Goal: Task Accomplishment & Management: Complete application form

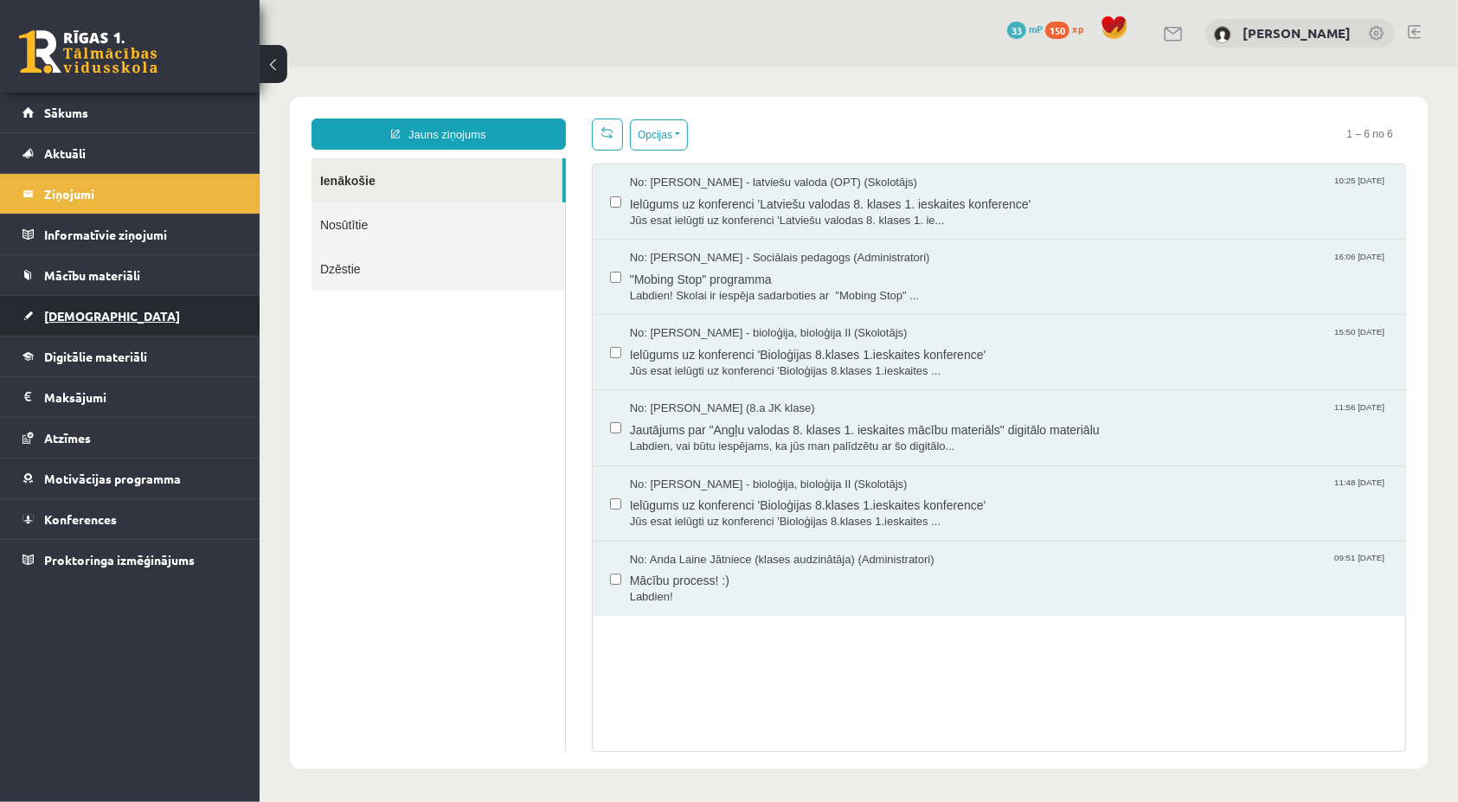
click at [128, 328] on link "[DEMOGRAPHIC_DATA]" at bounding box center [129, 316] width 215 height 40
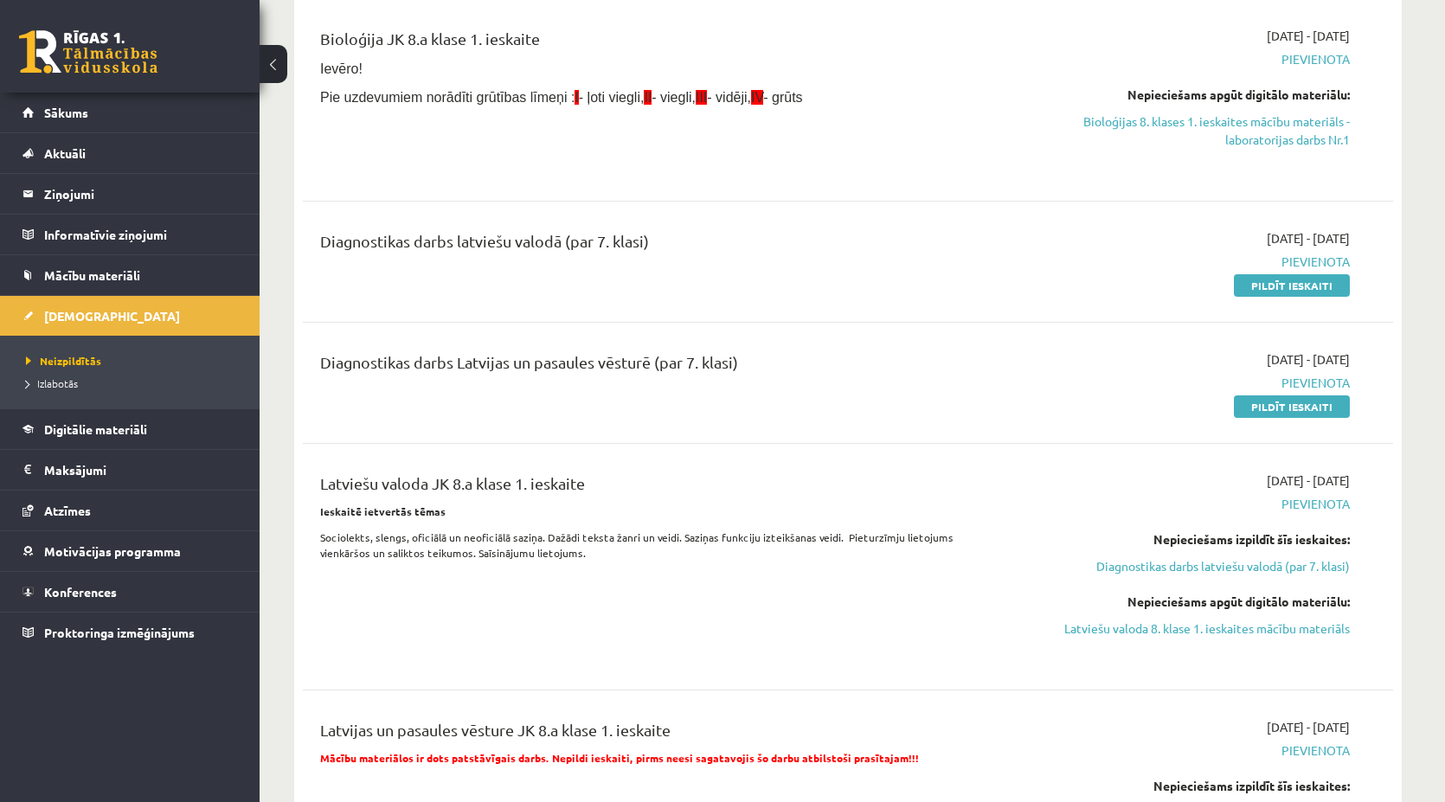
scroll to position [433, 0]
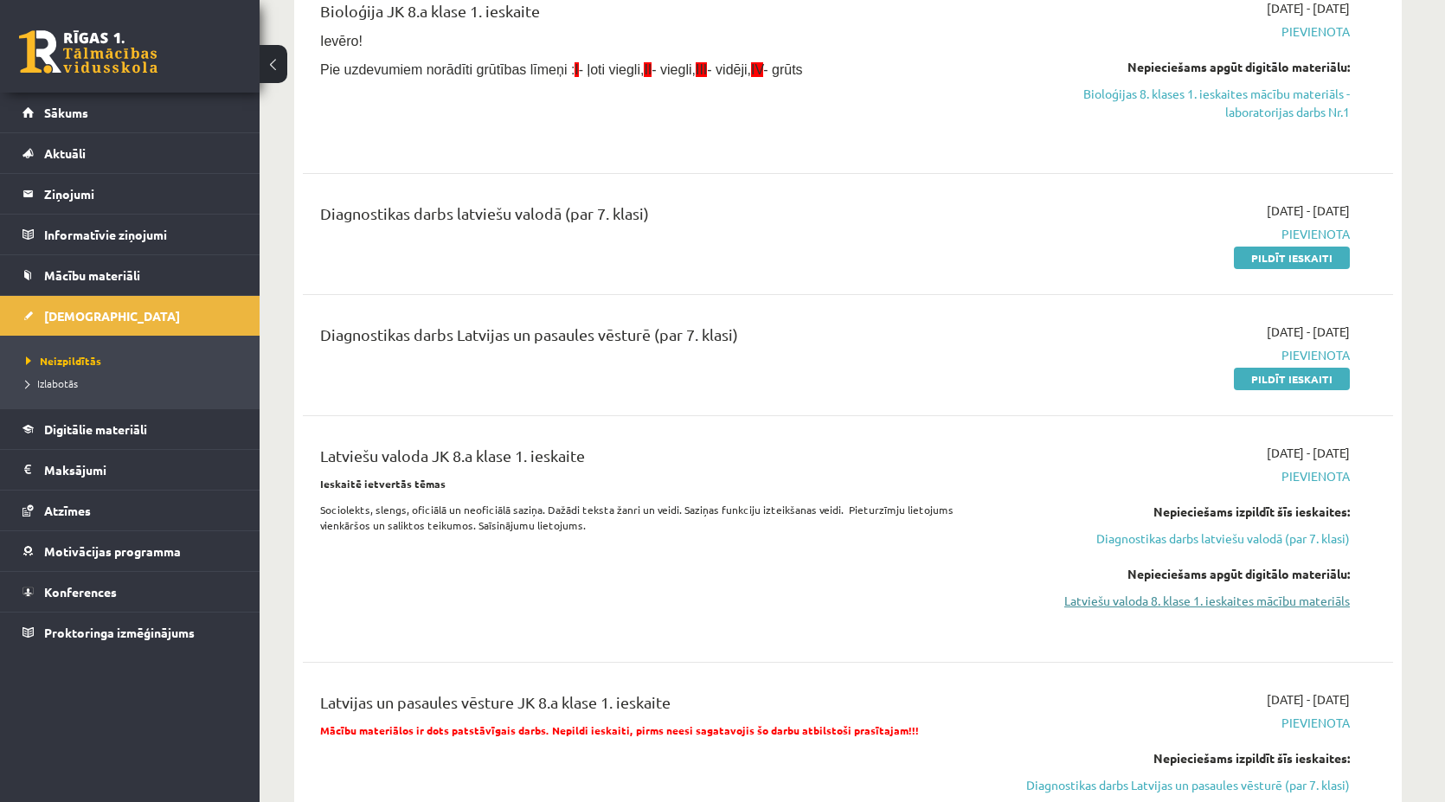
click at [1194, 601] on link "Latviešu valoda 8. klase 1. ieskaites mācību materiāls" at bounding box center [1187, 601] width 326 height 18
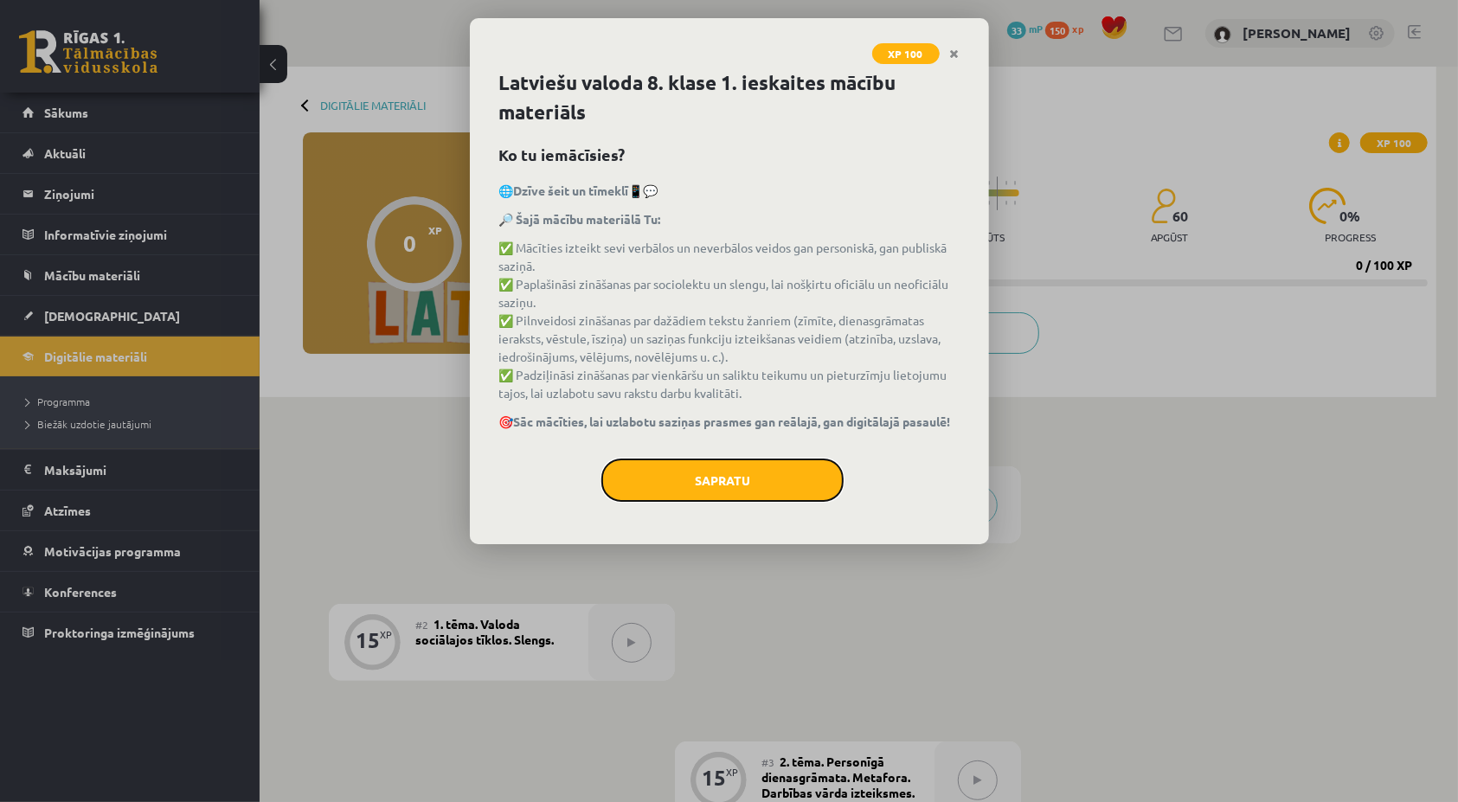
click at [711, 476] on button "Sapratu" at bounding box center [722, 480] width 242 height 43
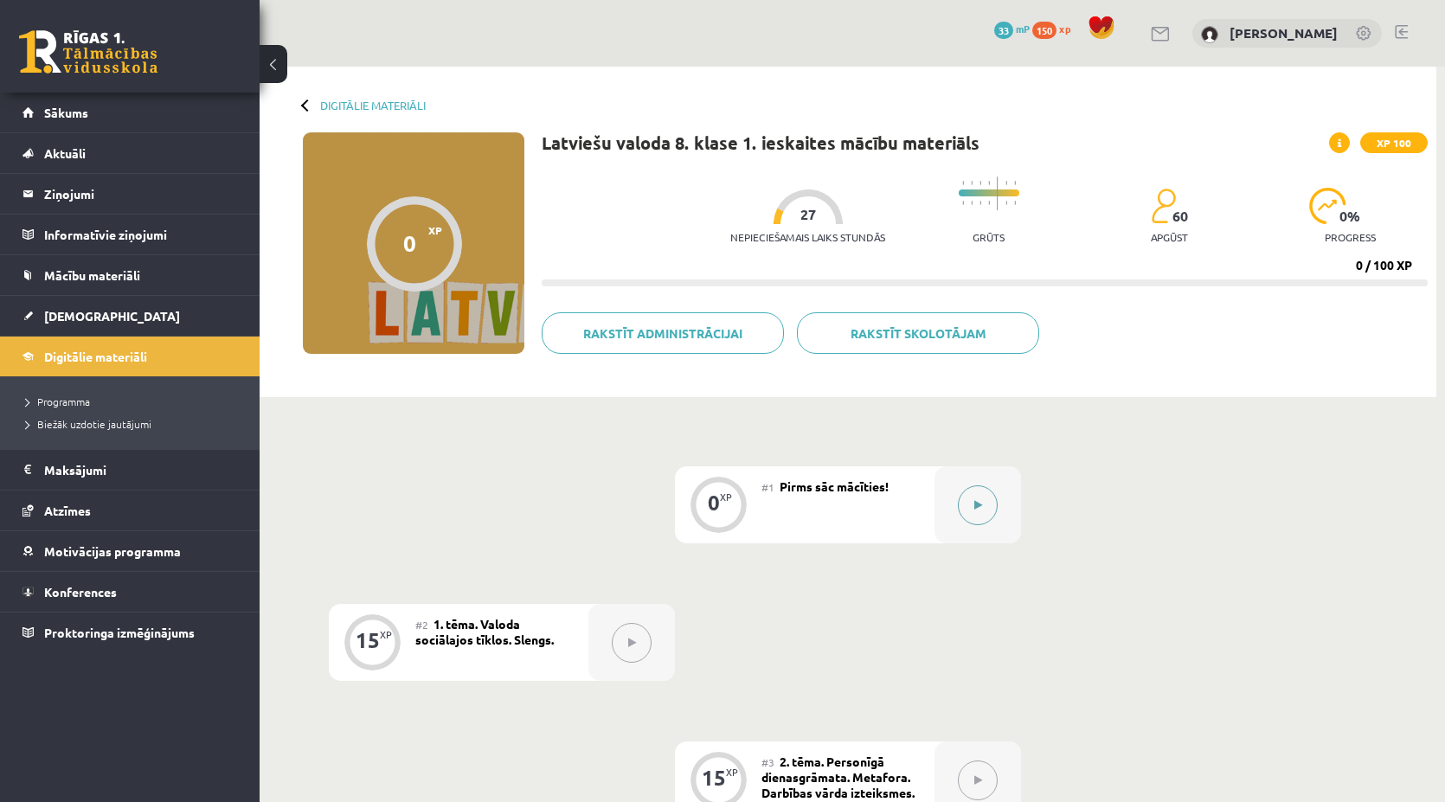
click at [985, 511] on button at bounding box center [978, 505] width 40 height 40
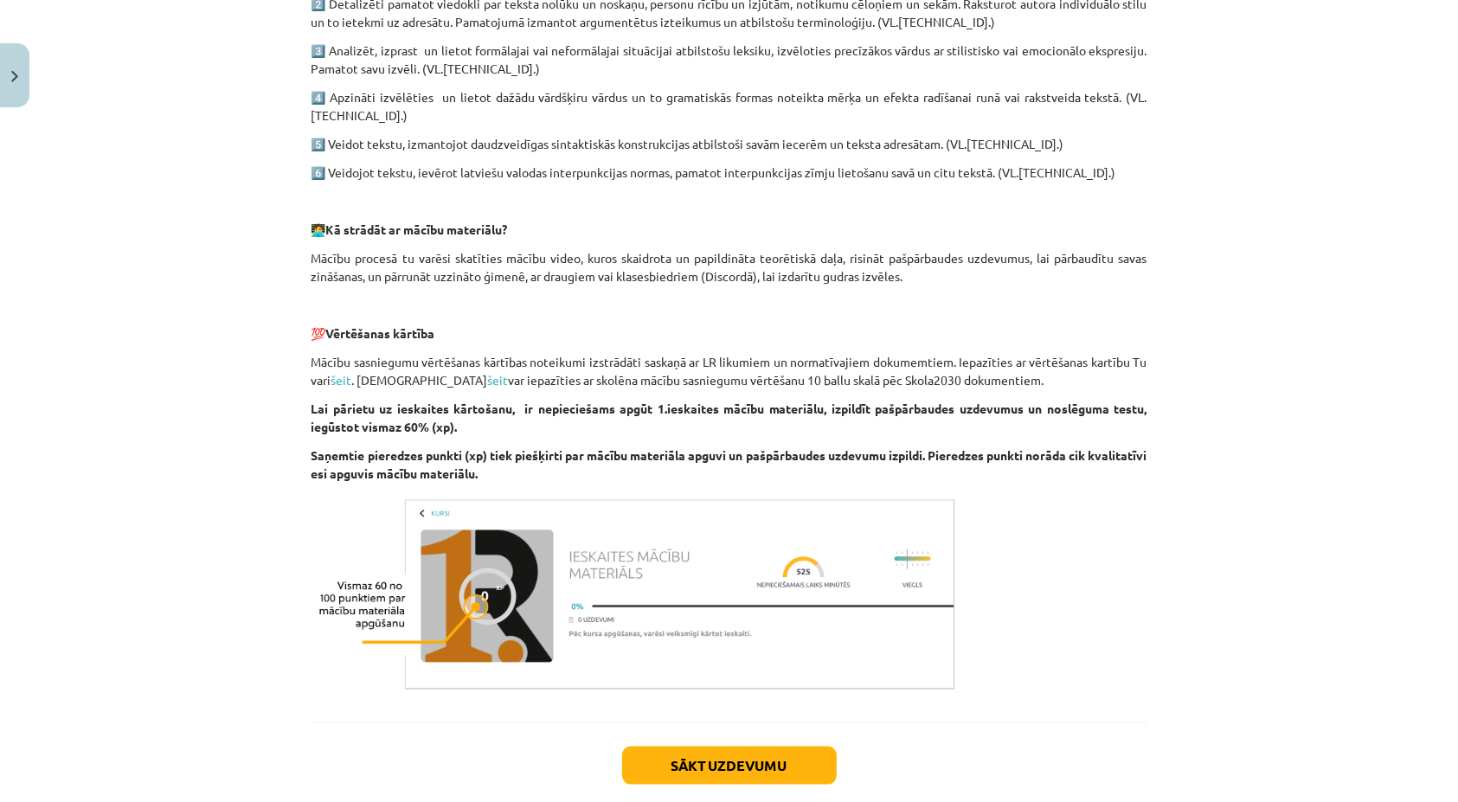
scroll to position [1132, 0]
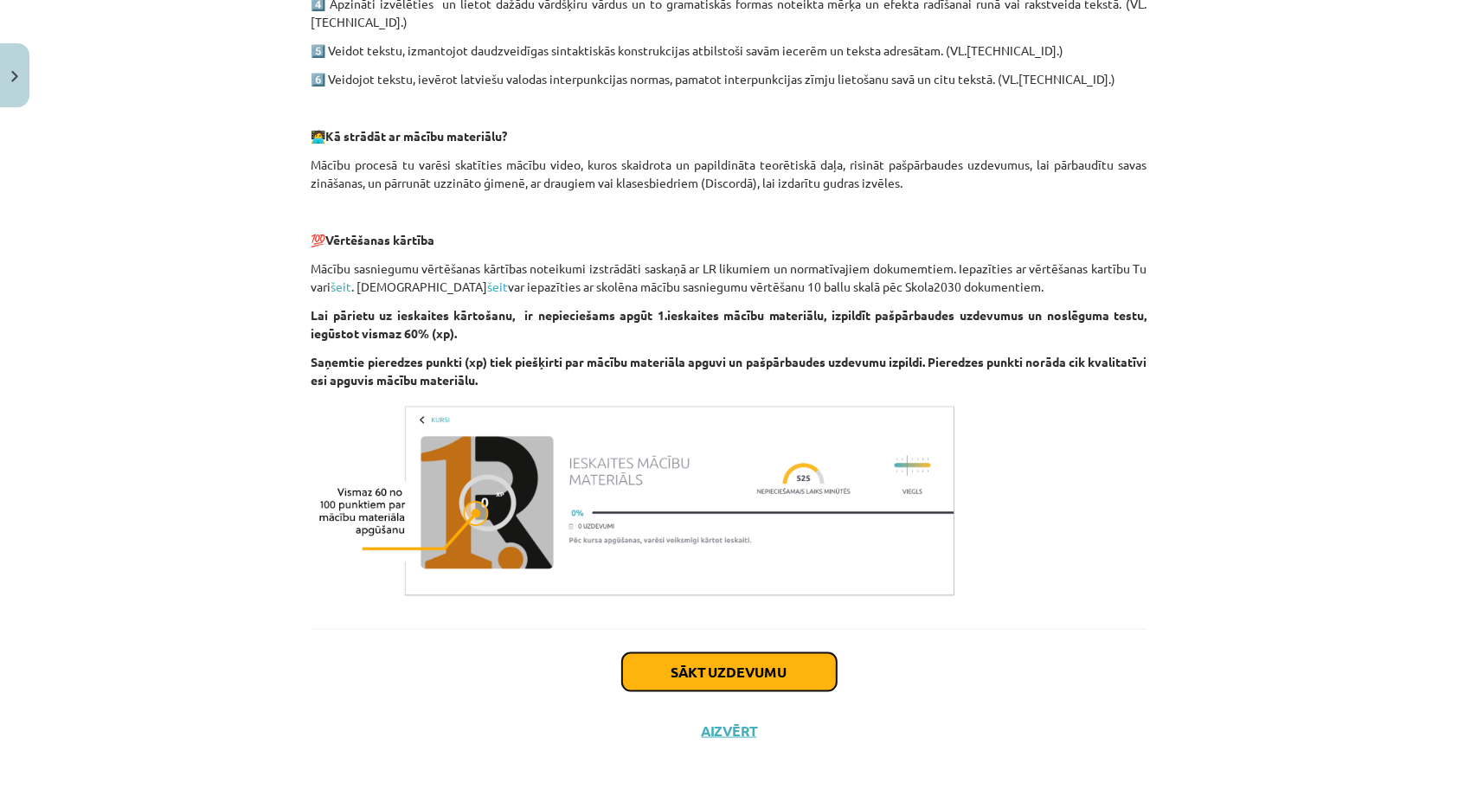
click at [808, 661] on button "Sākt uzdevumu" at bounding box center [729, 672] width 215 height 38
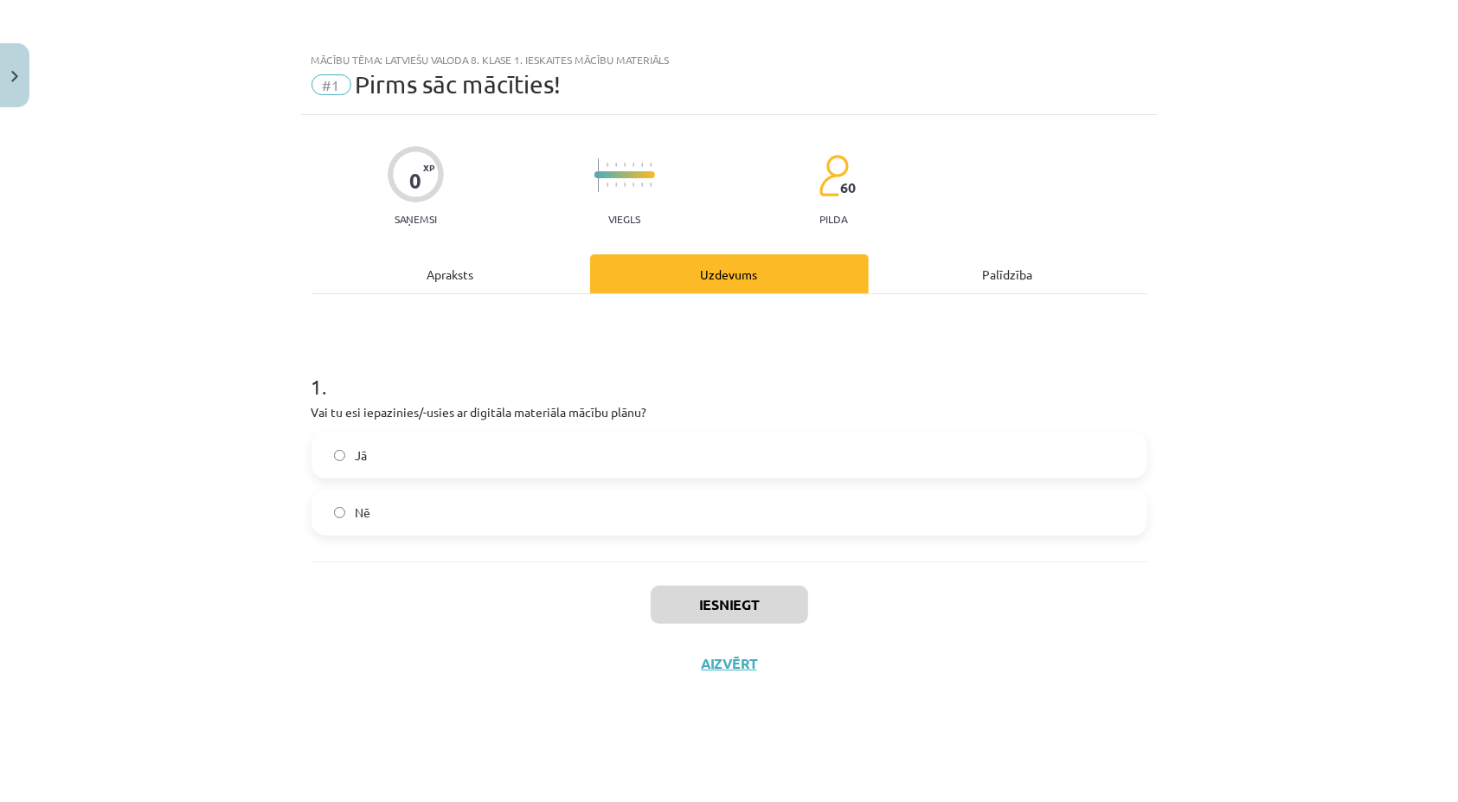
click at [844, 475] on label "Jā" at bounding box center [729, 454] width 832 height 43
click at [734, 611] on button "Iesniegt" at bounding box center [729, 605] width 157 height 38
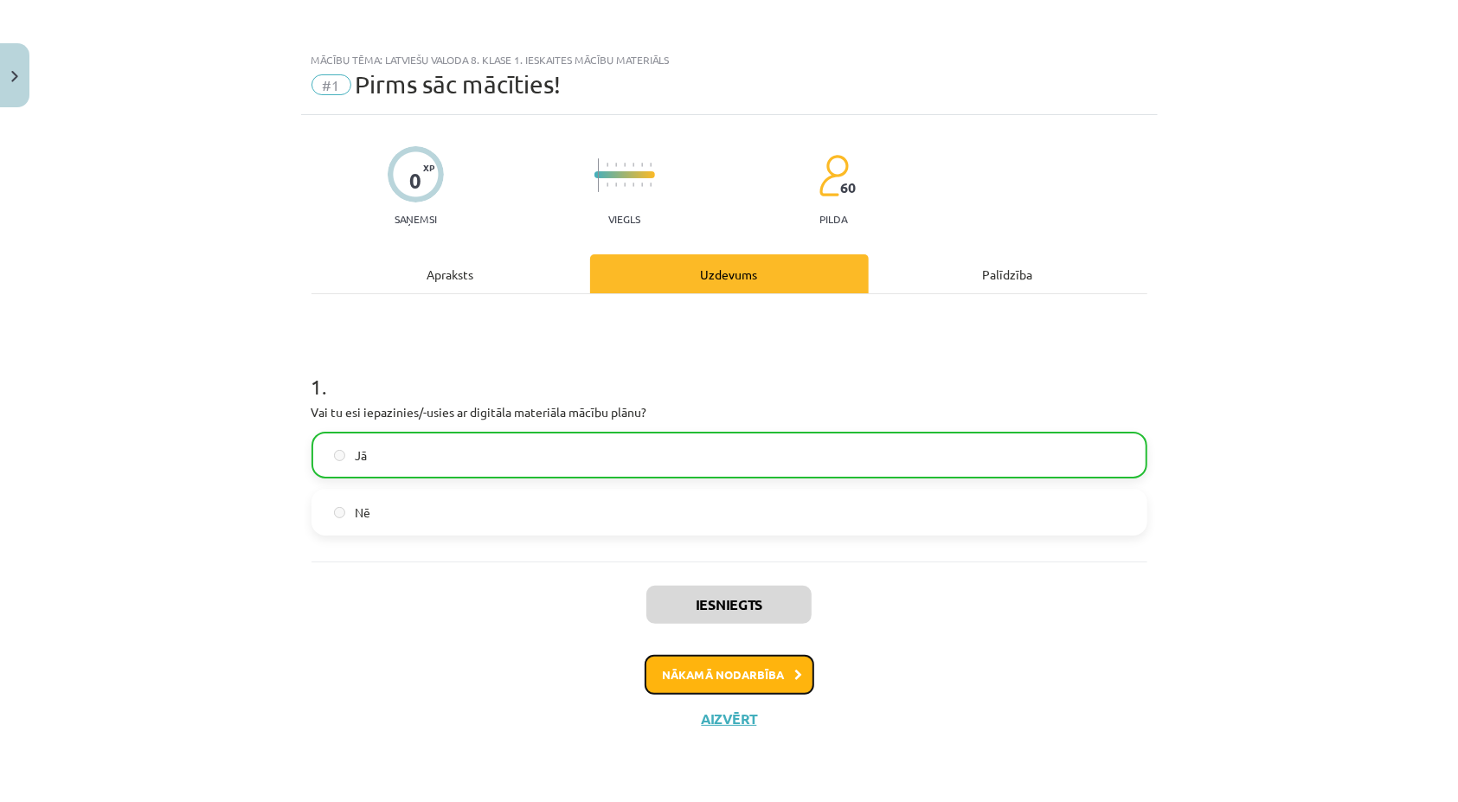
click at [746, 685] on button "Nākamā nodarbība" at bounding box center [730, 675] width 170 height 40
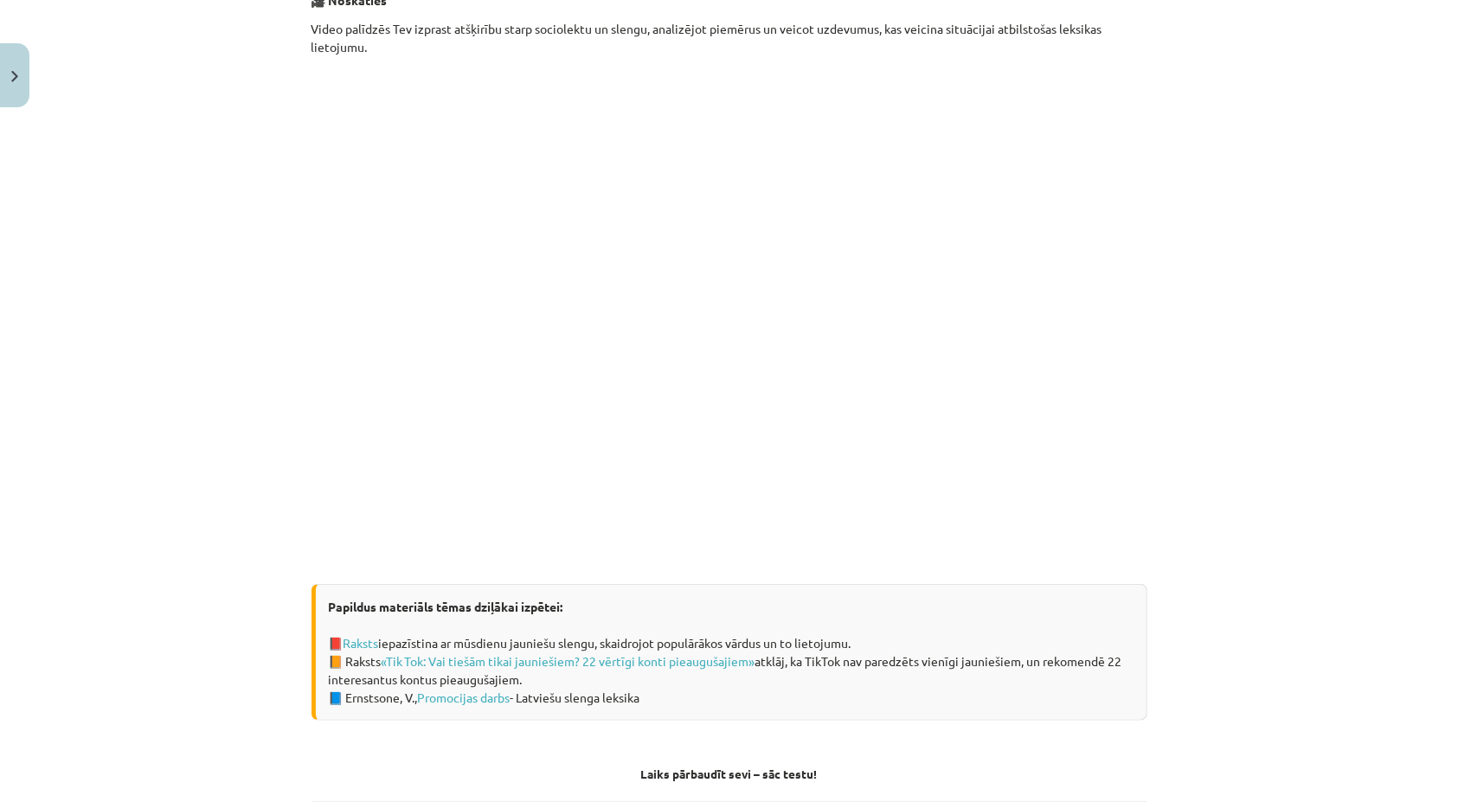
scroll to position [902, 0]
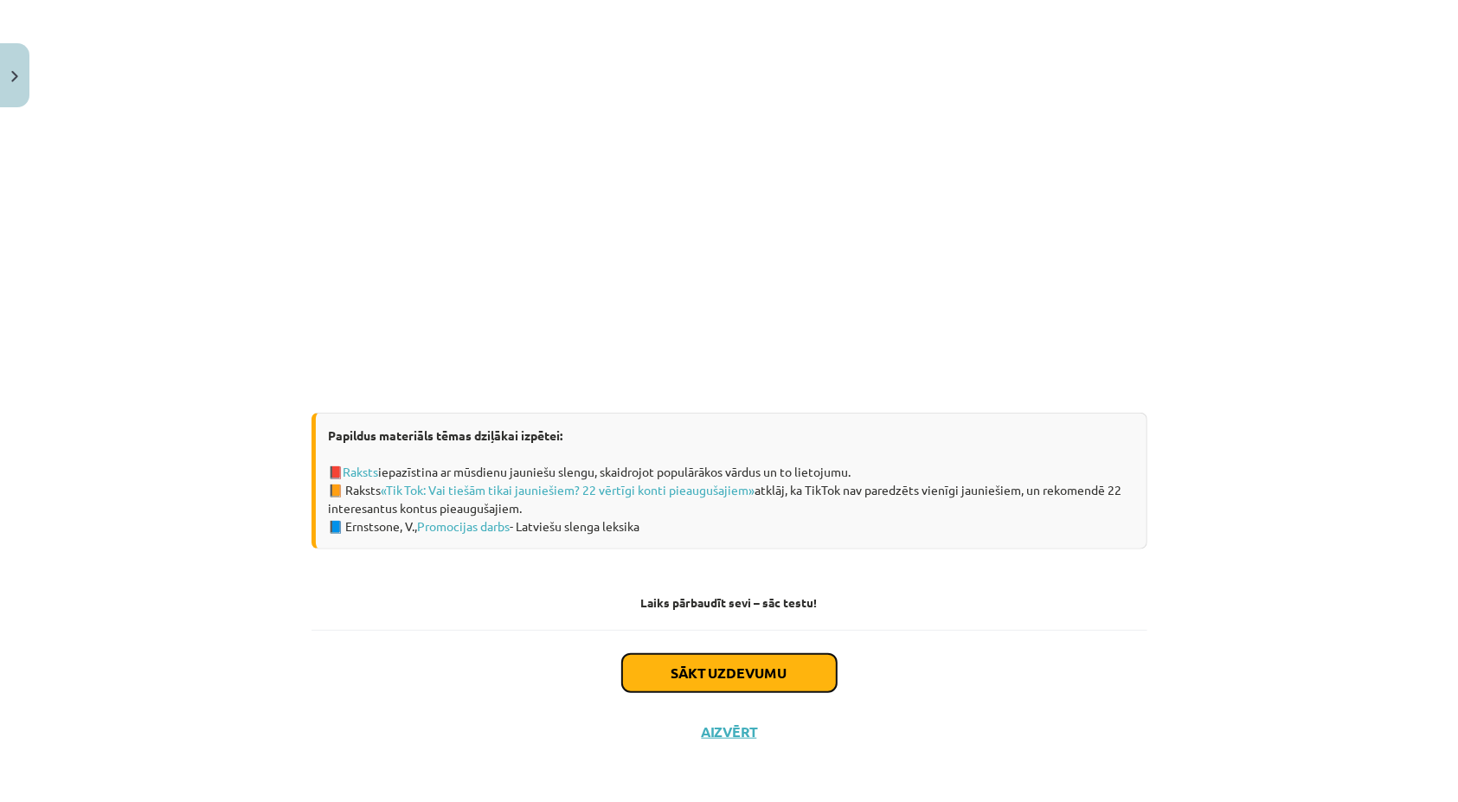
click at [734, 669] on button "Sākt uzdevumu" at bounding box center [729, 673] width 215 height 38
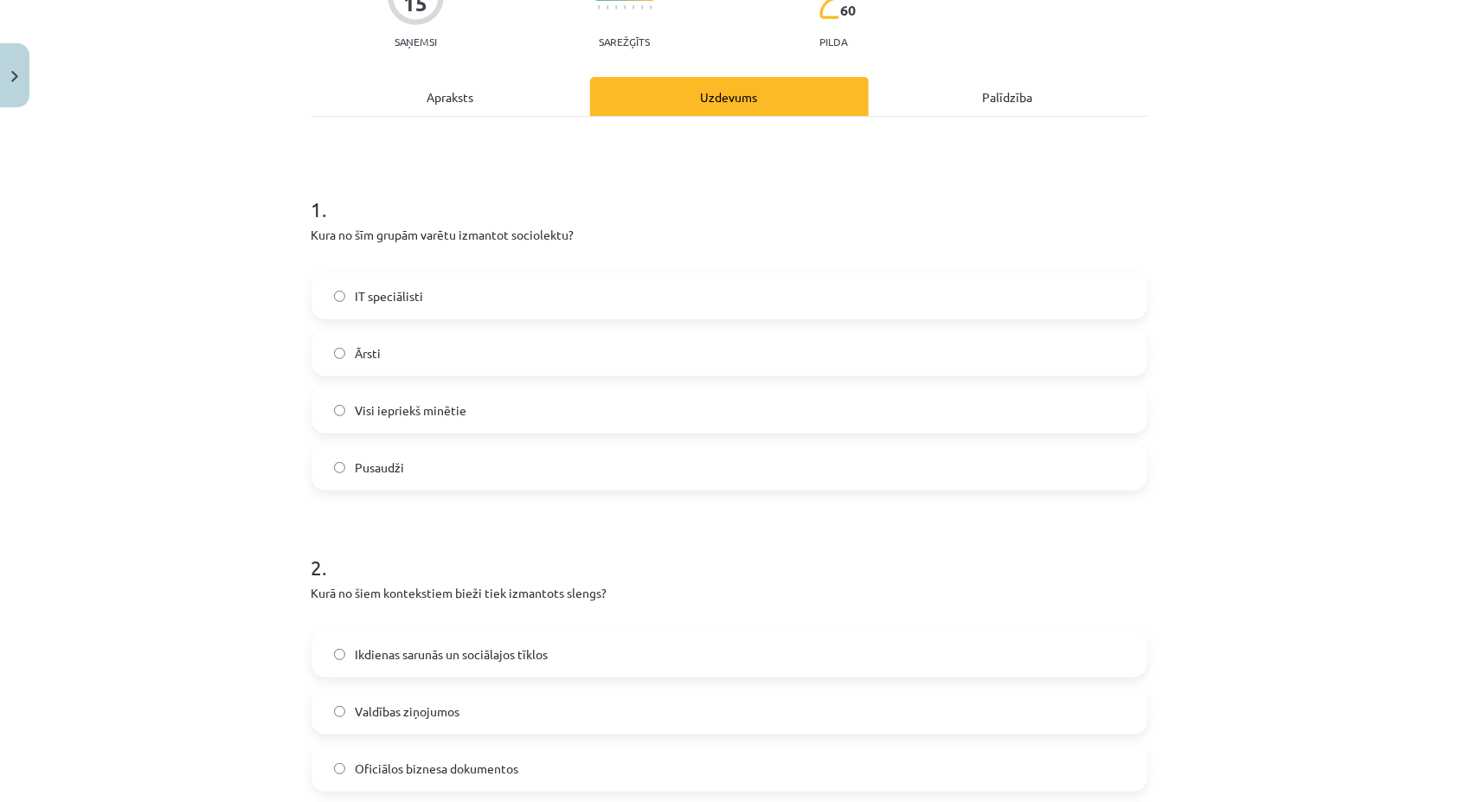
scroll to position [43, 0]
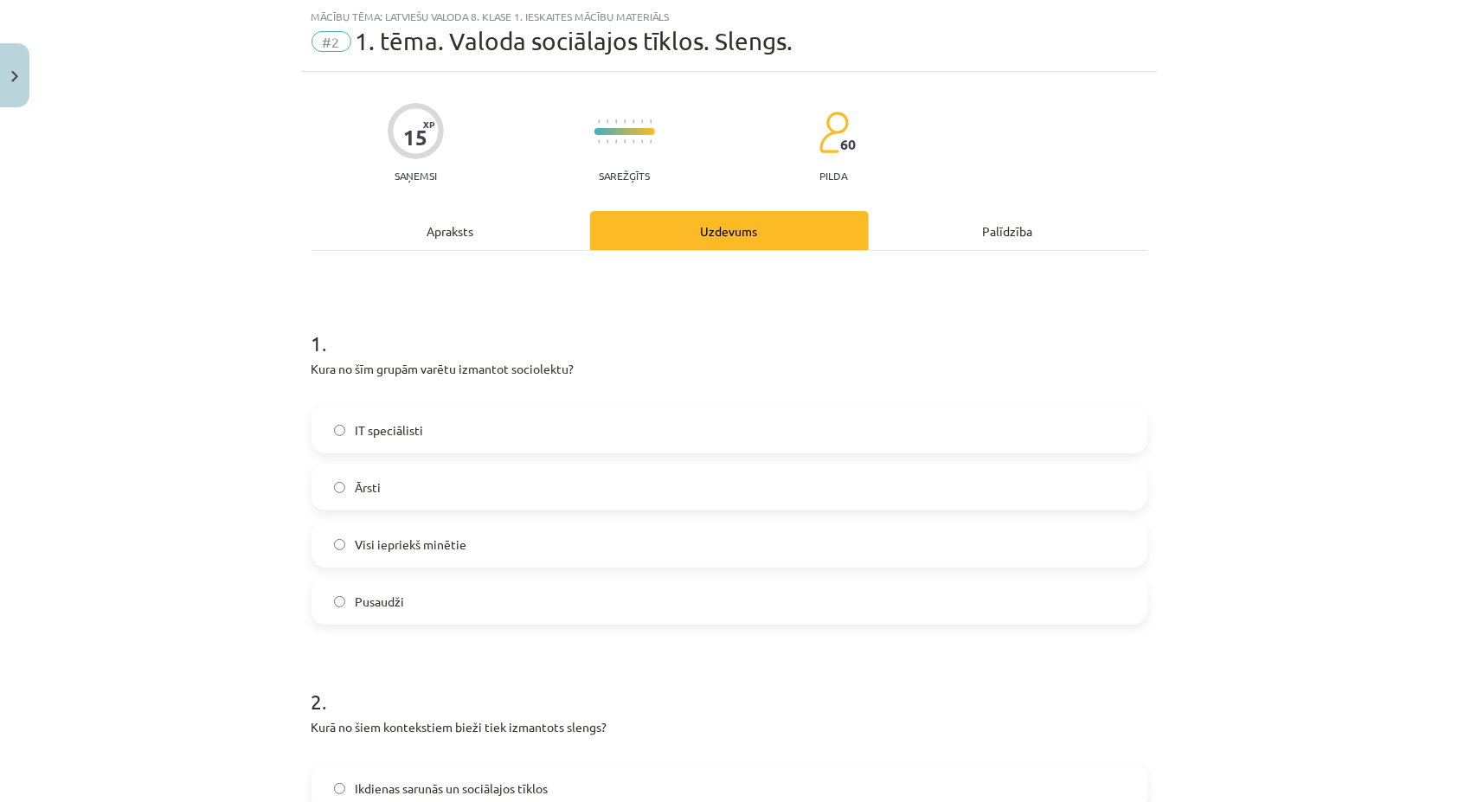
click at [396, 482] on label "Ārsti" at bounding box center [729, 486] width 832 height 43
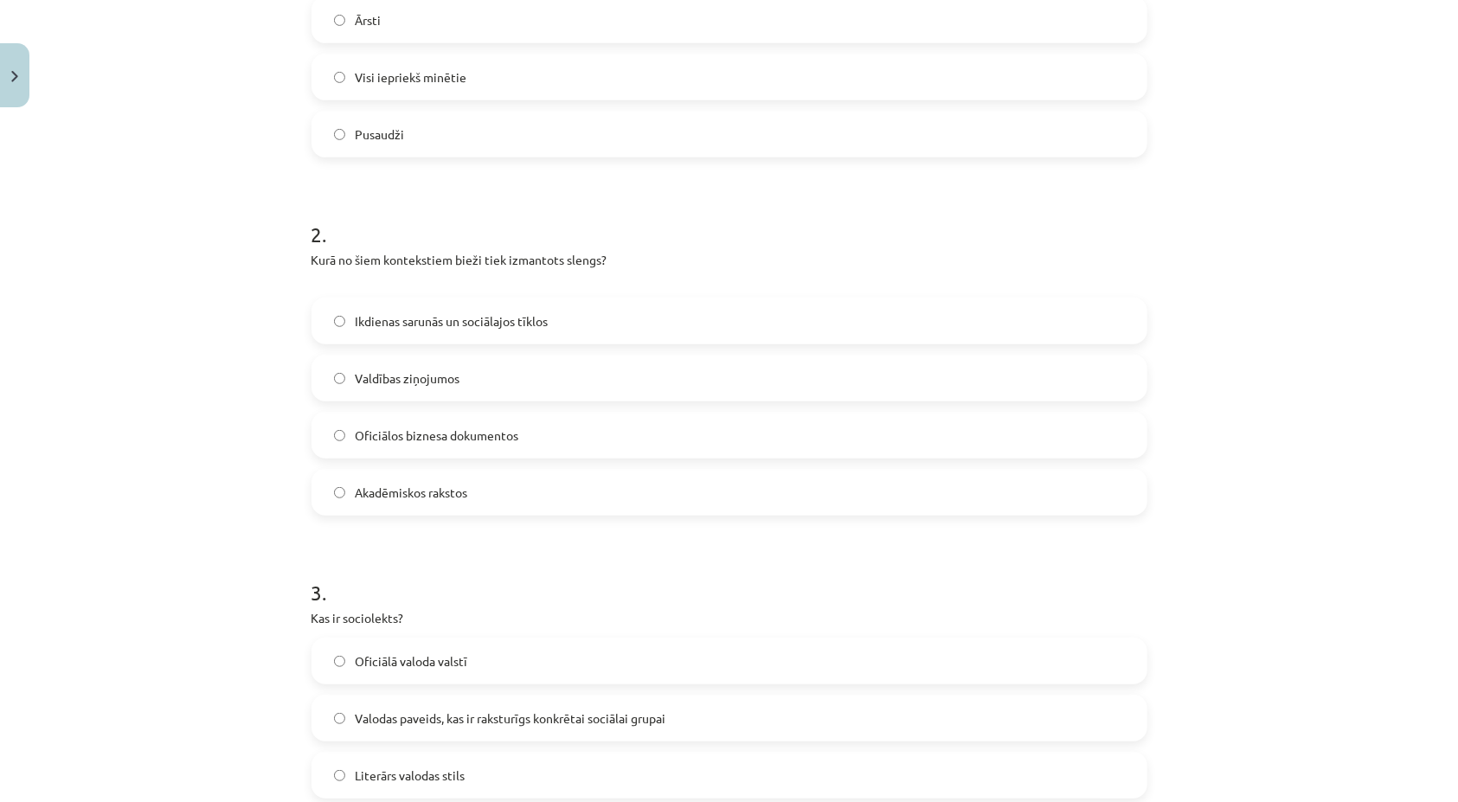
scroll to position [649, 0]
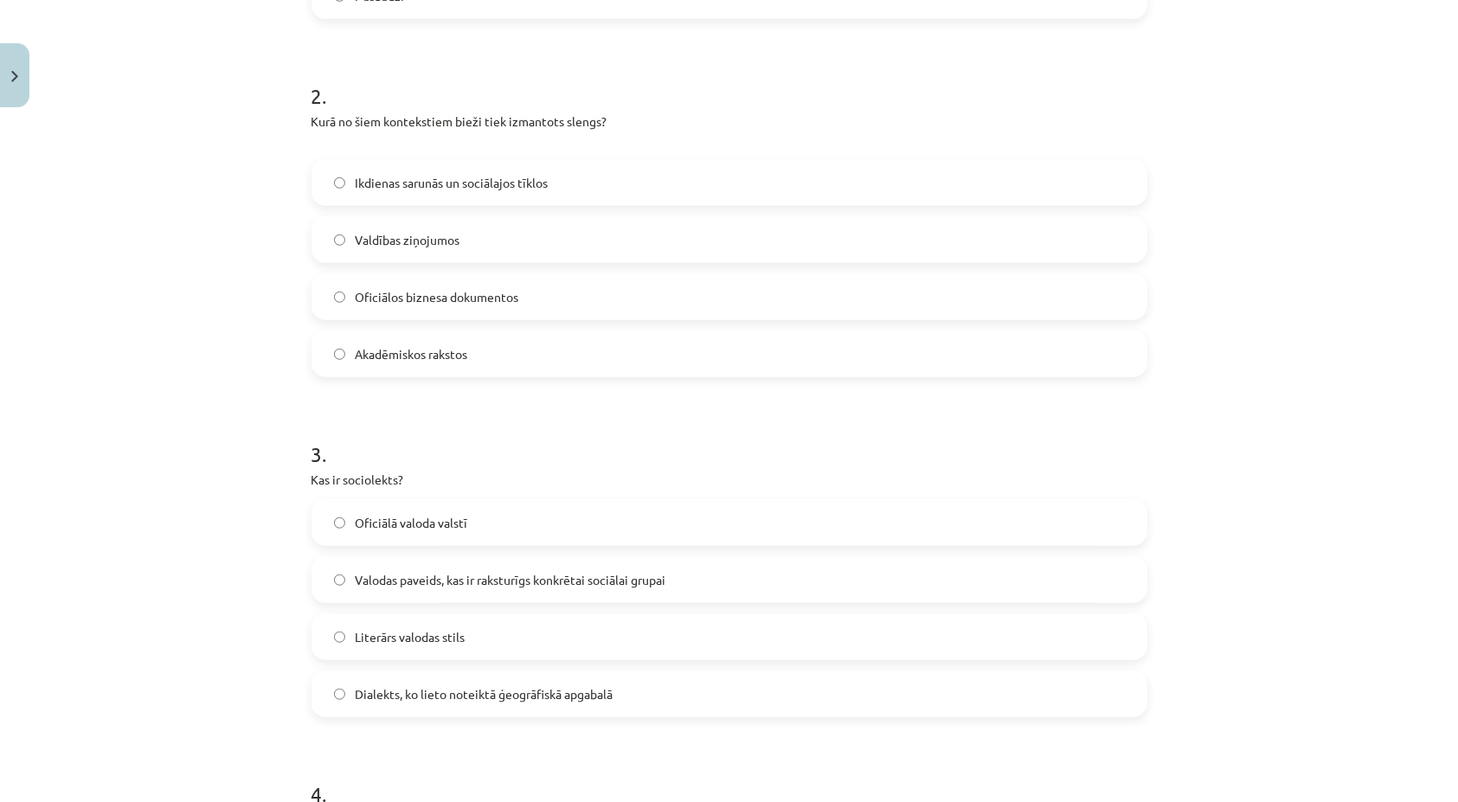
click at [333, 586] on label "Valodas paveids, kas ir raksturīgs konkrētai sociālai grupai" at bounding box center [729, 579] width 832 height 43
click at [347, 634] on label "Literārs valodas stils" at bounding box center [729, 636] width 832 height 43
click at [379, 596] on label "Valodas paveids, kas ir raksturīgs konkrētai sociālai grupai" at bounding box center [729, 579] width 832 height 43
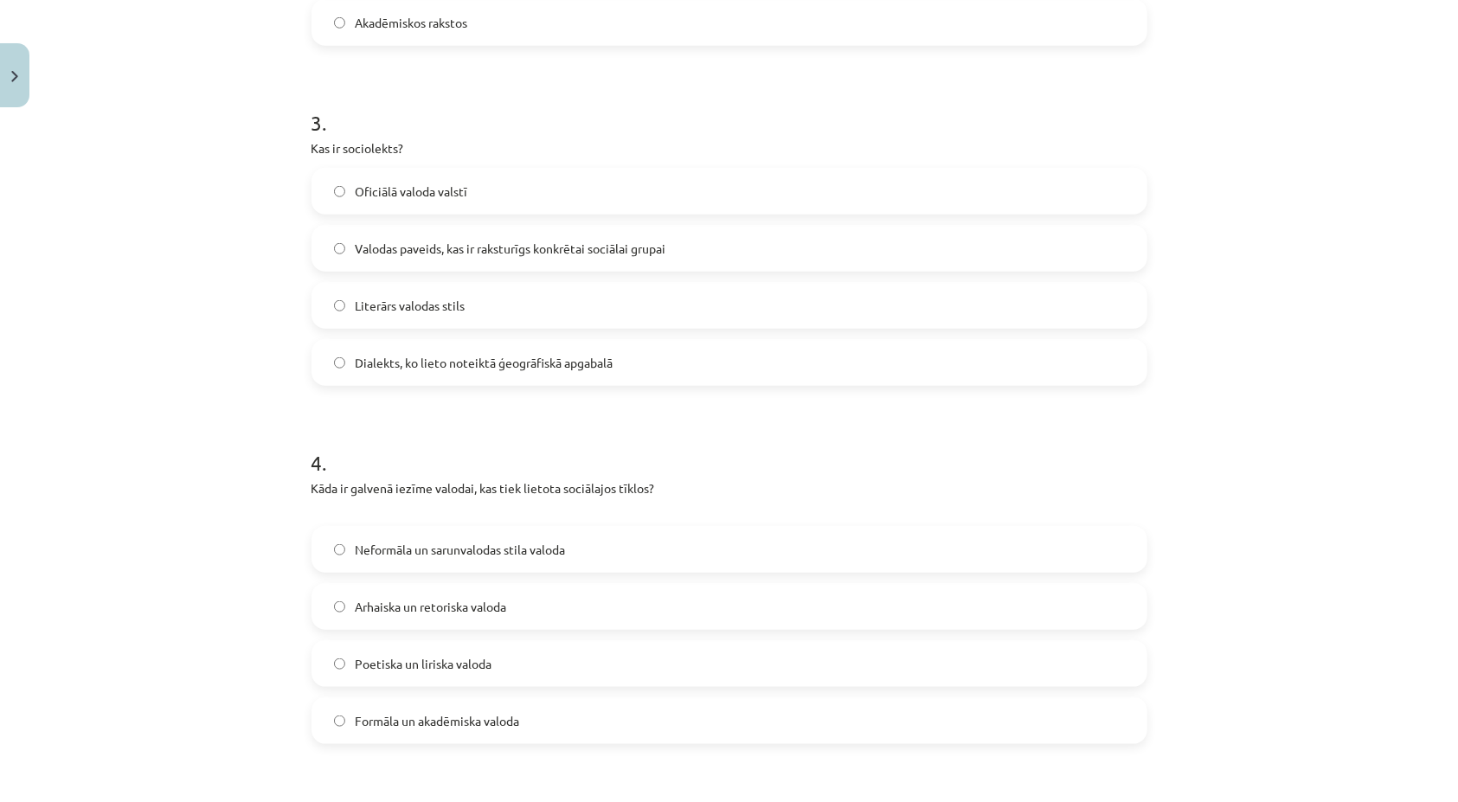
scroll to position [1082, 0]
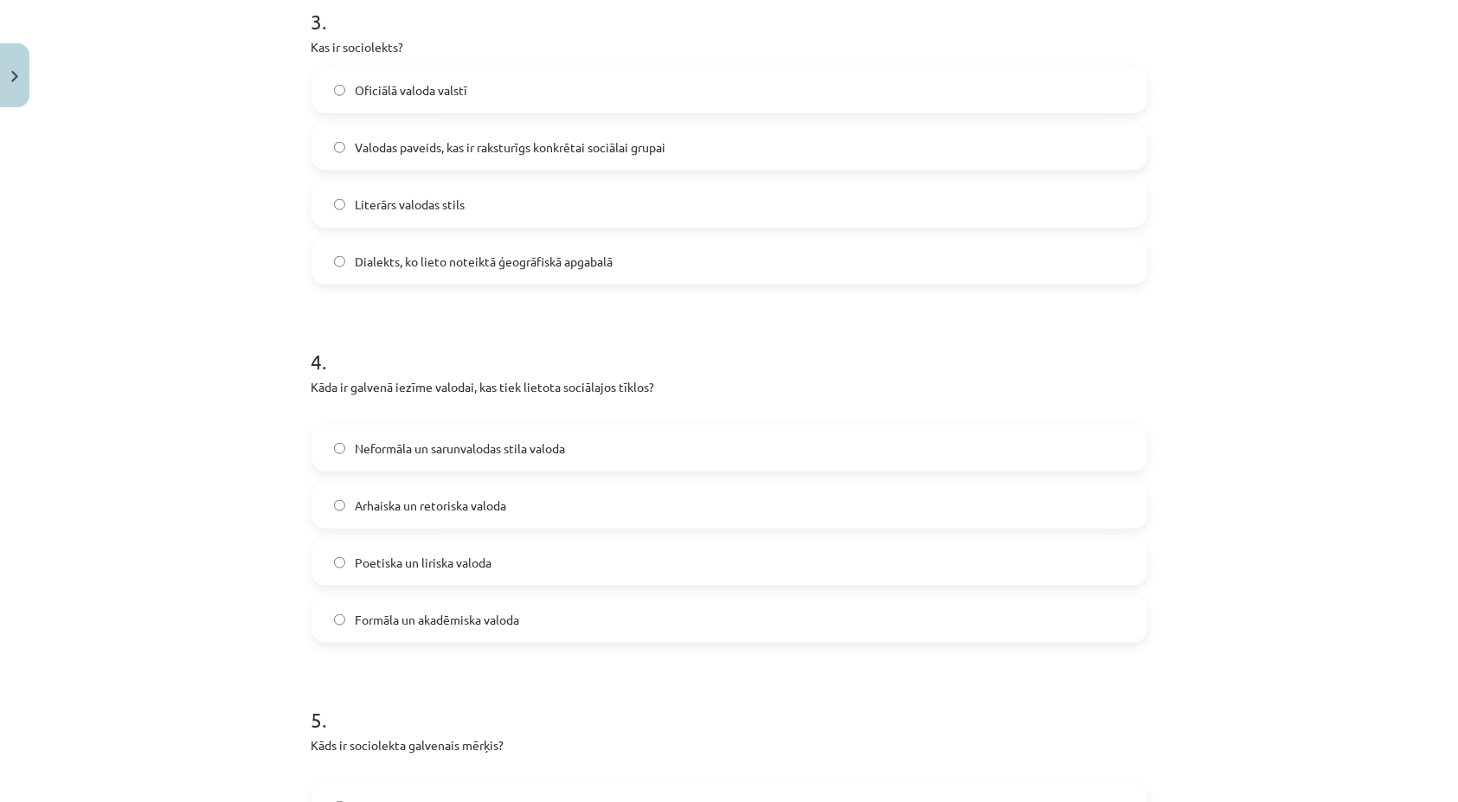
click at [400, 440] on span "Neformāla un sarunvalodas stila valoda" at bounding box center [461, 449] width 210 height 18
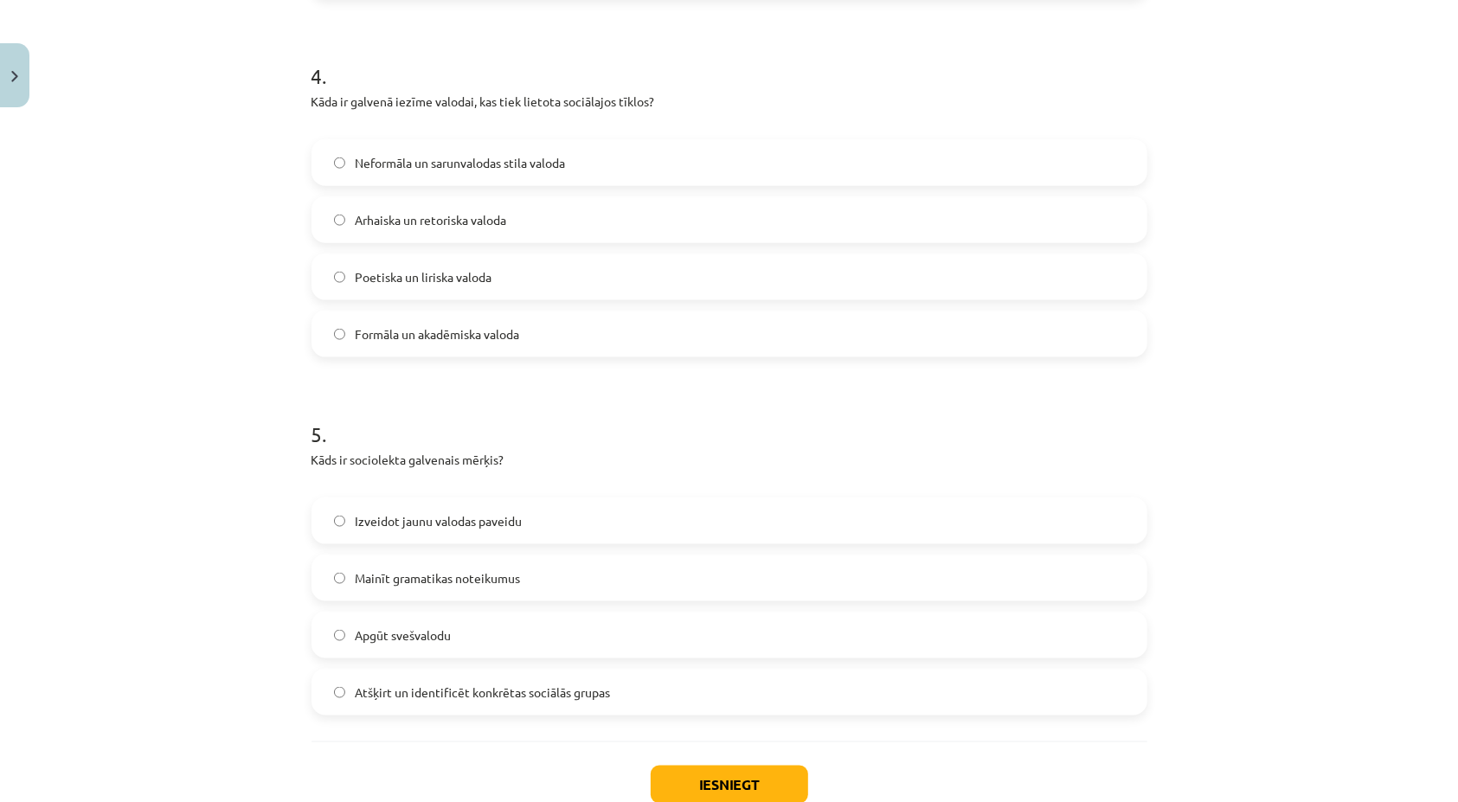
scroll to position [1428, 0]
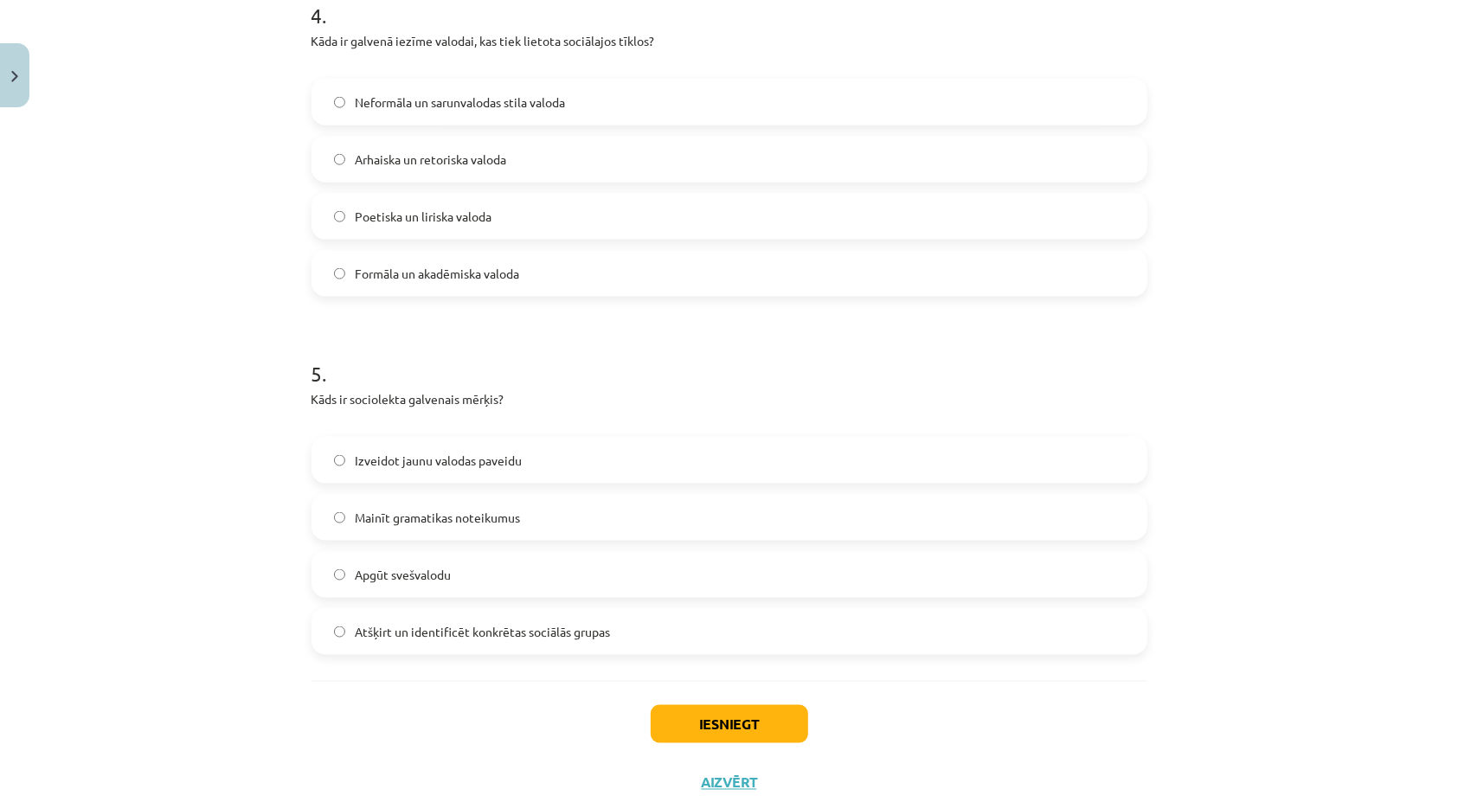
click at [425, 643] on label "Atšķirt un identificēt konkrētas sociālās grupas" at bounding box center [729, 631] width 832 height 43
click at [751, 731] on button "Iesniegt" at bounding box center [729, 724] width 157 height 38
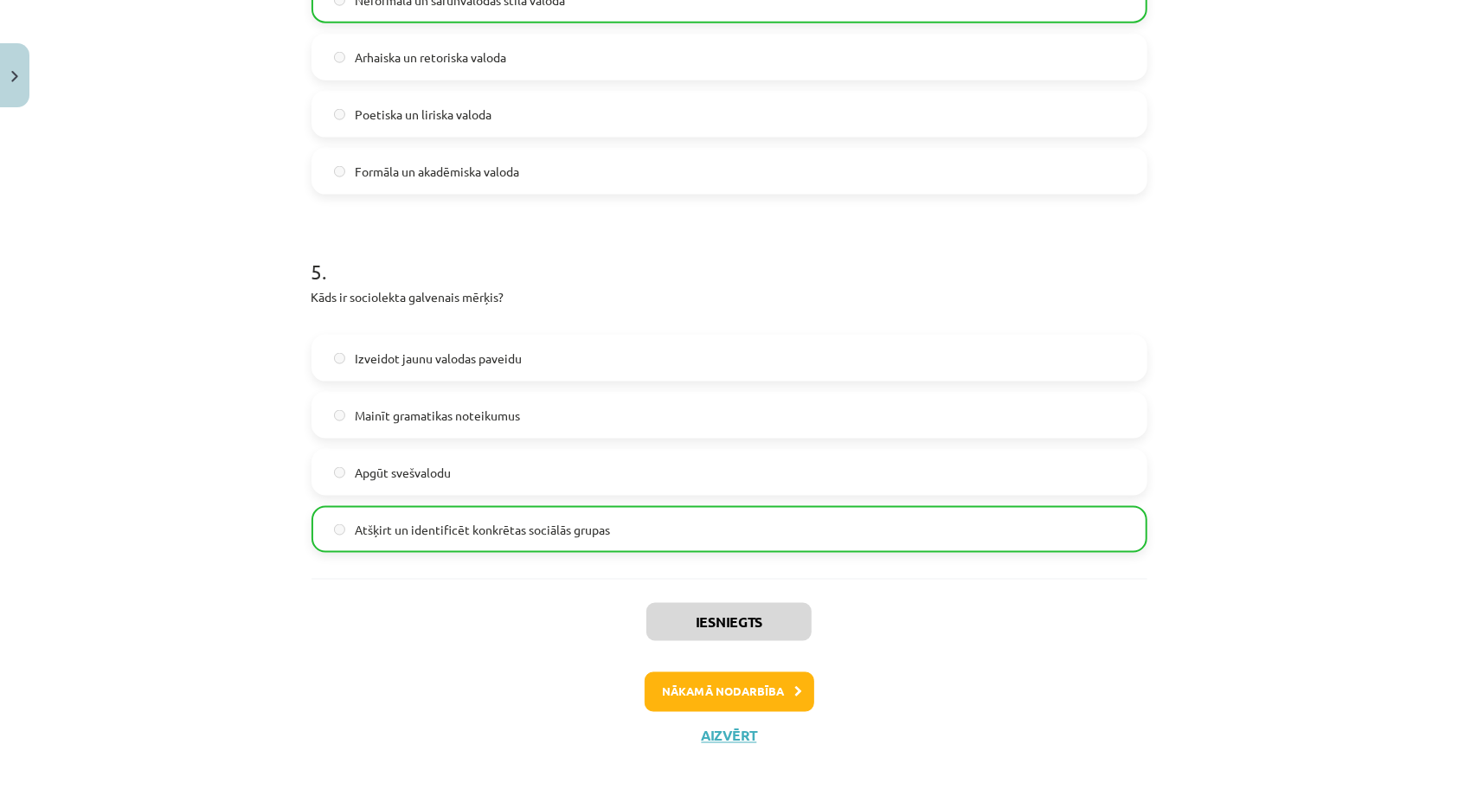
scroll to position [1534, 0]
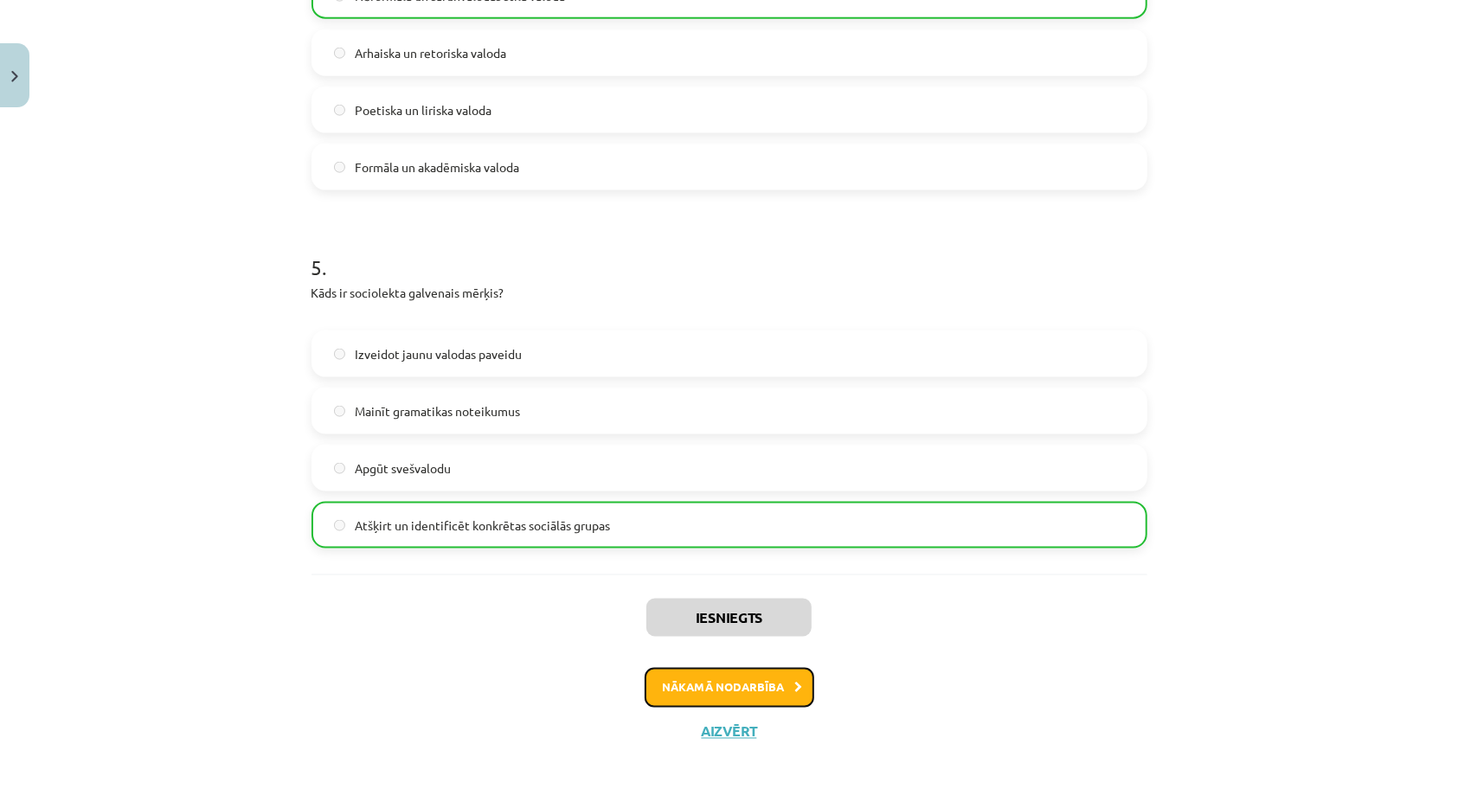
click at [795, 683] on icon at bounding box center [799, 688] width 8 height 11
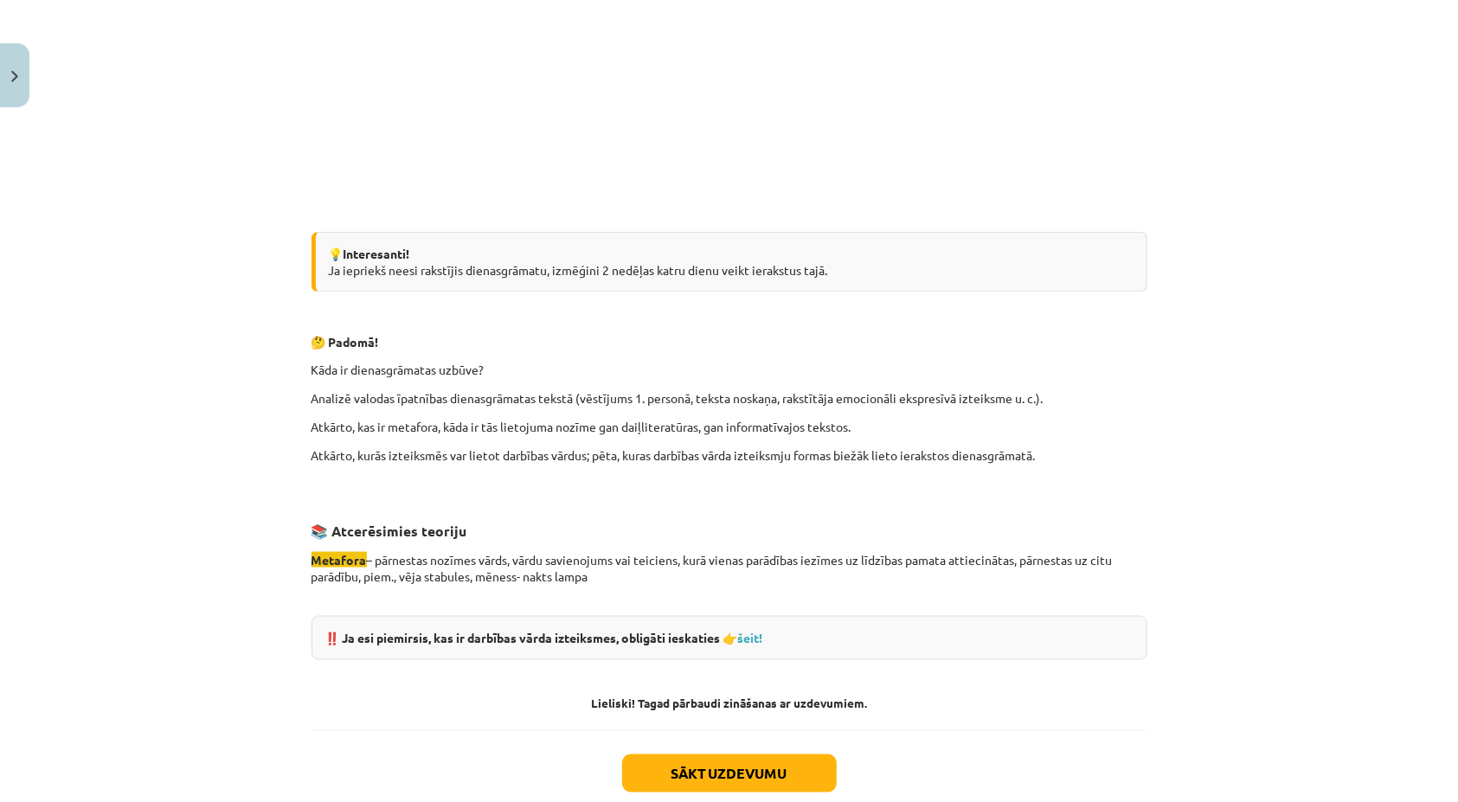
scroll to position [1461, 0]
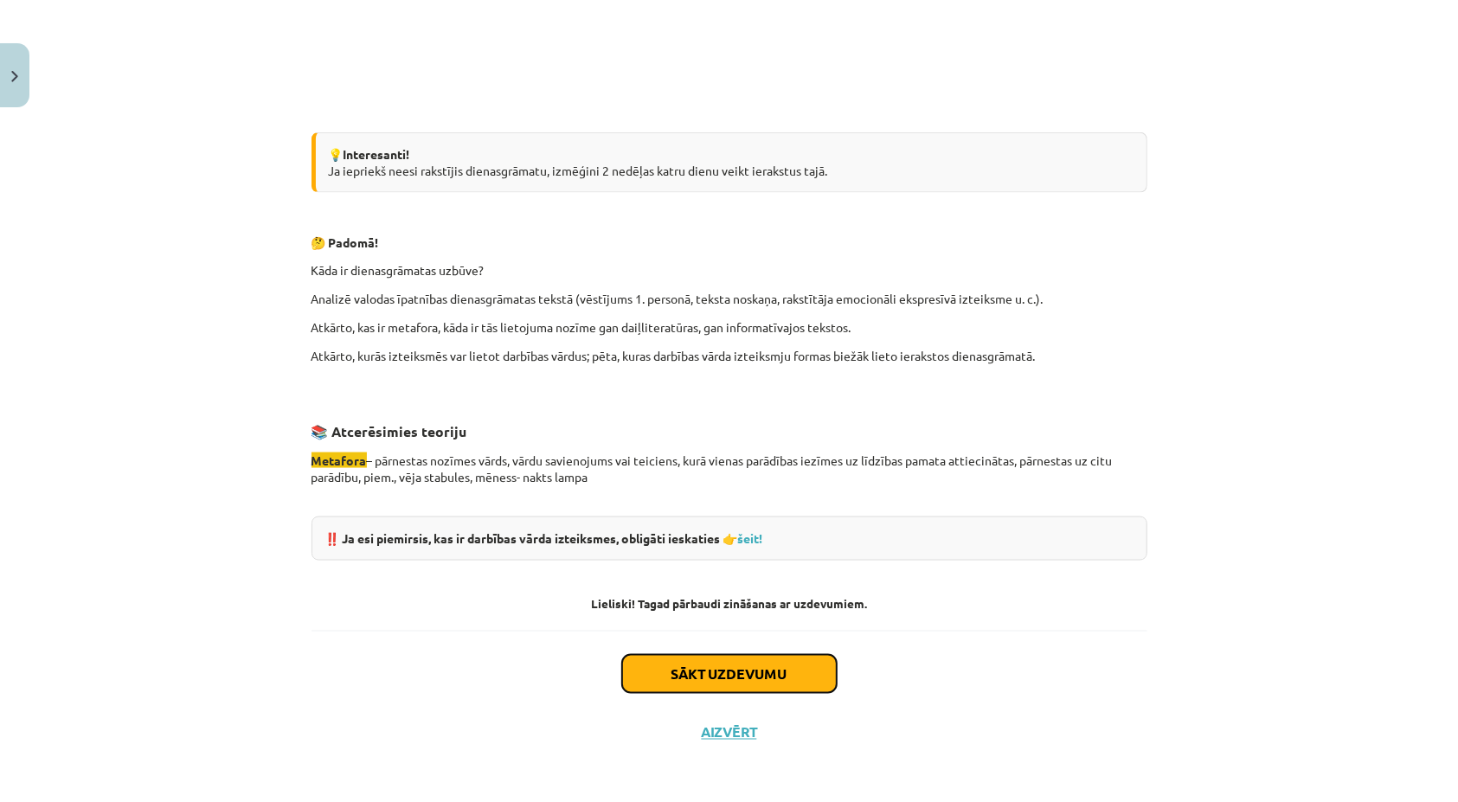
click at [639, 665] on button "Sākt uzdevumu" at bounding box center [729, 674] width 215 height 38
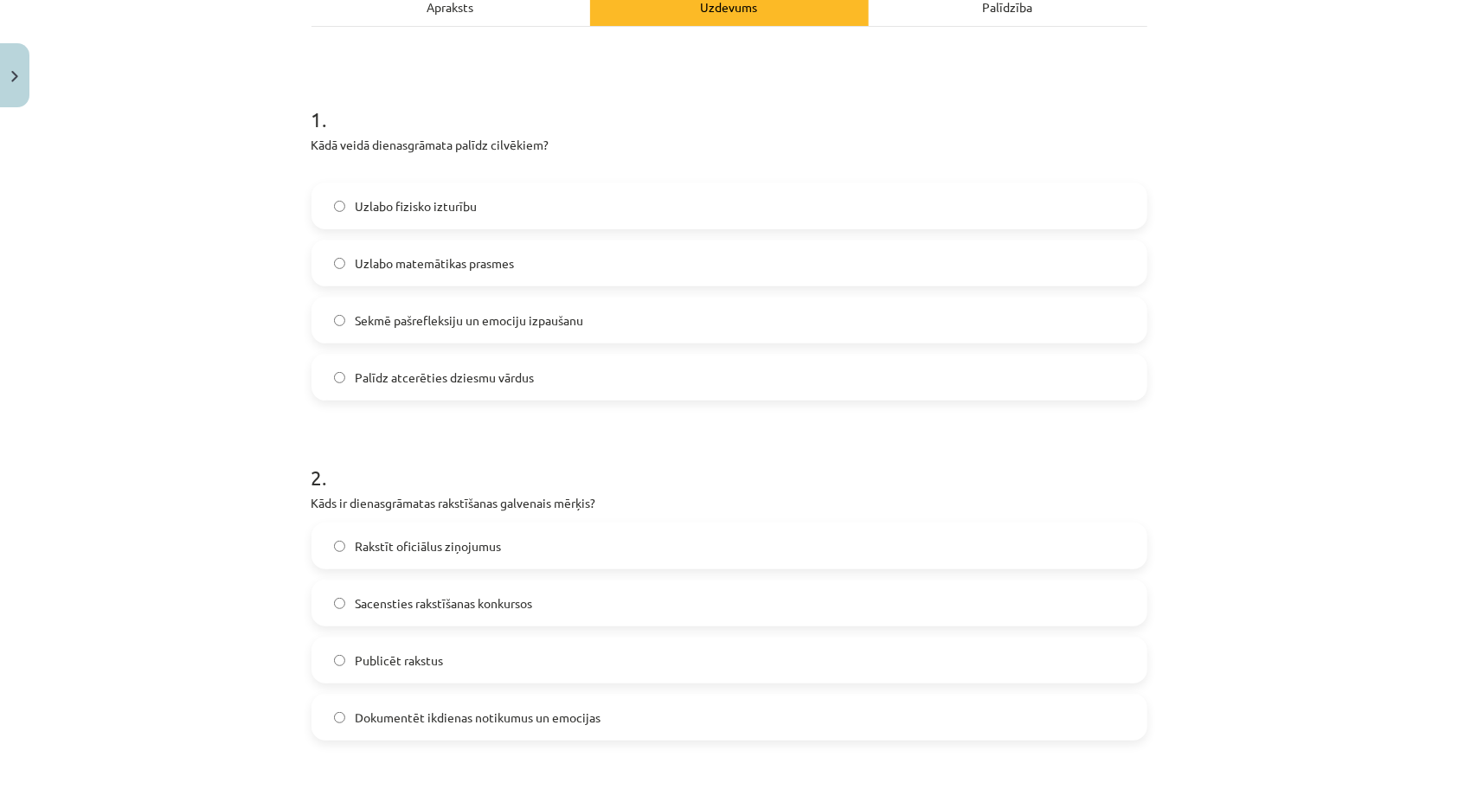
scroll to position [303, 0]
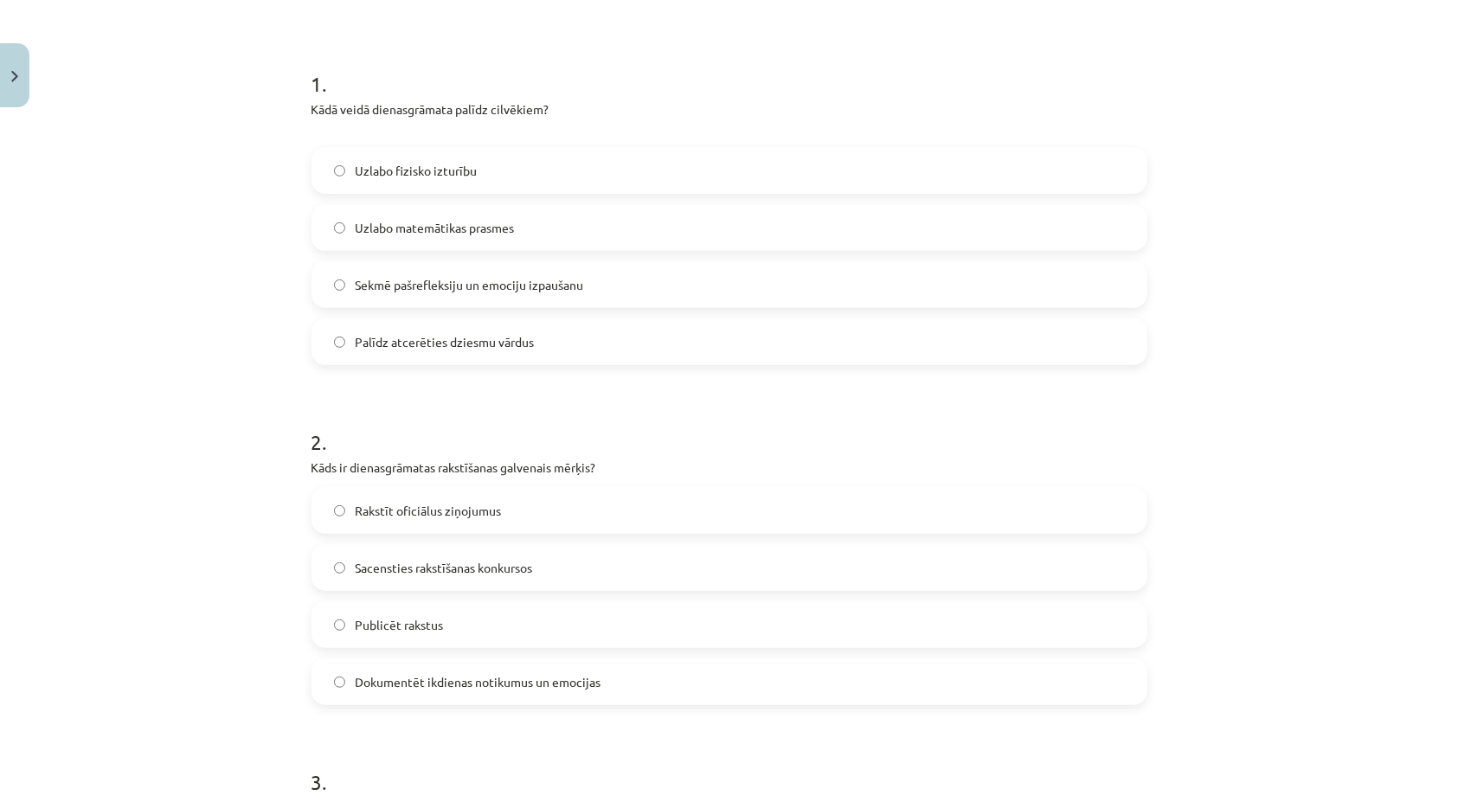
click at [331, 687] on label "Dokumentēt ikdienas notikumus un emocijas" at bounding box center [729, 681] width 832 height 43
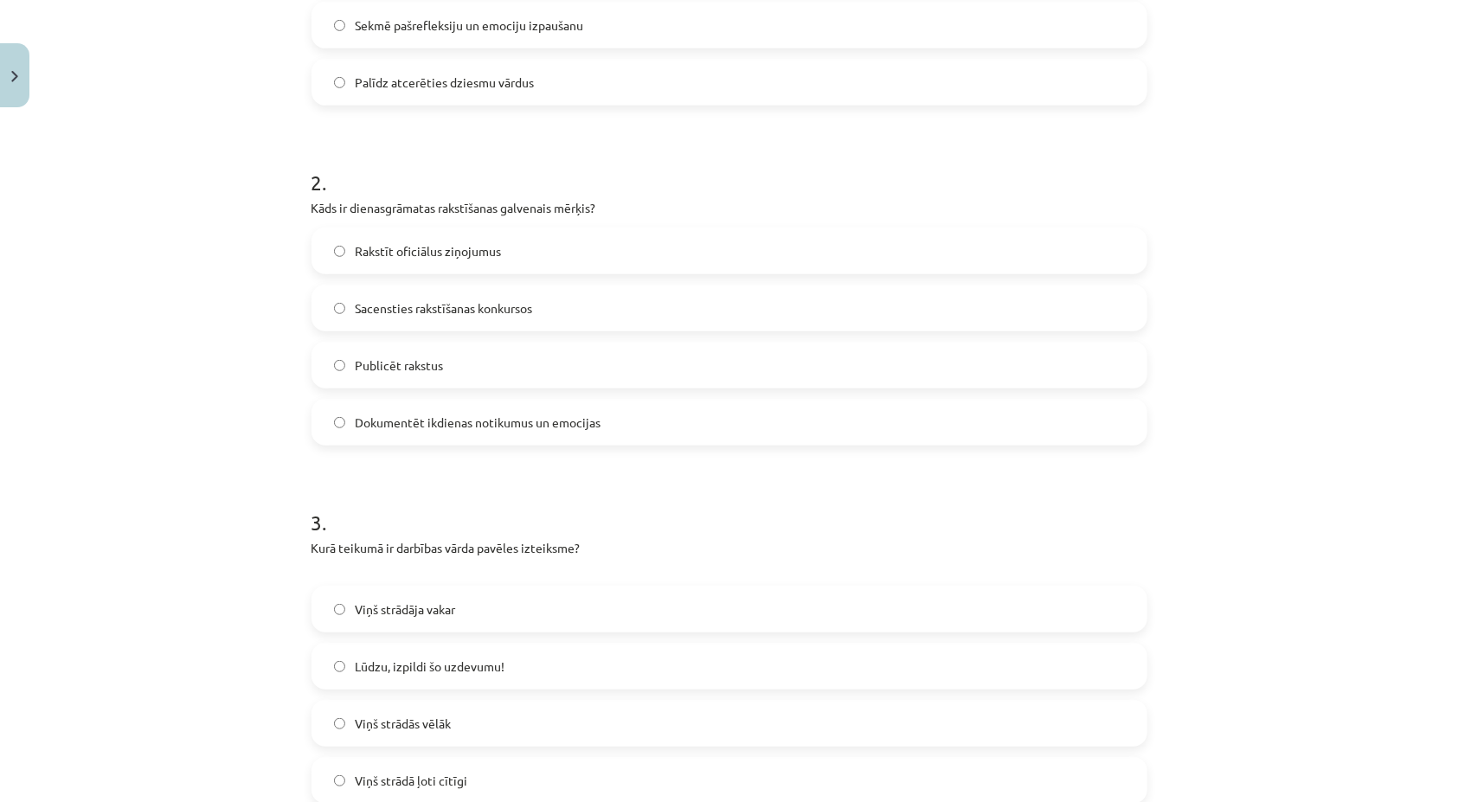
scroll to position [649, 0]
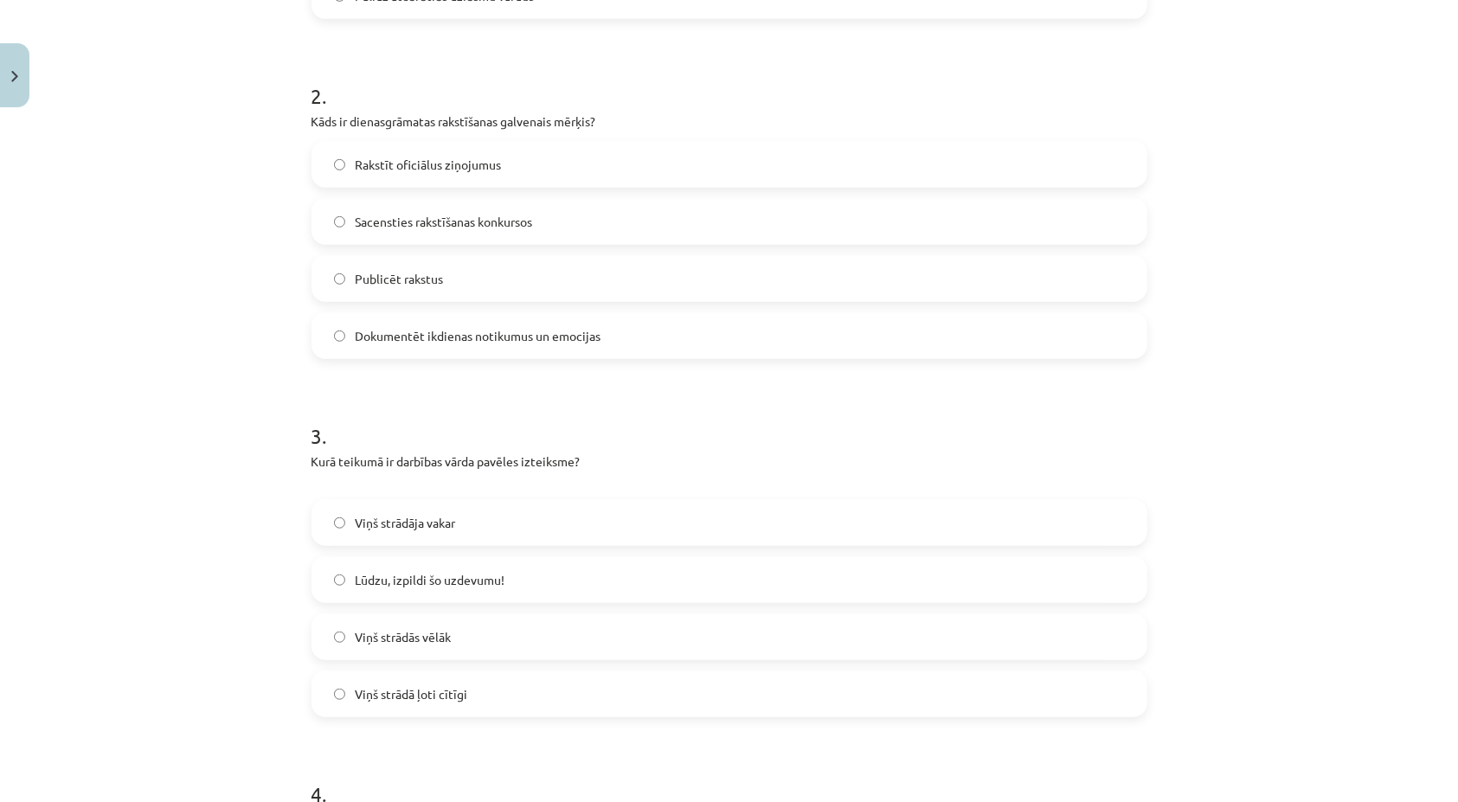
click at [468, 636] on label "Viņš strādās vēlāk" at bounding box center [729, 636] width 832 height 43
click at [486, 586] on span "Lūdzu, izpildi šo uzdevumu!" at bounding box center [431, 580] width 150 height 18
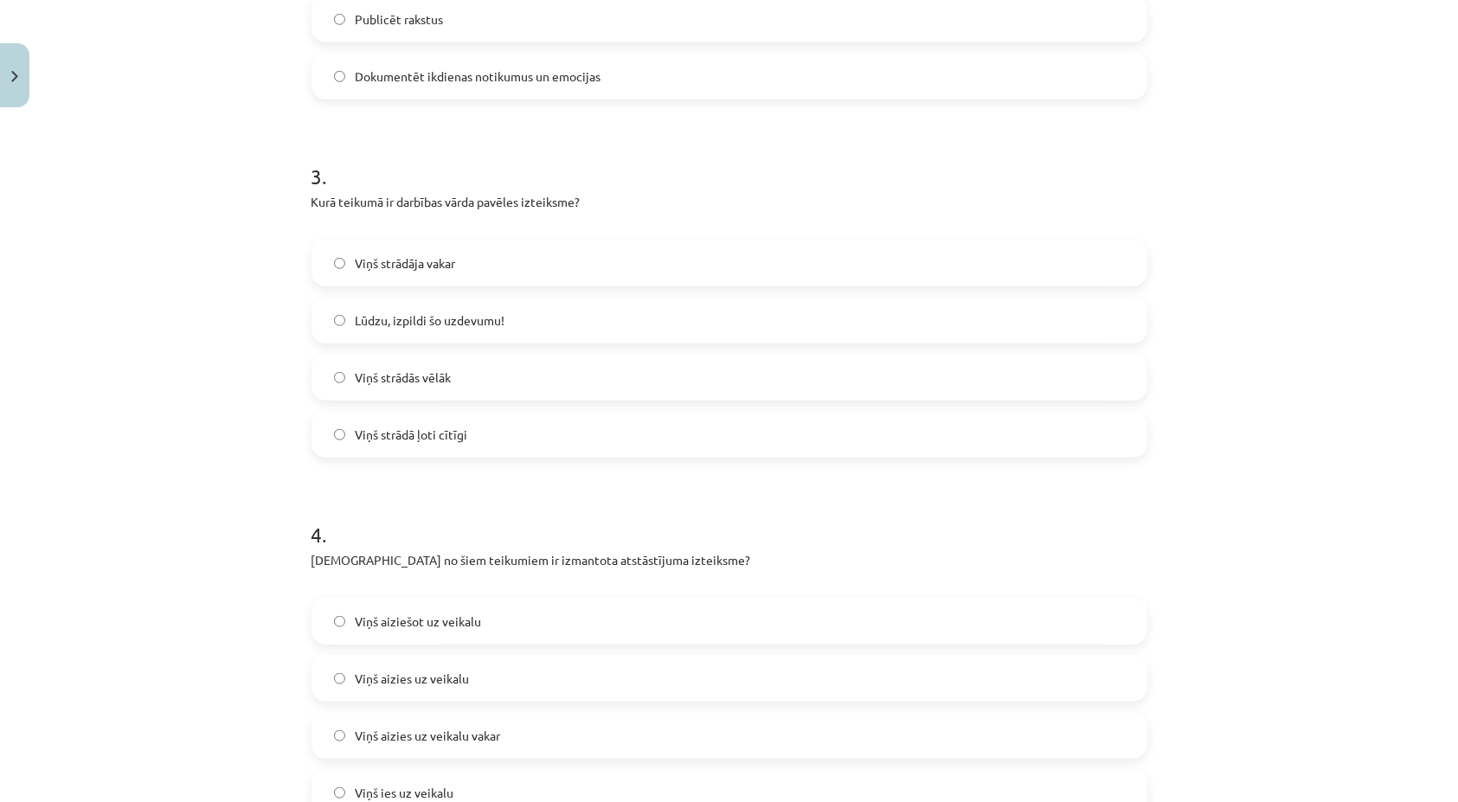
scroll to position [1082, 0]
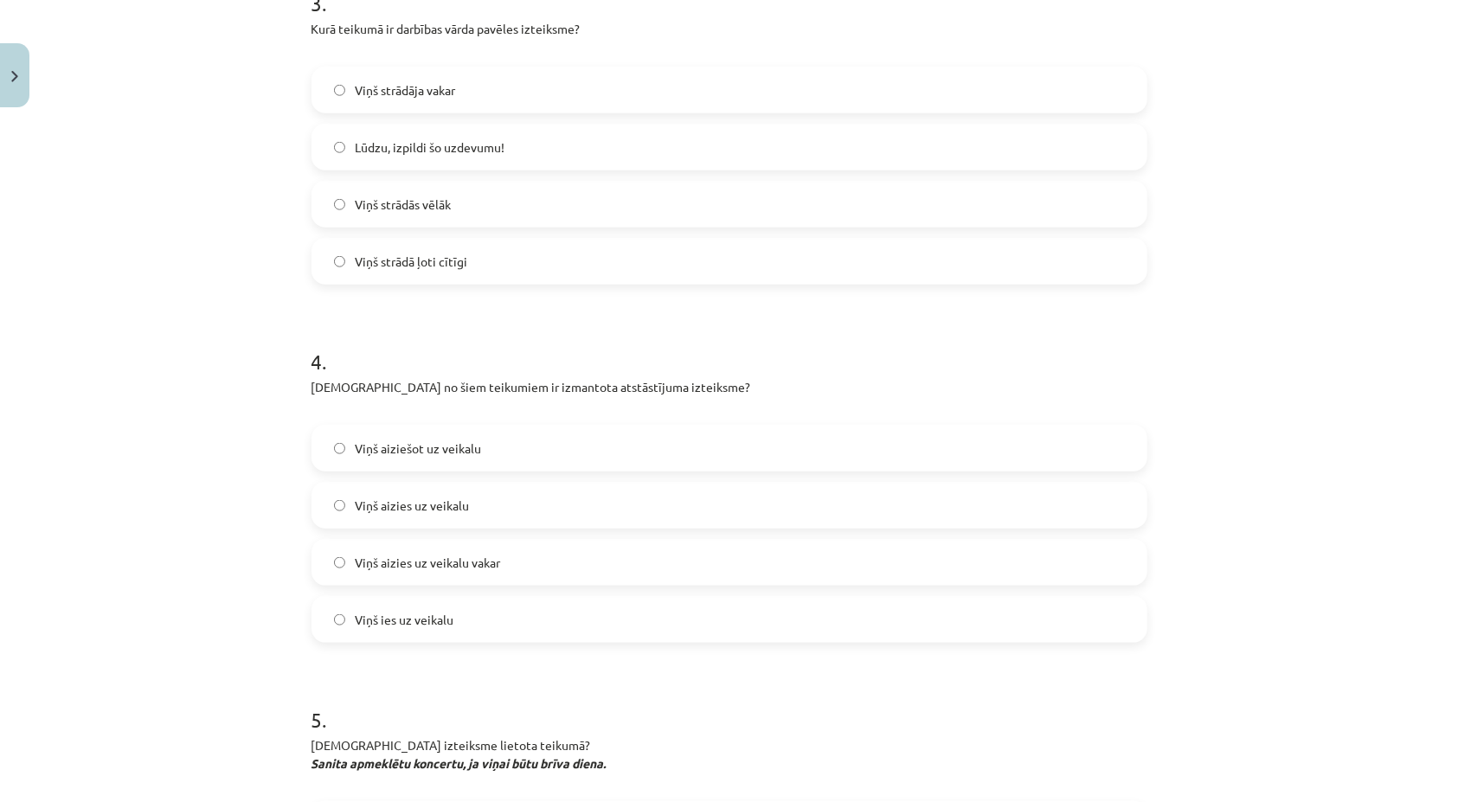
click at [324, 455] on label "Viņš aiziešot uz veikalu" at bounding box center [729, 448] width 832 height 43
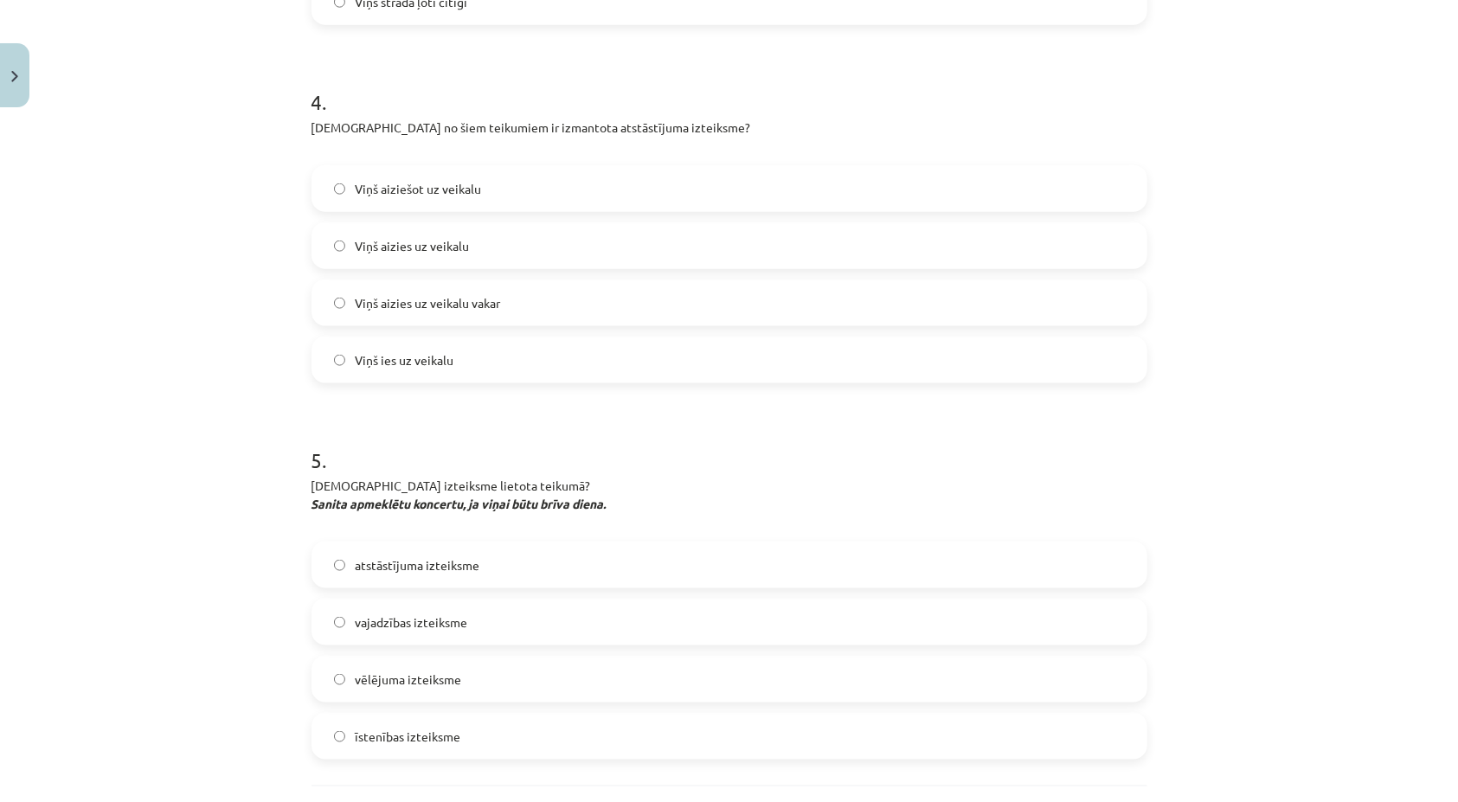
scroll to position [1428, 0]
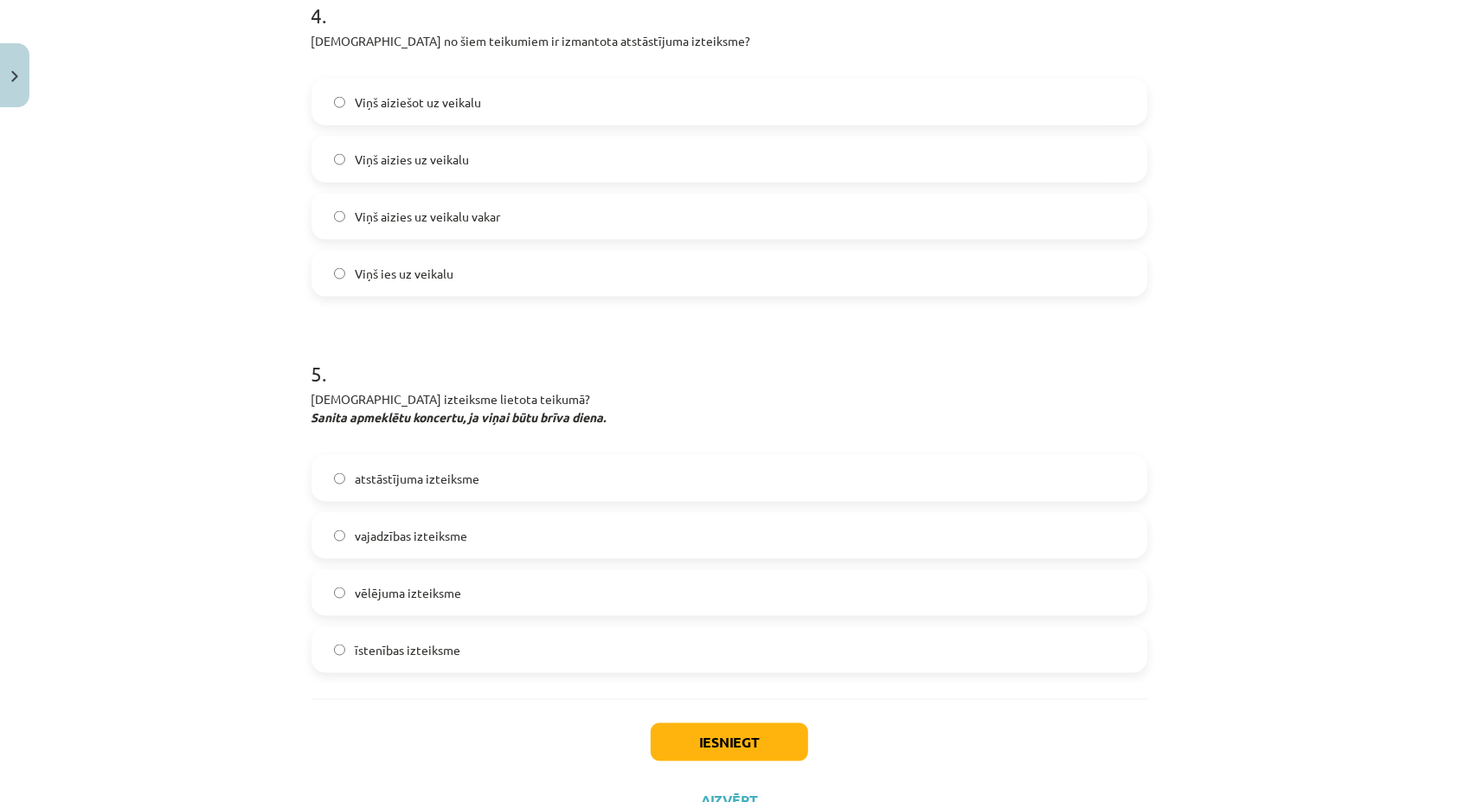
click at [351, 608] on label "vēlējuma izteiksme" at bounding box center [729, 592] width 832 height 43
click at [723, 742] on button "Iesniegt" at bounding box center [729, 742] width 157 height 38
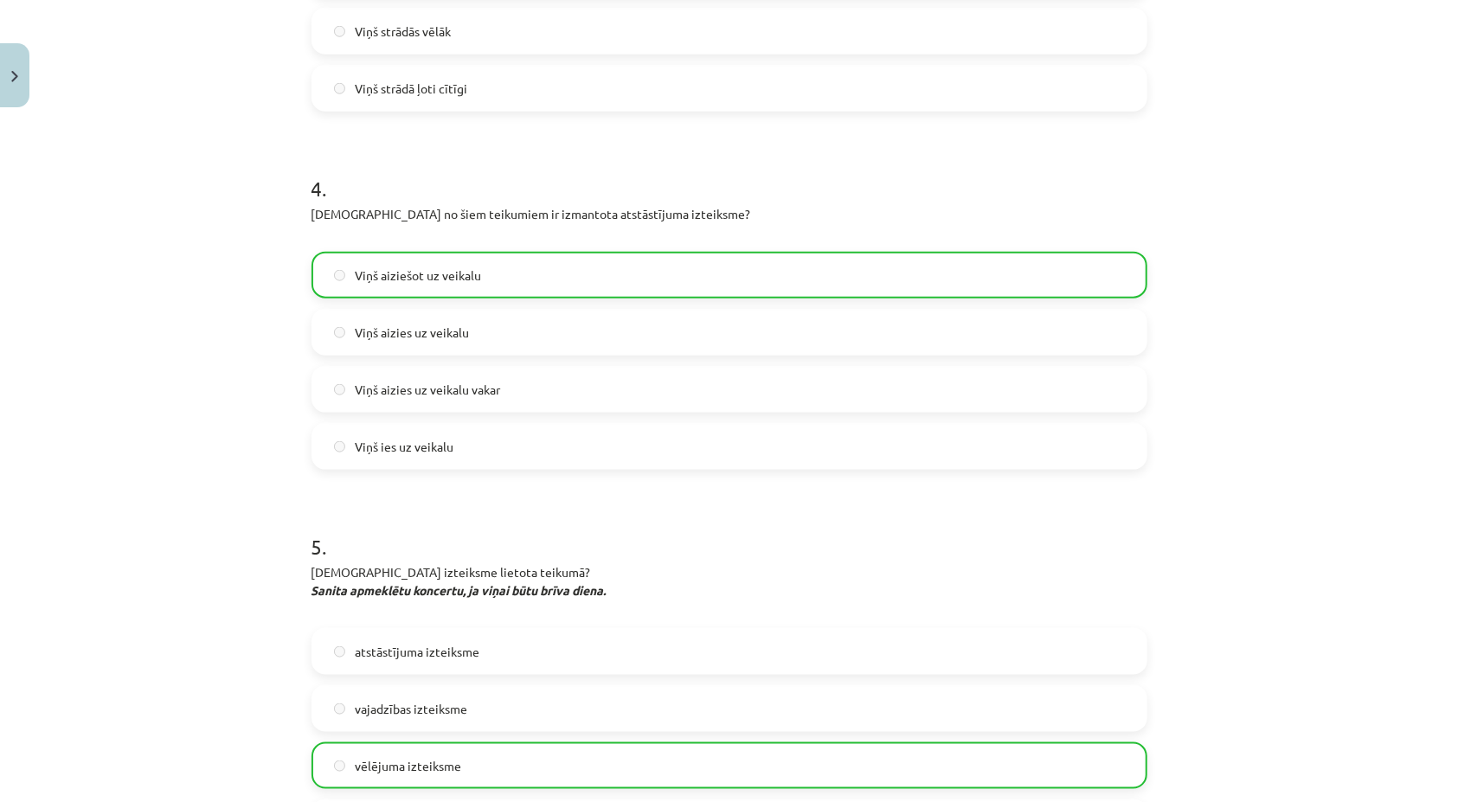
scroll to position [1552, 0]
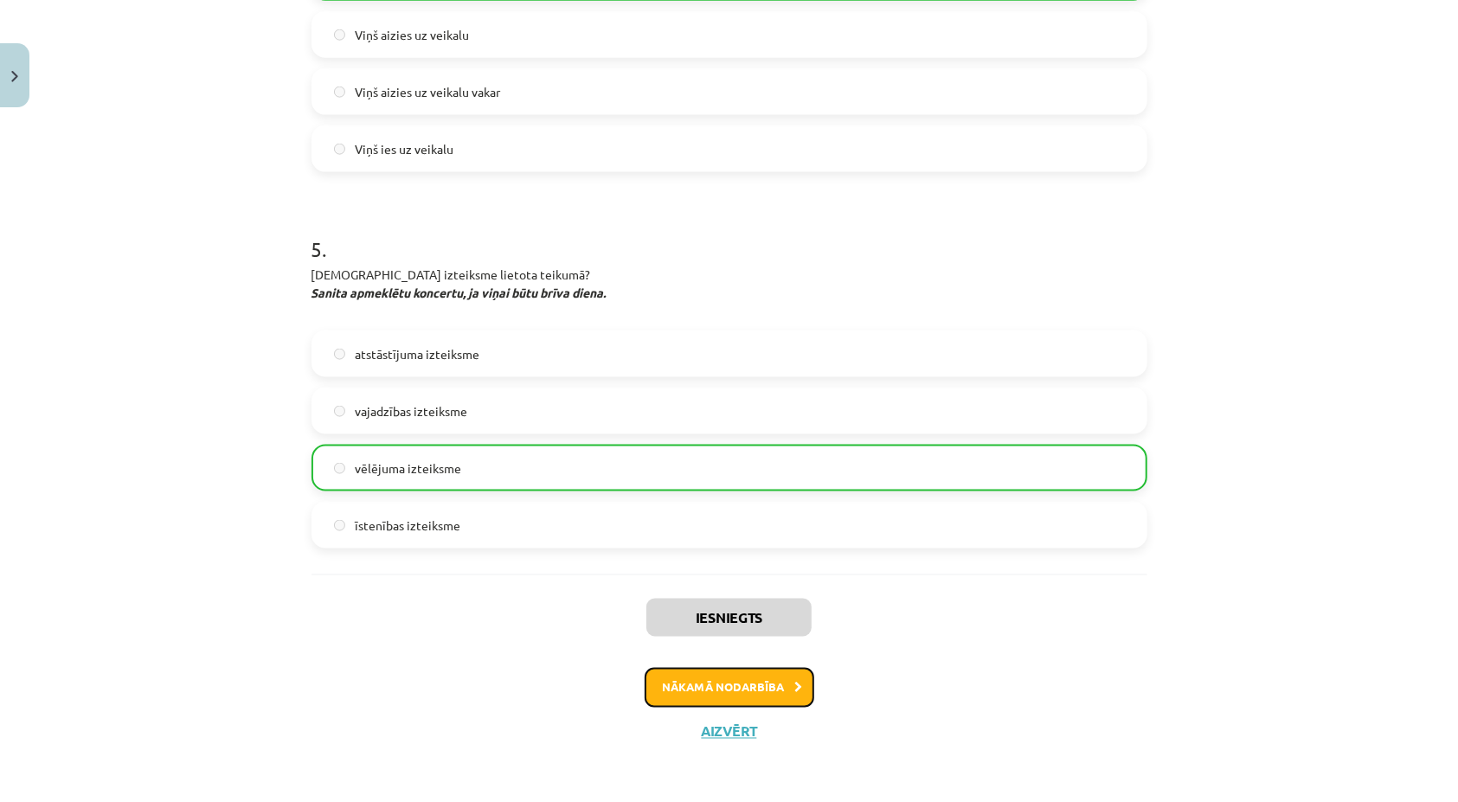
drag, startPoint x: 652, startPoint y: 697, endPoint x: 645, endPoint y: 687, distance: 11.3
click at [645, 687] on button "Nākamā nodarbība" at bounding box center [730, 688] width 170 height 40
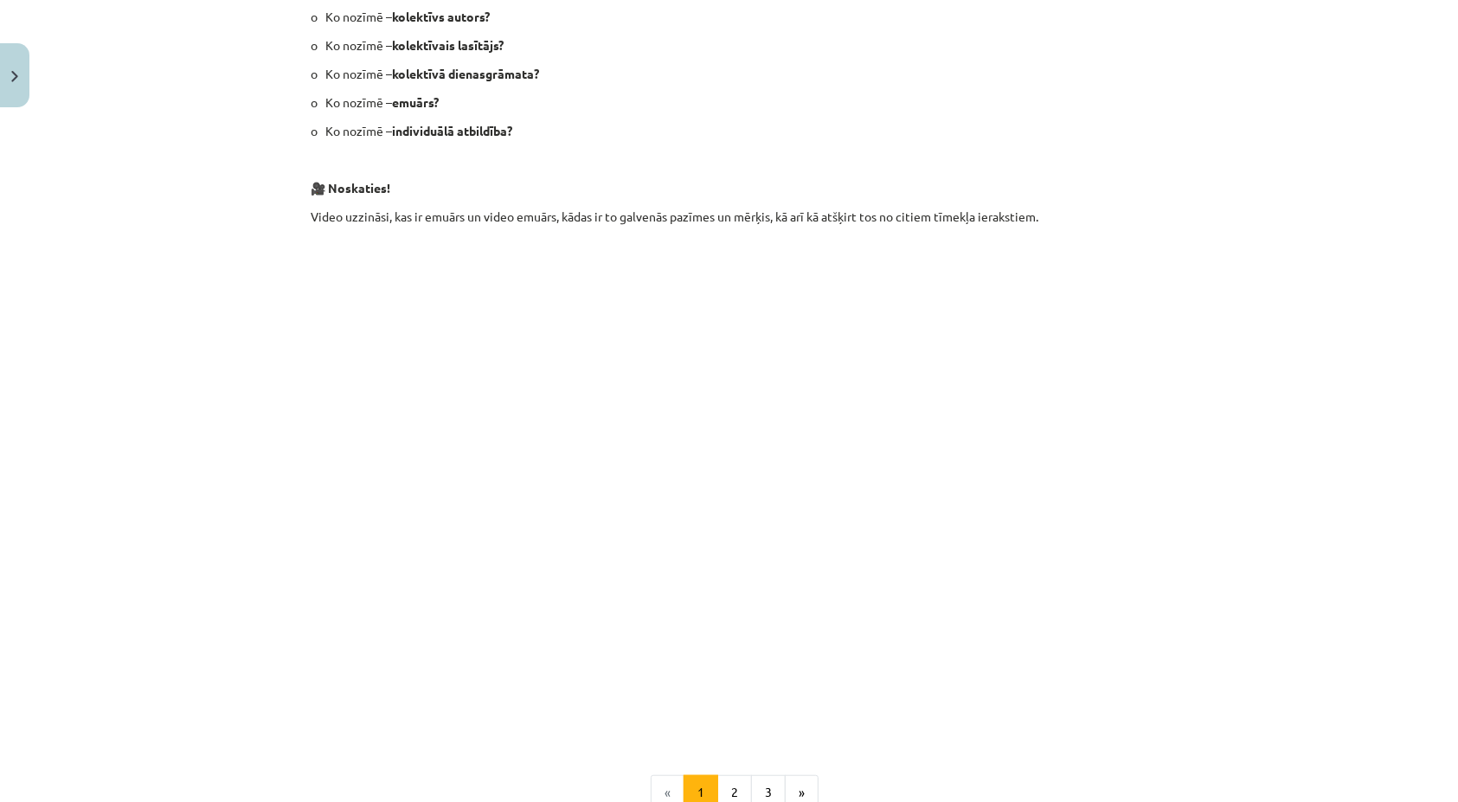
scroll to position [679, 0]
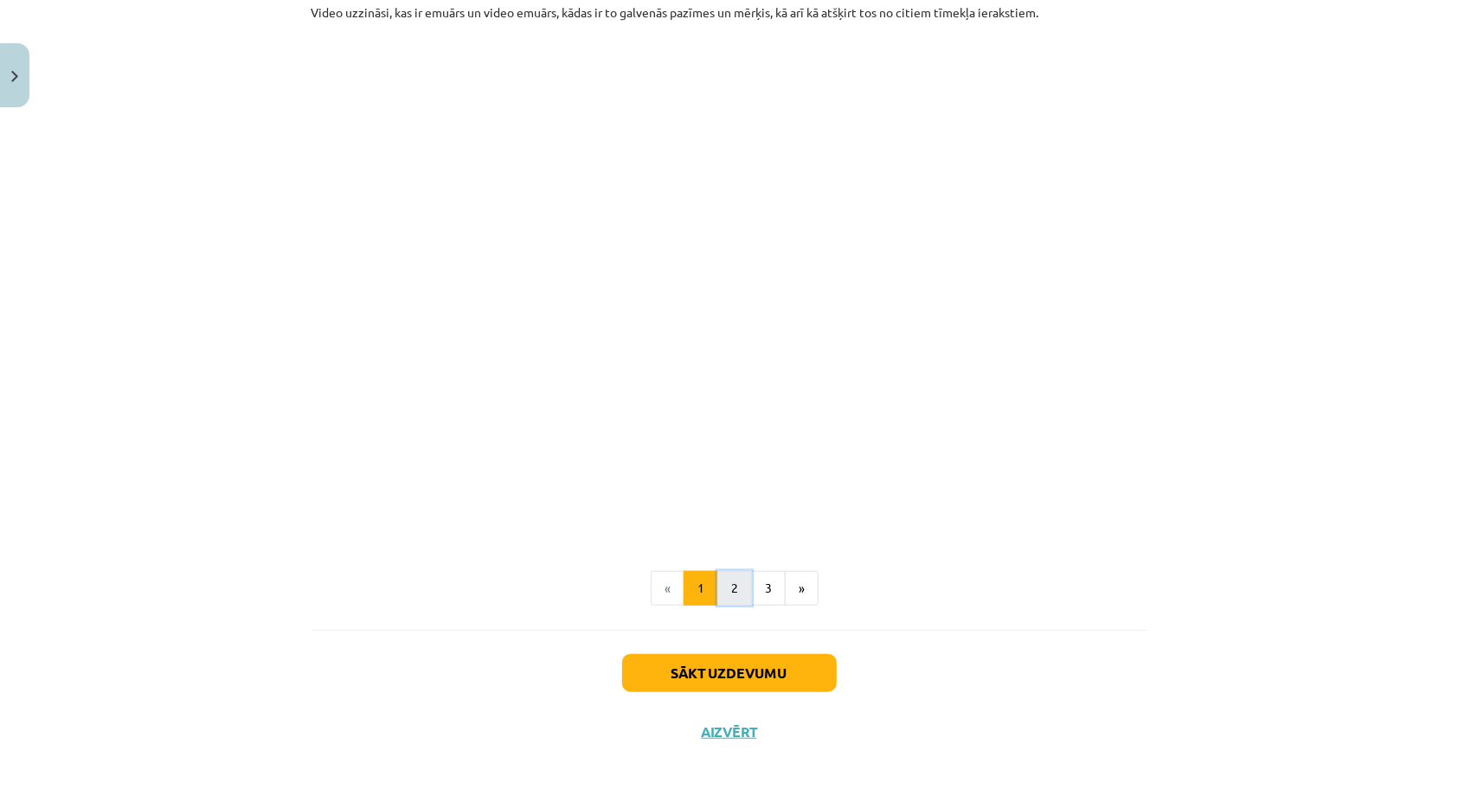
click at [744, 593] on button "2" at bounding box center [734, 588] width 35 height 35
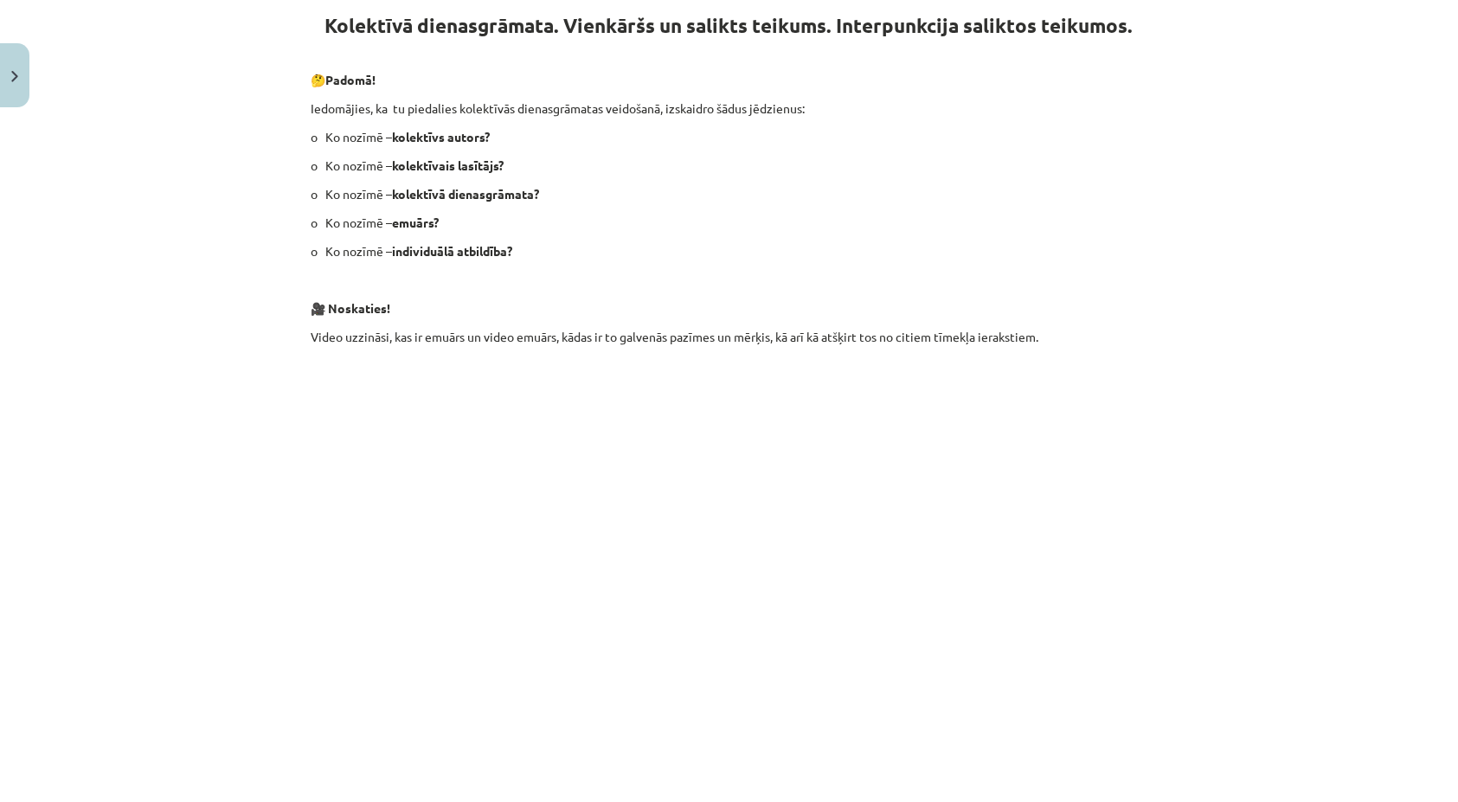
scroll to position [337, 0]
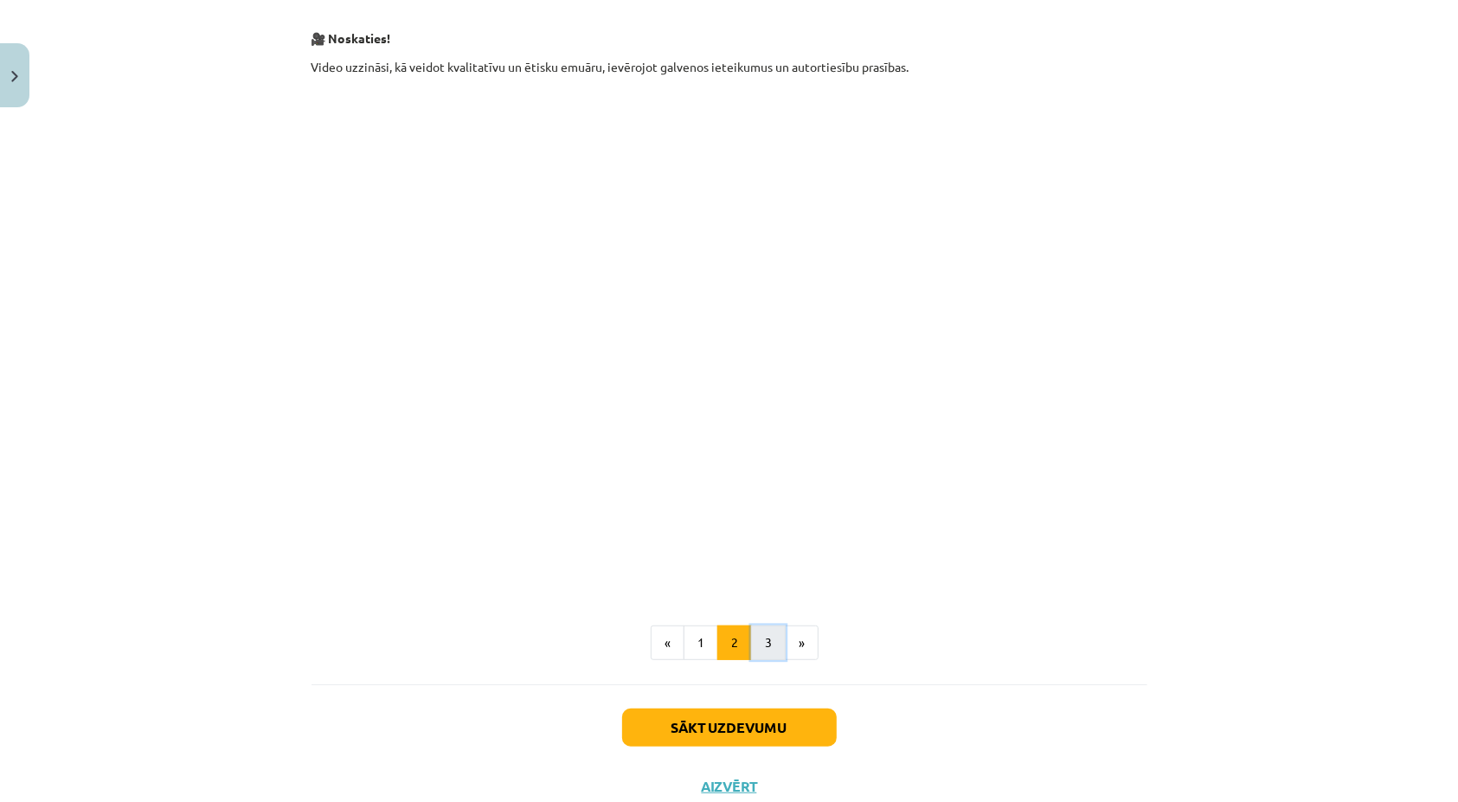
click at [761, 646] on button "3" at bounding box center [768, 643] width 35 height 35
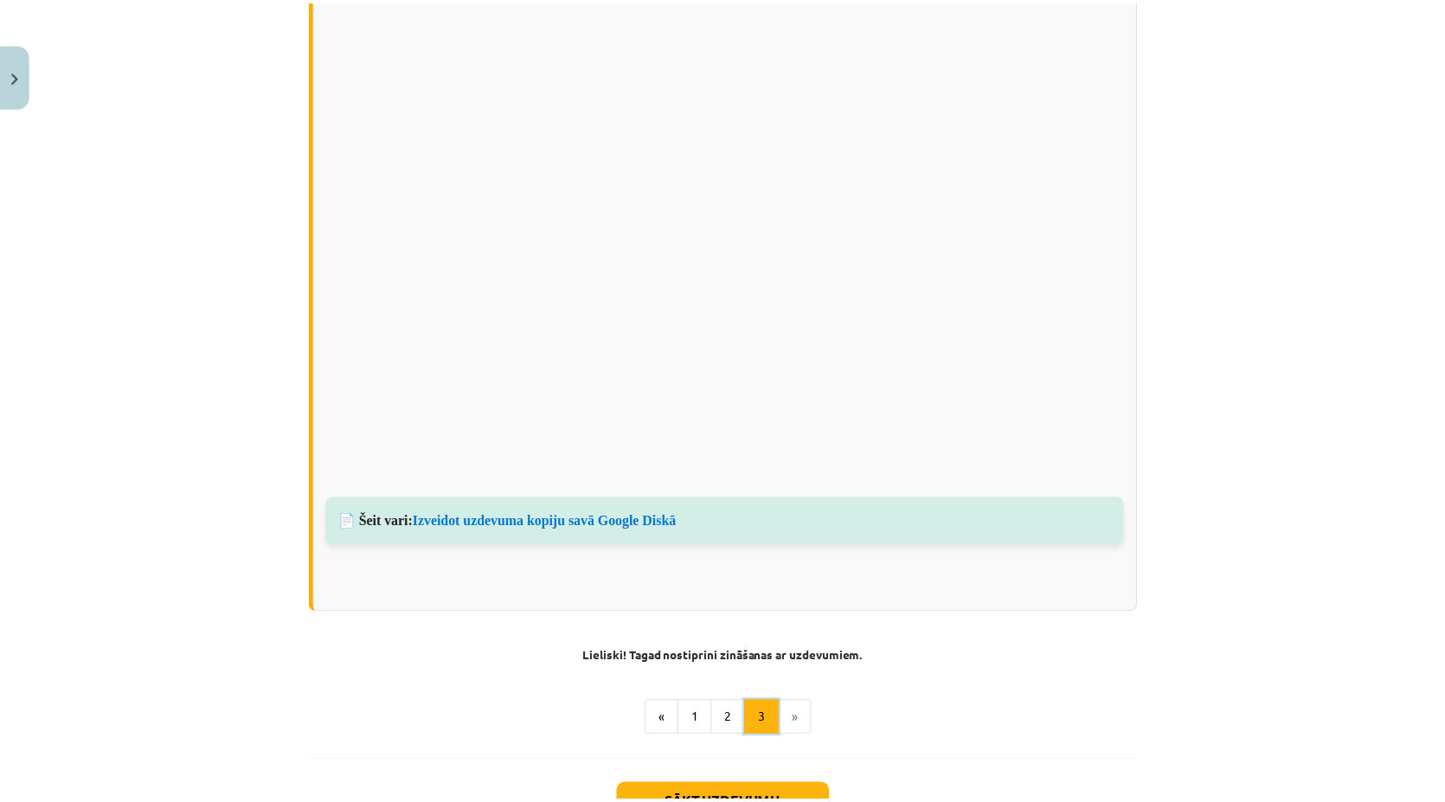
scroll to position [1204, 0]
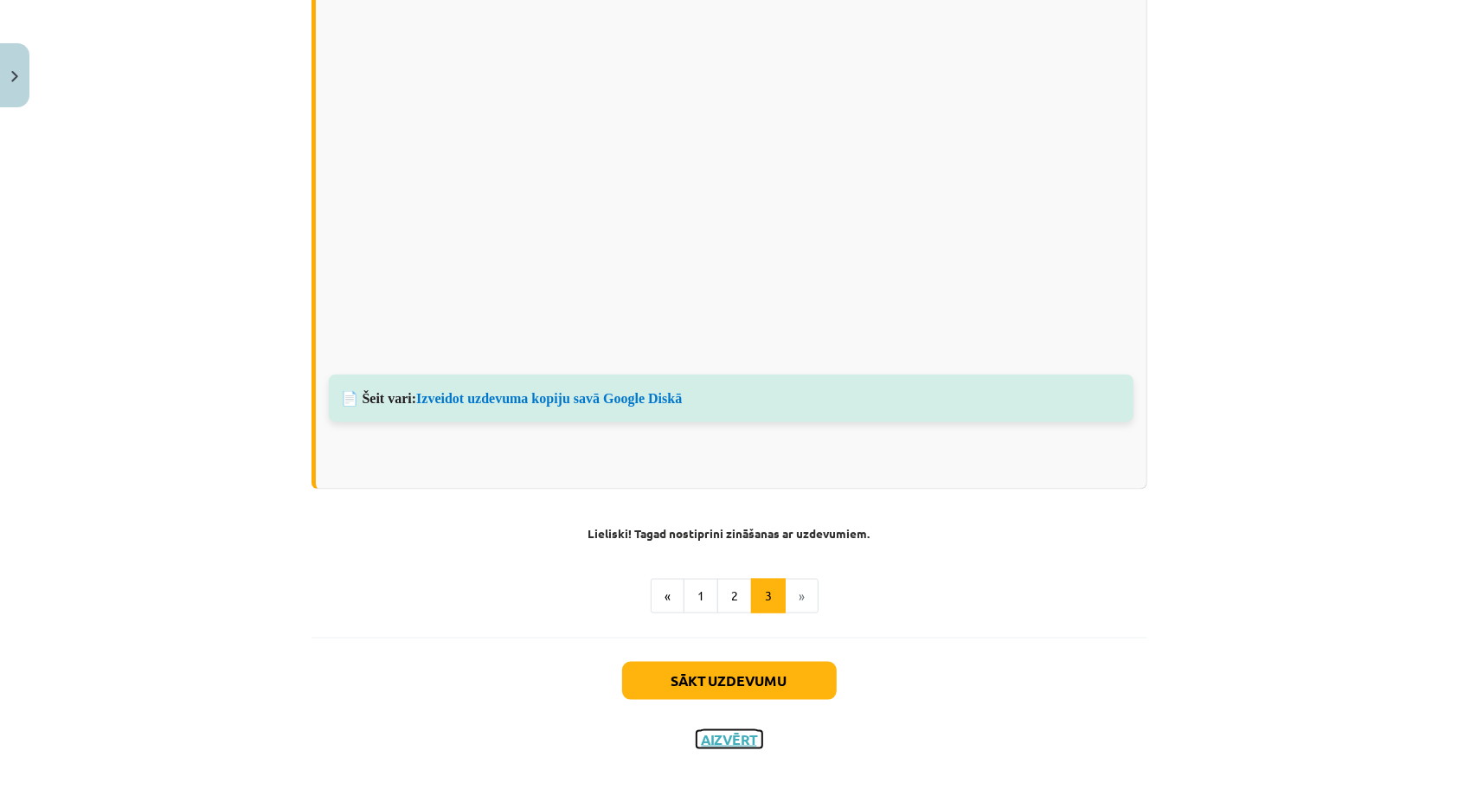
click at [711, 731] on button "Aizvērt" at bounding box center [730, 739] width 66 height 17
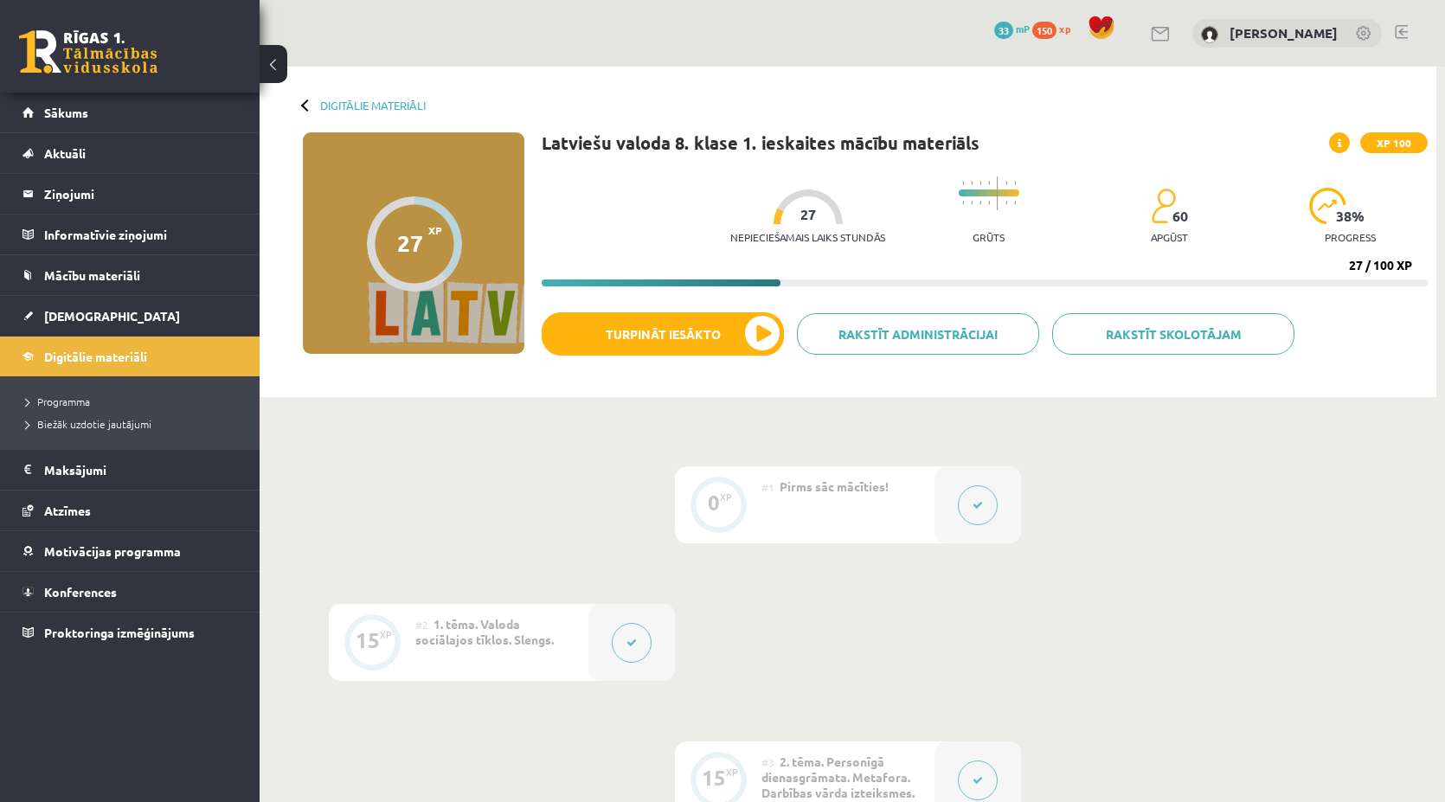
click at [311, 108] on div "Digitālie materiāli" at bounding box center [364, 105] width 123 height 13
click at [106, 310] on link "[DEMOGRAPHIC_DATA]" at bounding box center [129, 316] width 215 height 40
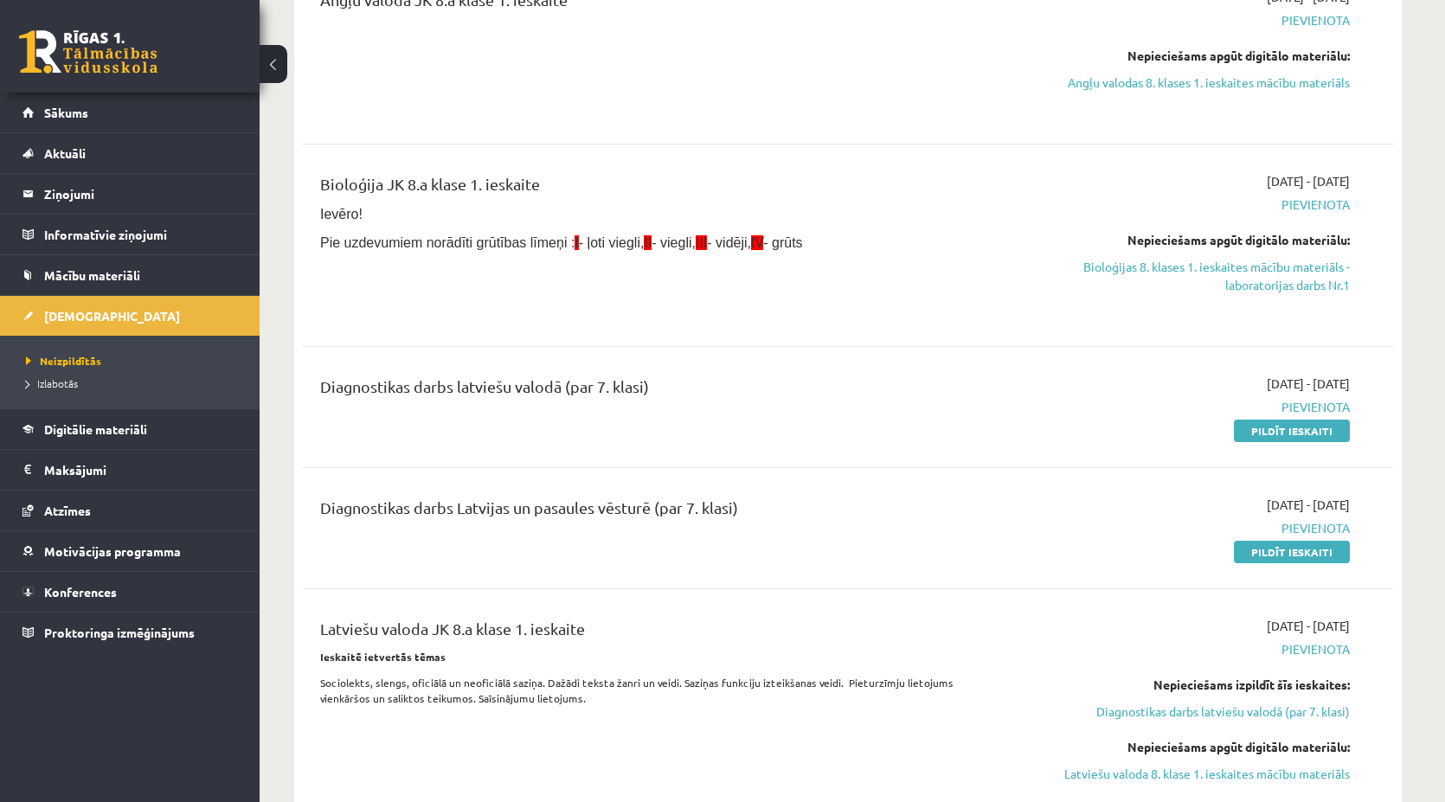
scroll to position [433, 0]
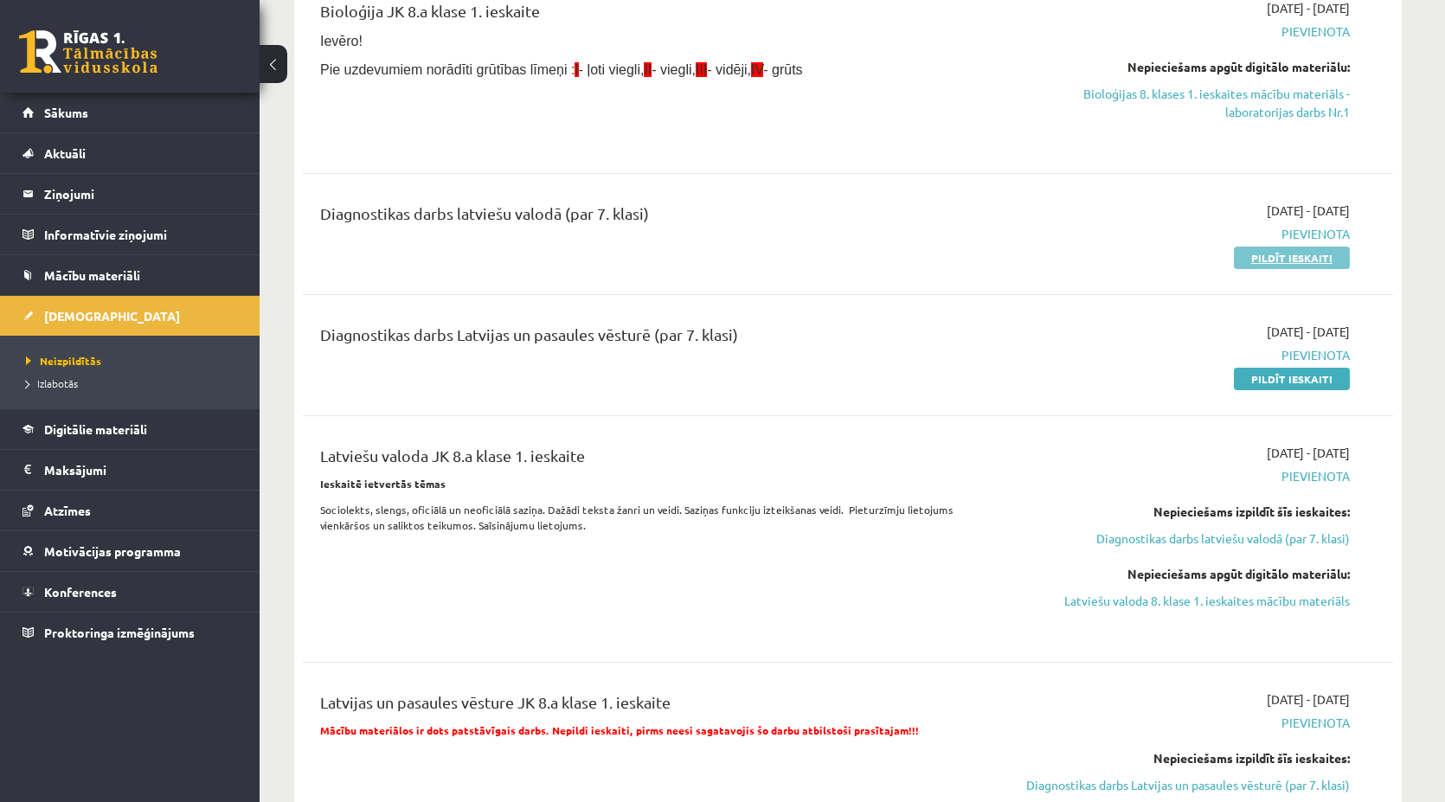
click at [1268, 264] on link "Pildīt ieskaiti" at bounding box center [1292, 258] width 116 height 22
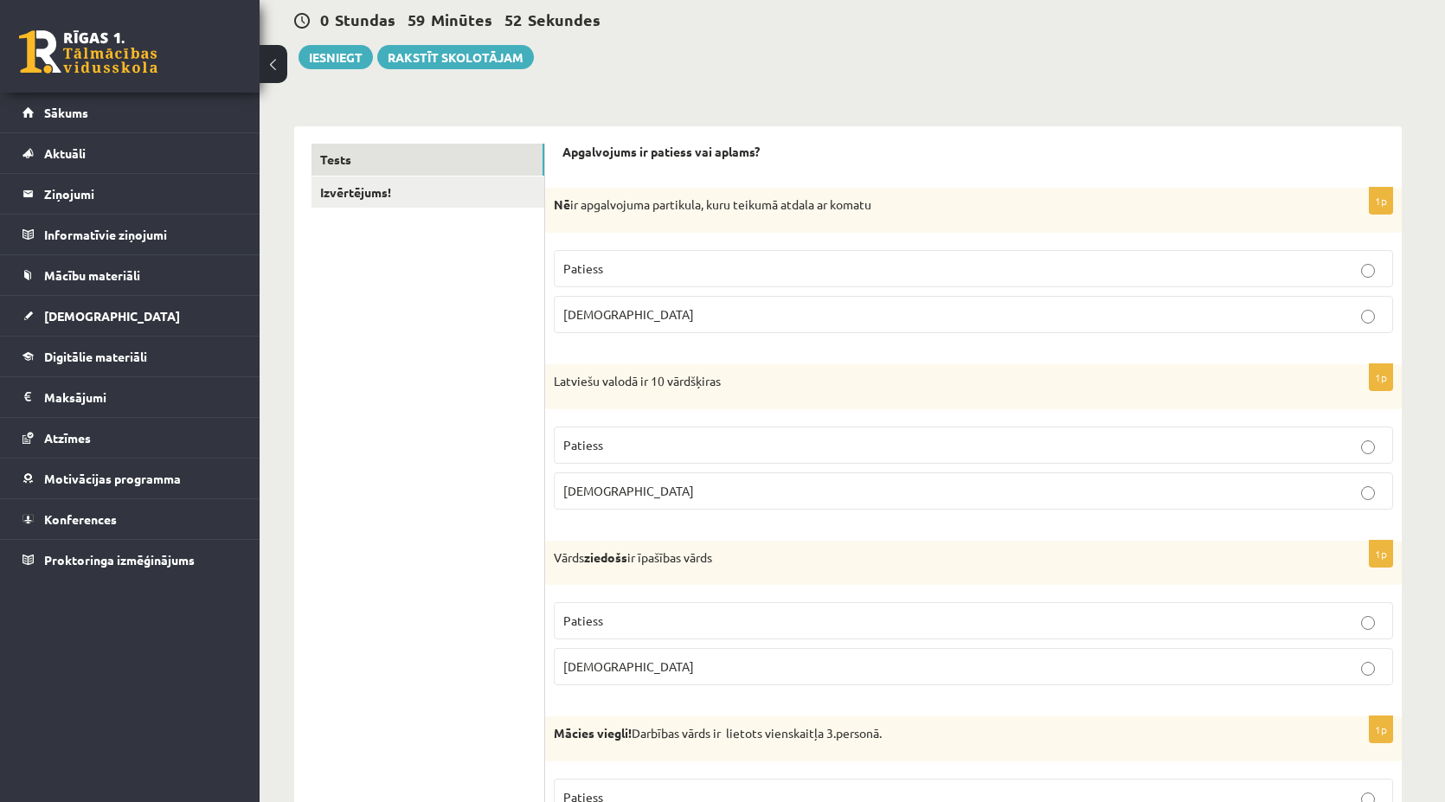
scroll to position [173, 0]
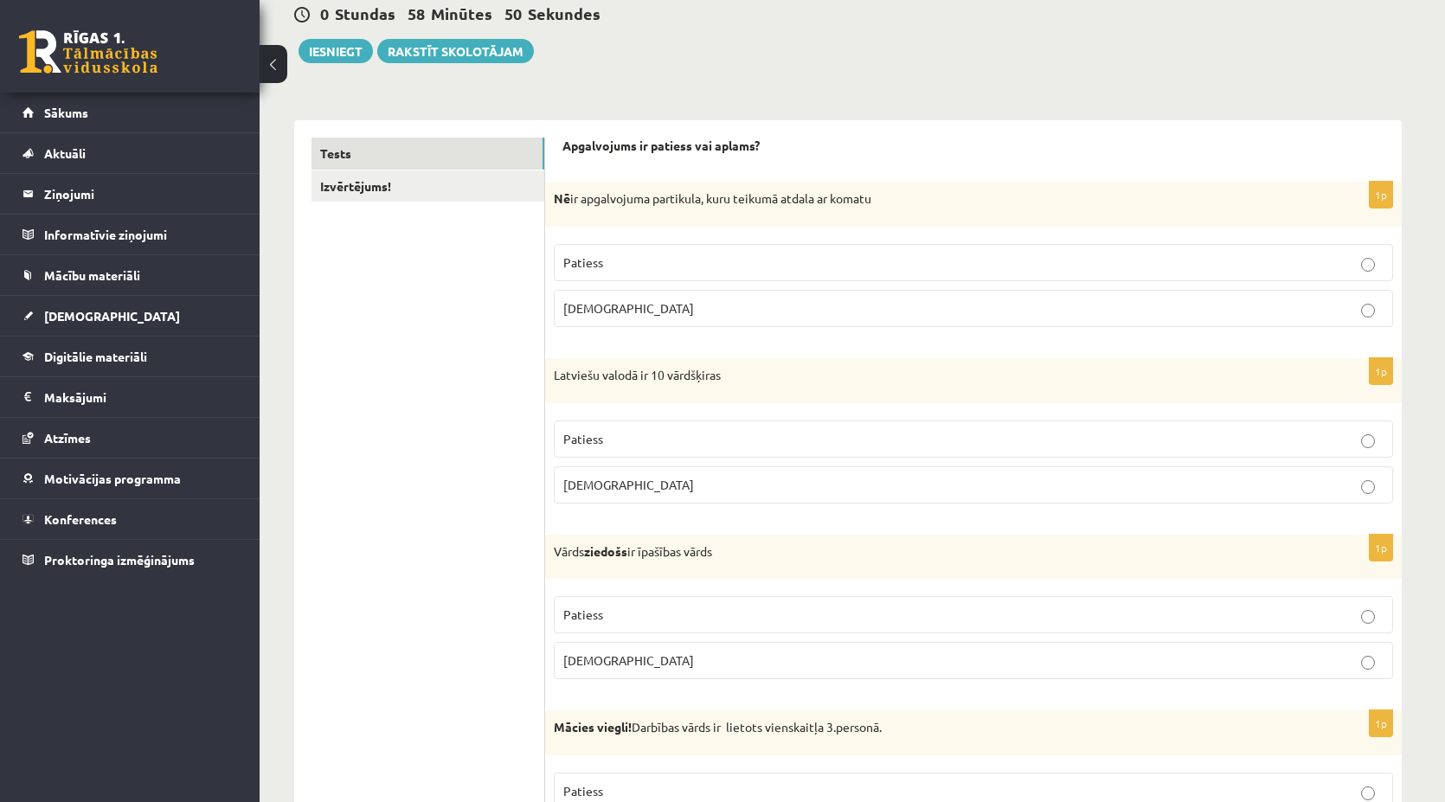
click at [801, 305] on p "Aplams" at bounding box center [973, 308] width 820 height 18
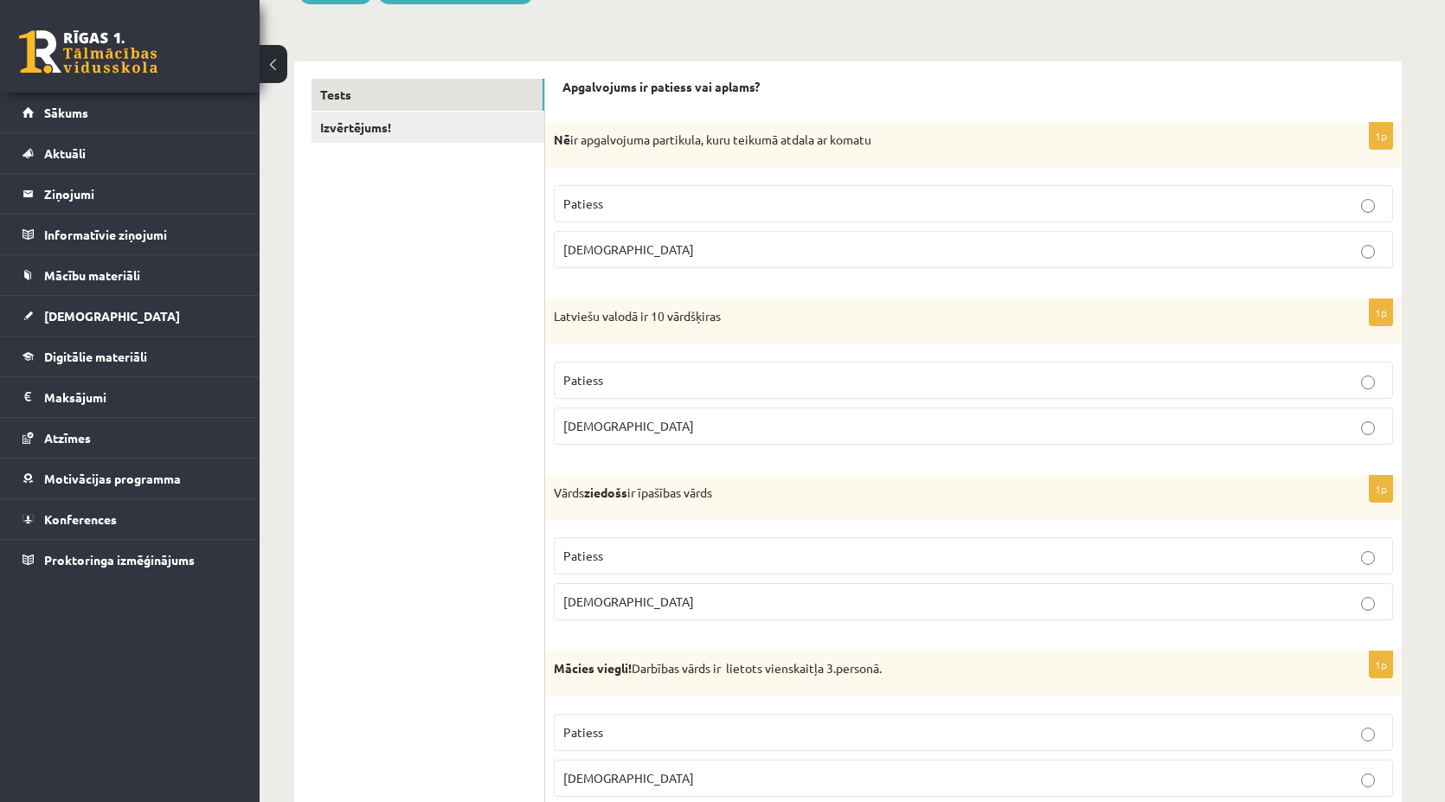
scroll to position [260, 0]
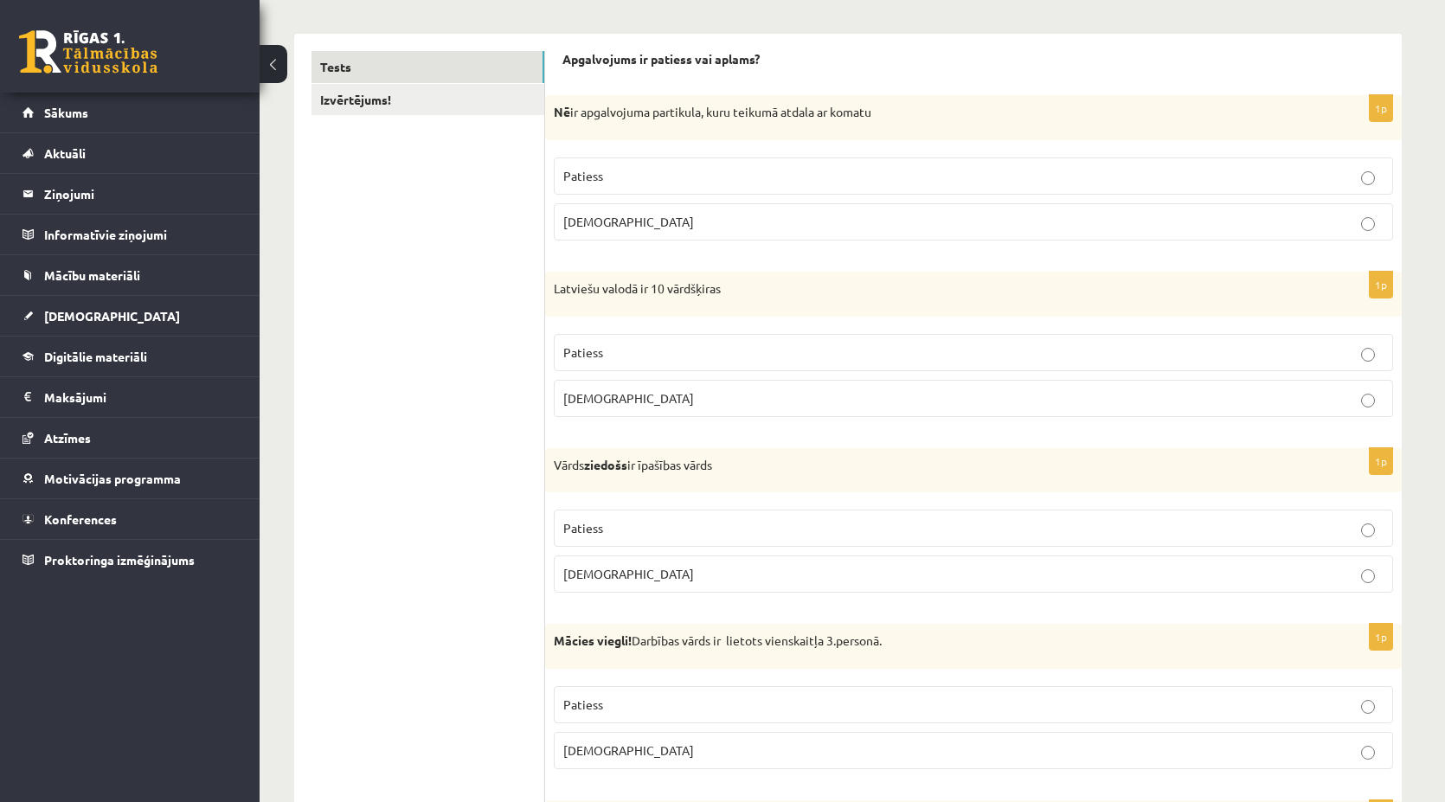
click at [693, 330] on fieldset "Patiess Aplams" at bounding box center [973, 373] width 839 height 97
click at [715, 345] on p "Patiess" at bounding box center [973, 352] width 820 height 18
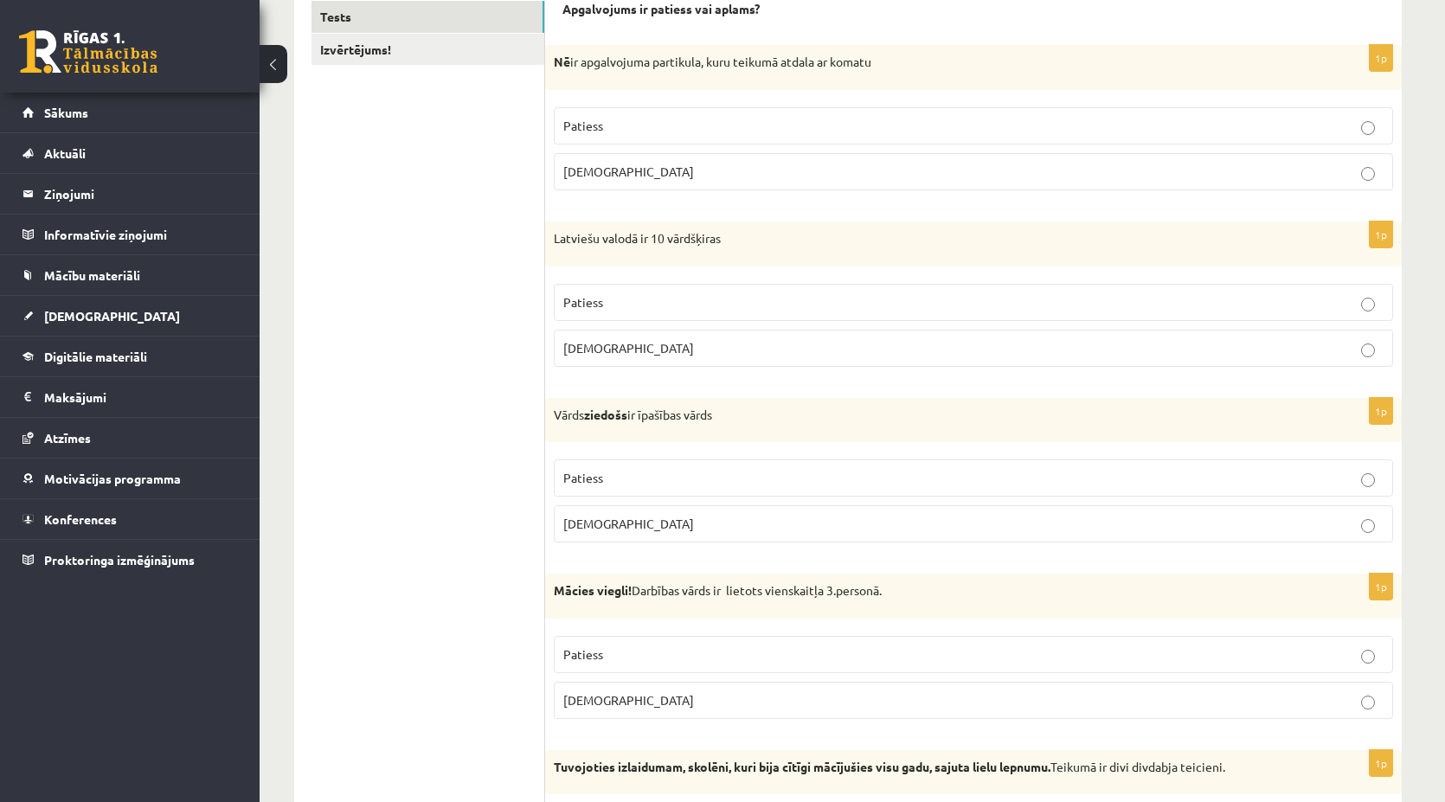
scroll to position [346, 0]
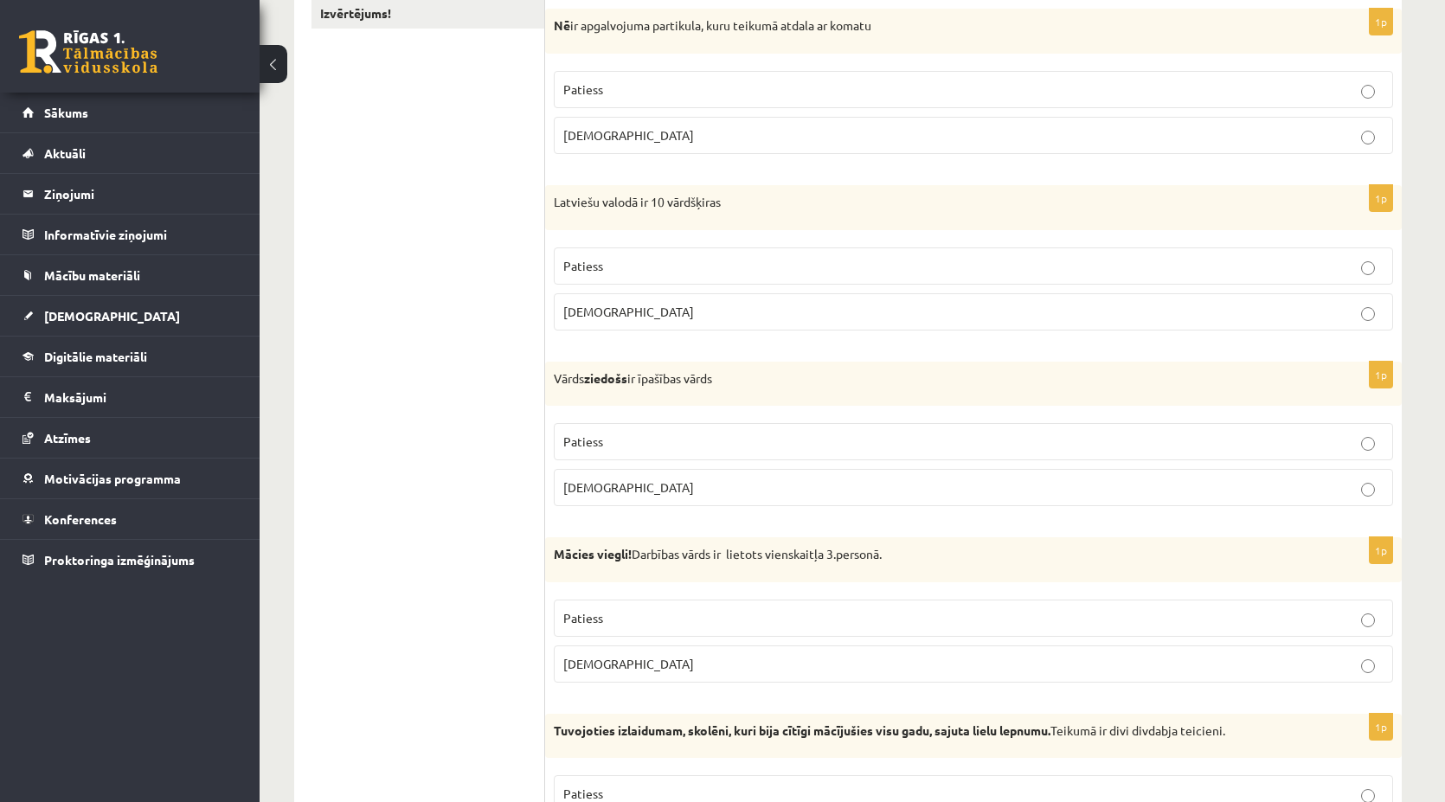
click at [768, 420] on fieldset "Patiess Aplams" at bounding box center [973, 462] width 839 height 97
click at [775, 420] on fieldset "Patiess Aplams" at bounding box center [973, 462] width 839 height 97
click at [784, 435] on p "Patiess" at bounding box center [973, 442] width 820 height 18
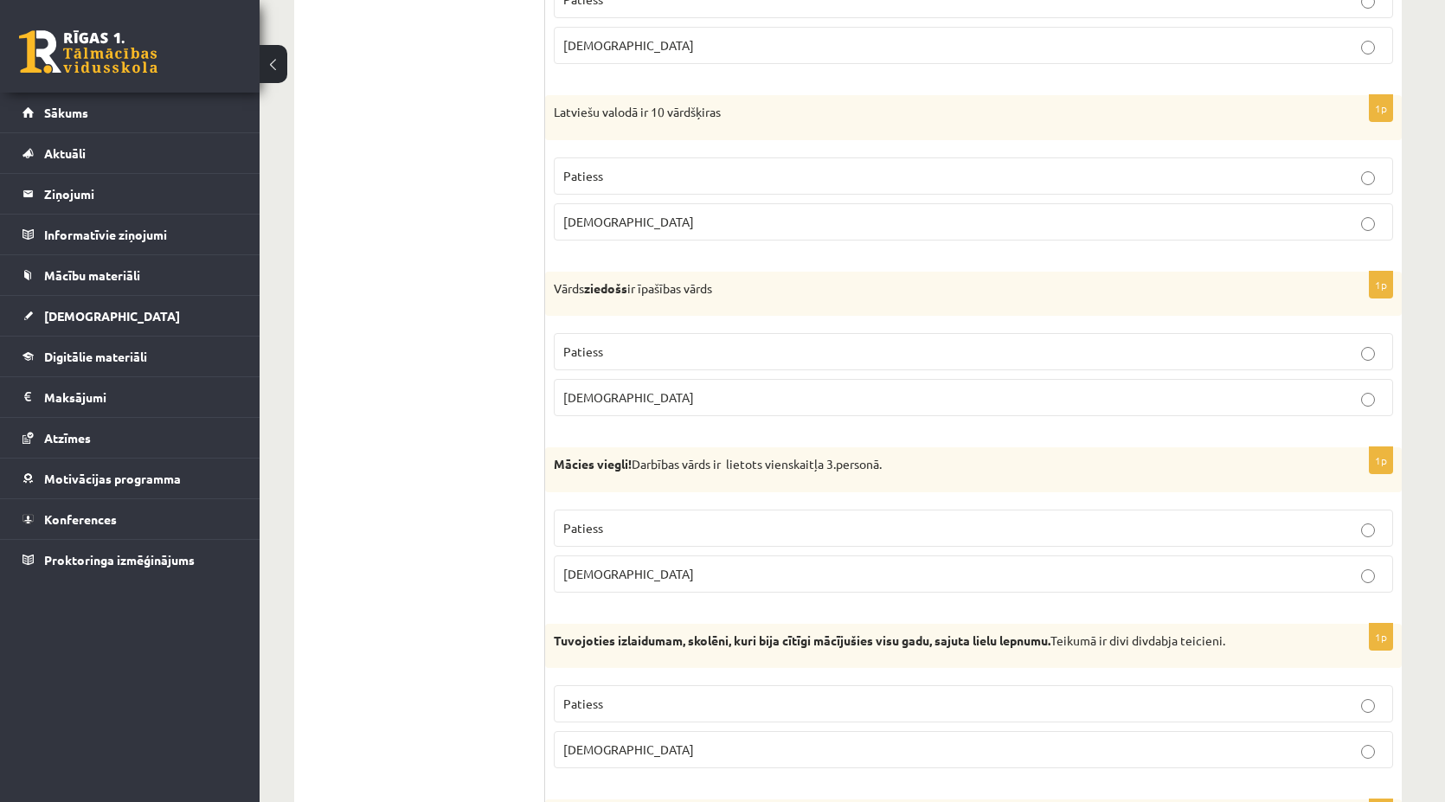
scroll to position [519, 0]
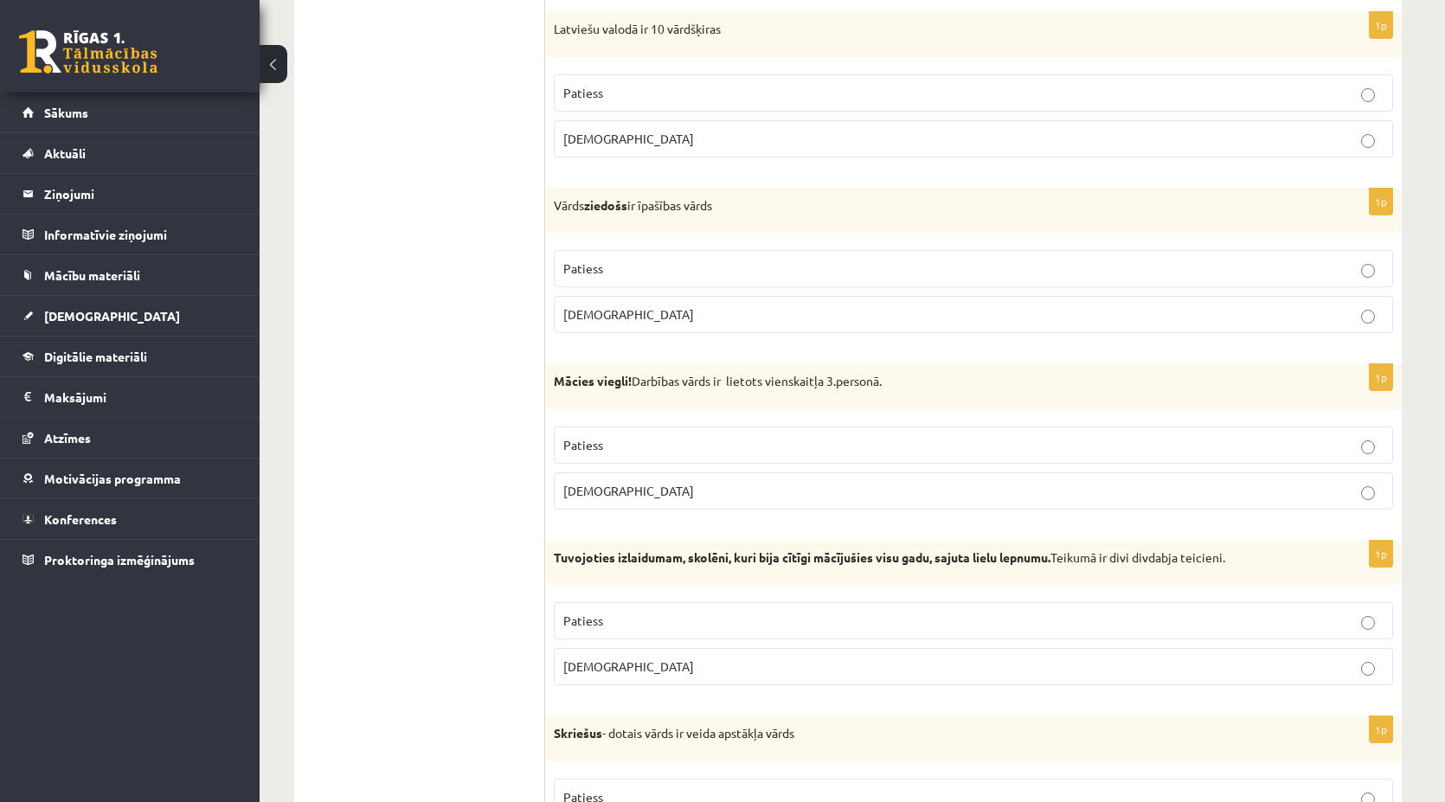
click at [735, 439] on p "Patiess" at bounding box center [973, 445] width 820 height 18
click at [721, 489] on p "Aplams" at bounding box center [973, 491] width 820 height 18
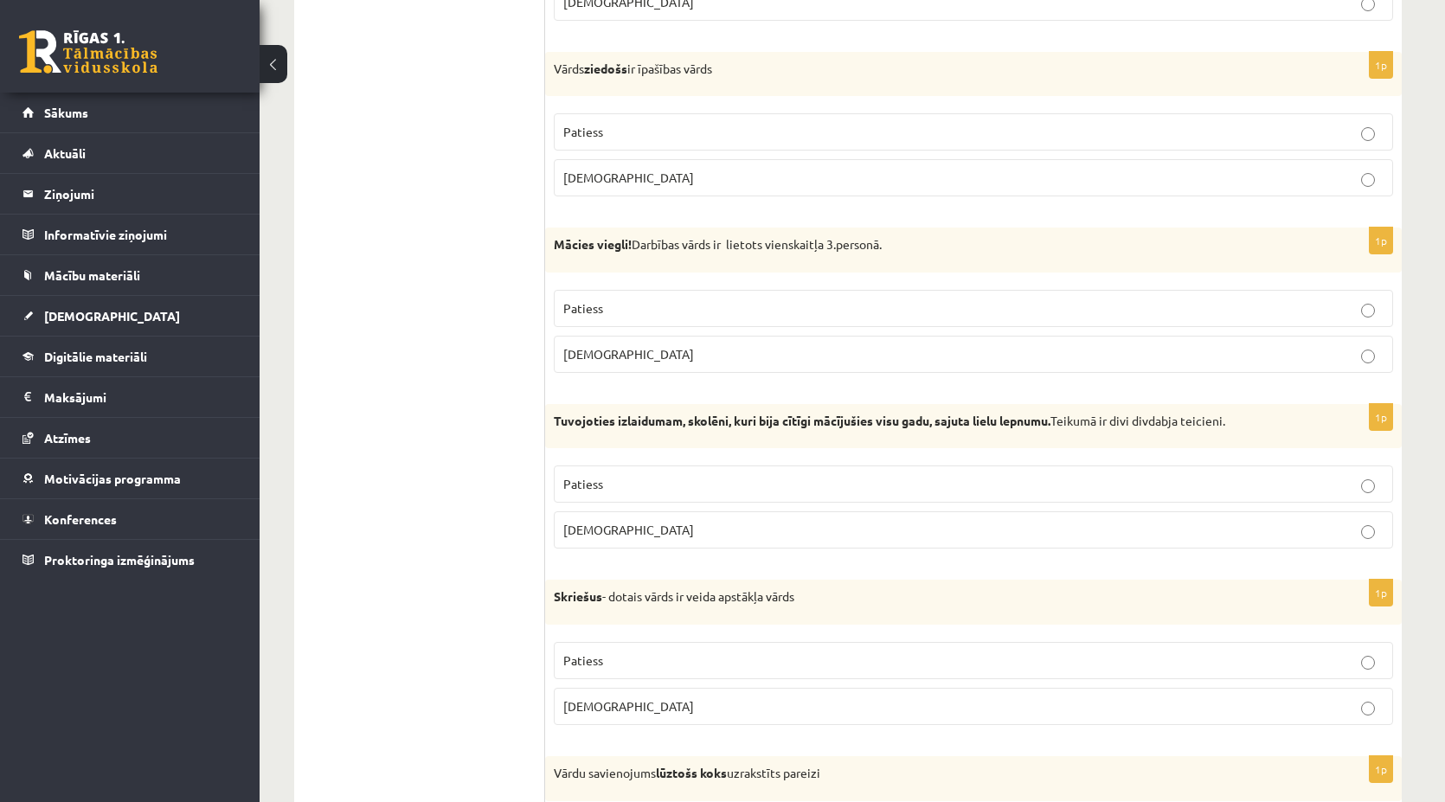
scroll to position [692, 0]
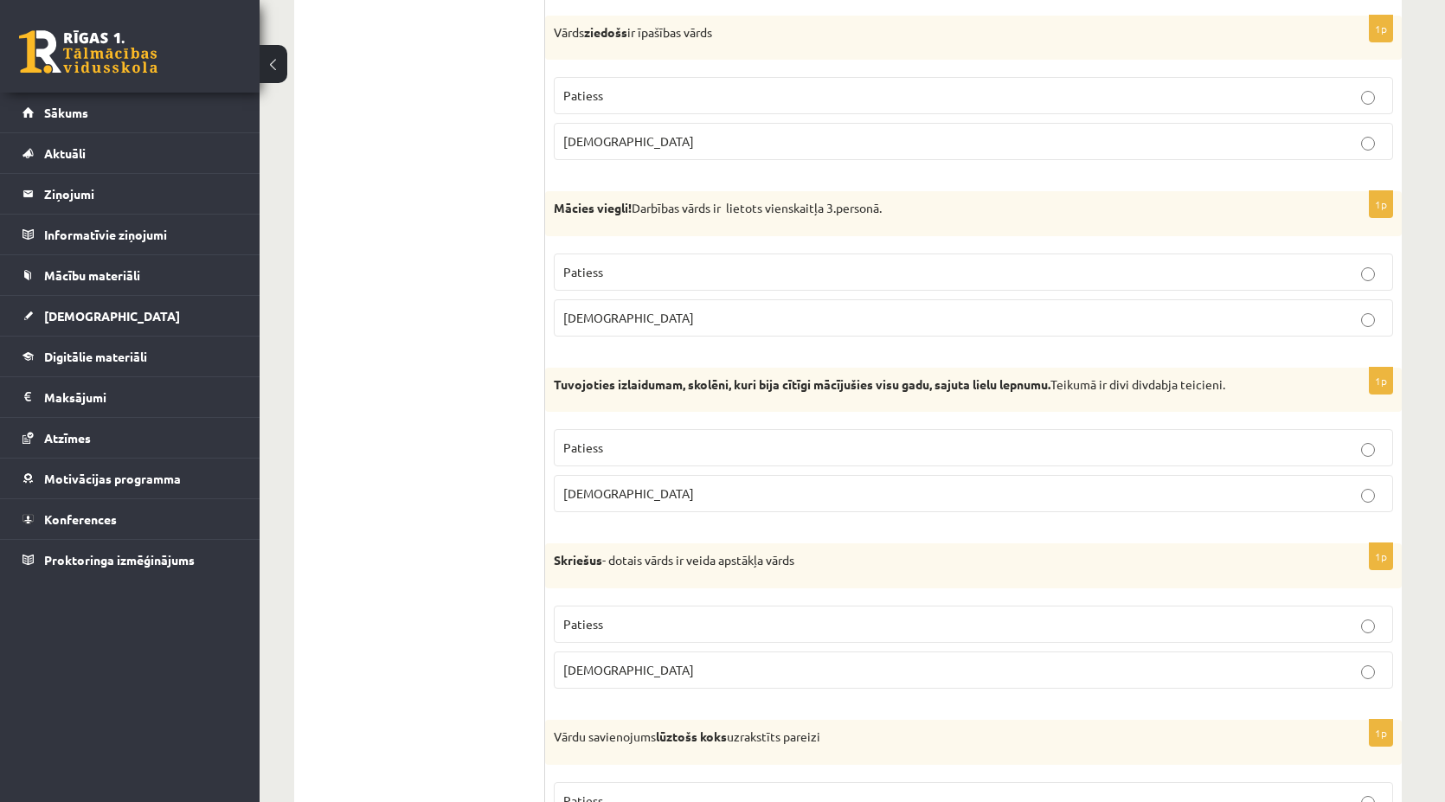
click at [1005, 446] on p "Patiess" at bounding box center [973, 448] width 820 height 18
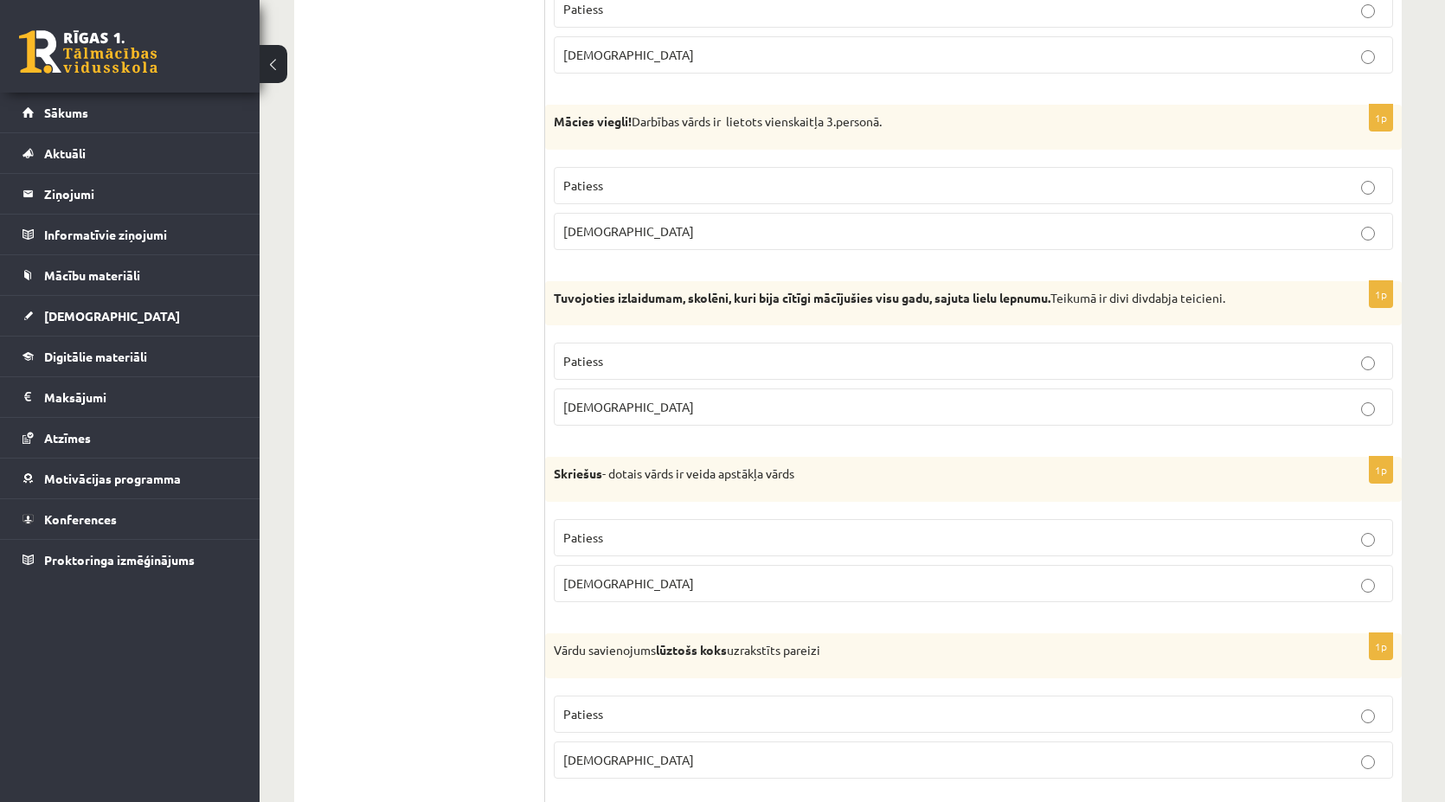
scroll to position [865, 0]
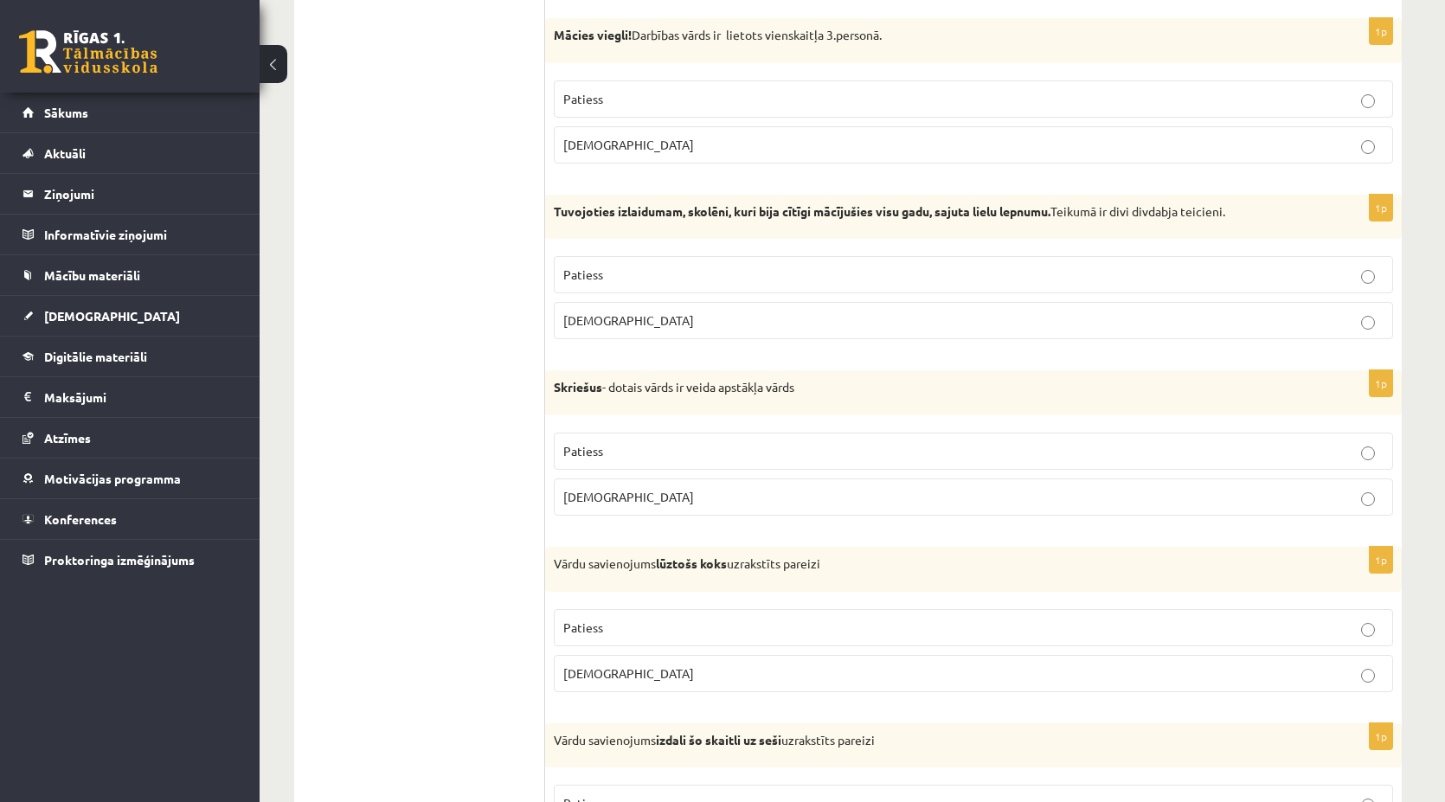
click at [693, 491] on p "Aplams" at bounding box center [973, 497] width 820 height 18
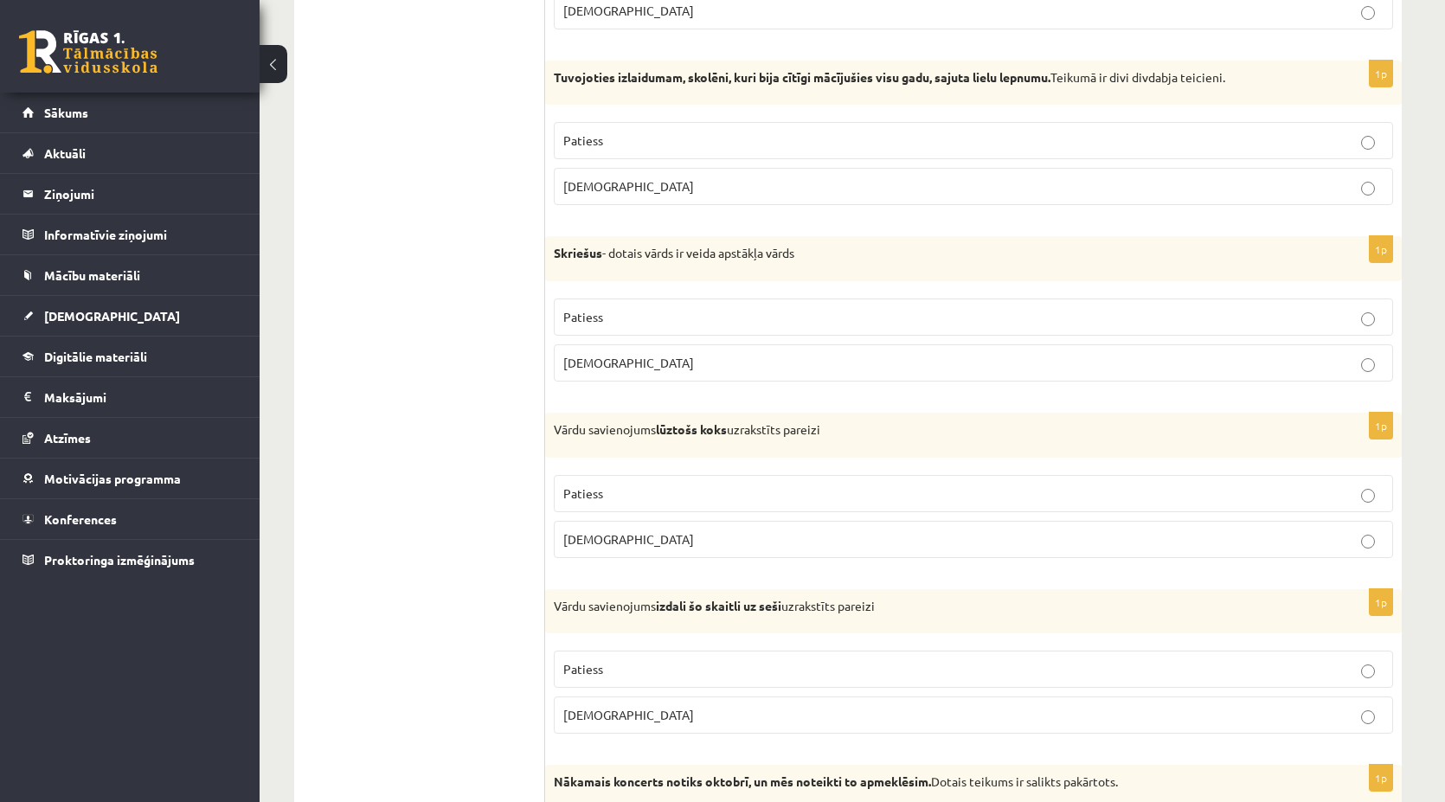
scroll to position [1038, 0]
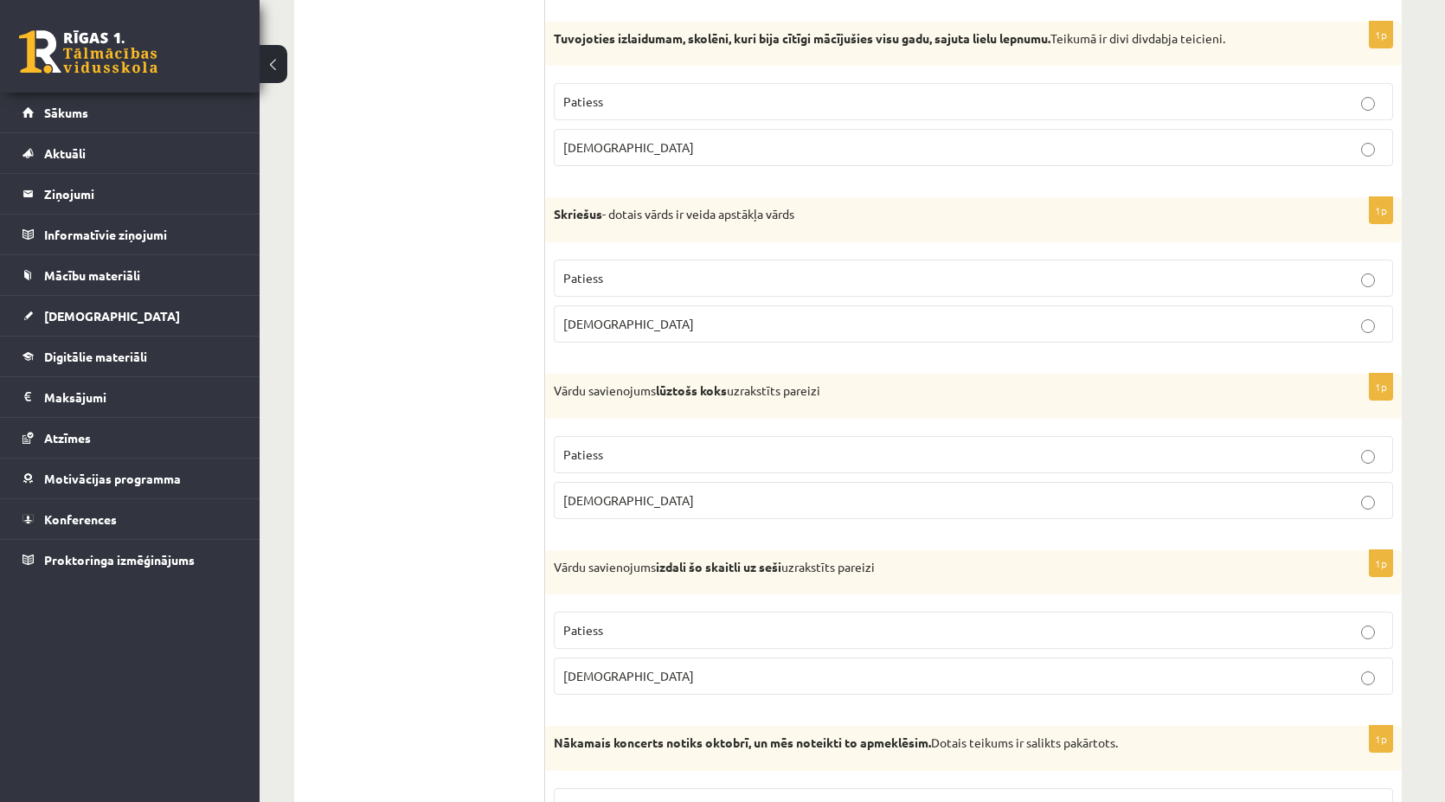
click at [616, 492] on p "Aplams" at bounding box center [973, 500] width 820 height 18
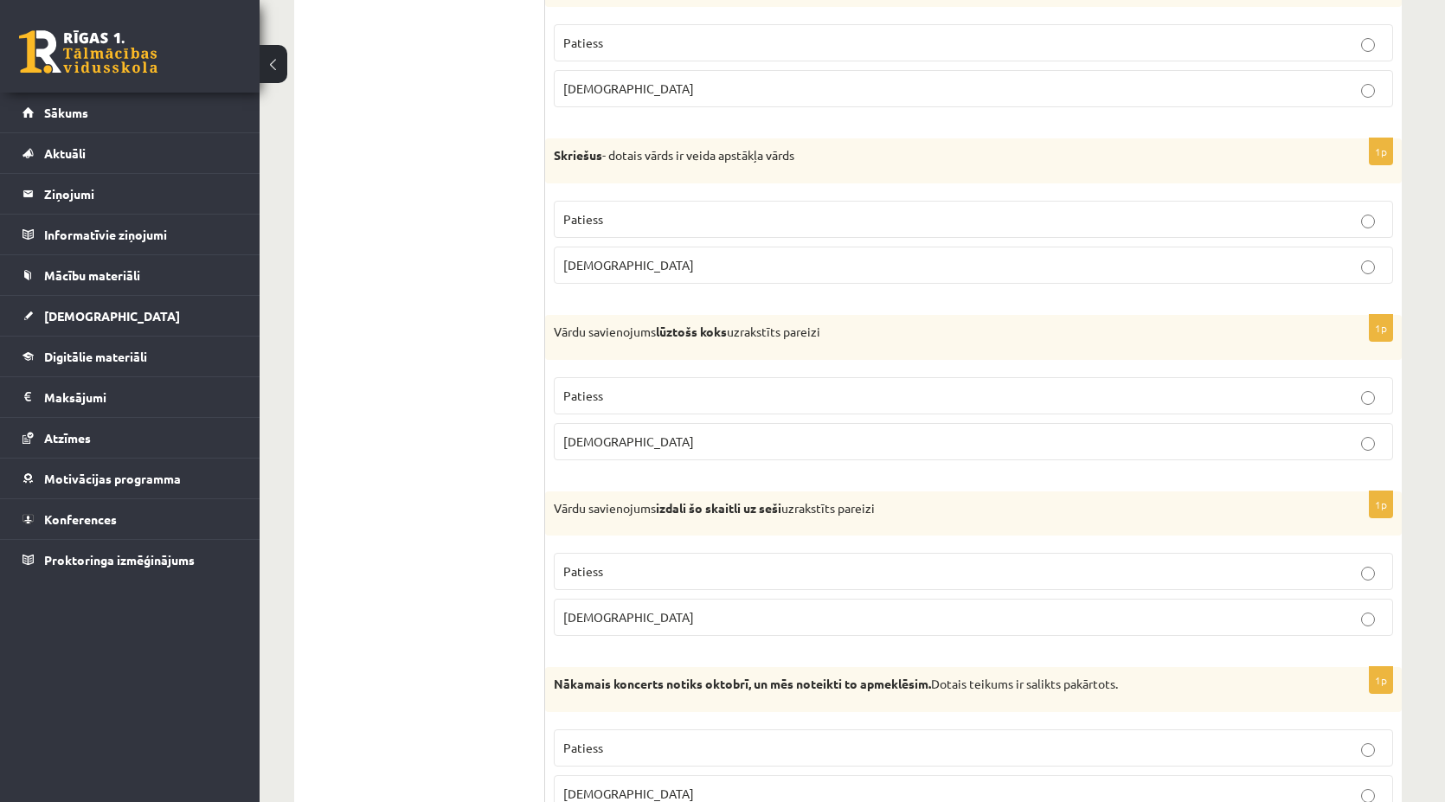
scroll to position [1125, 0]
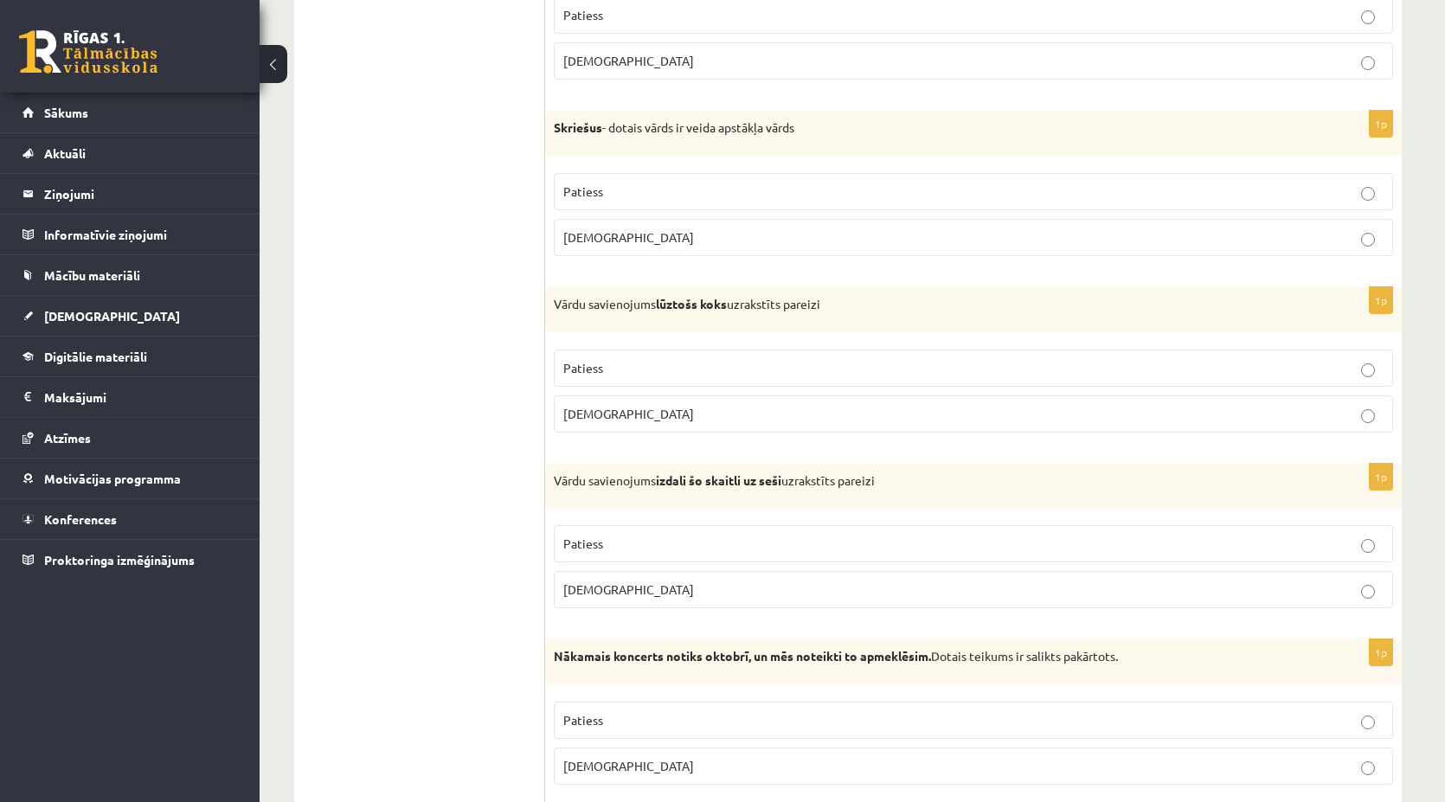
click at [584, 536] on span "Patiess" at bounding box center [583, 544] width 40 height 16
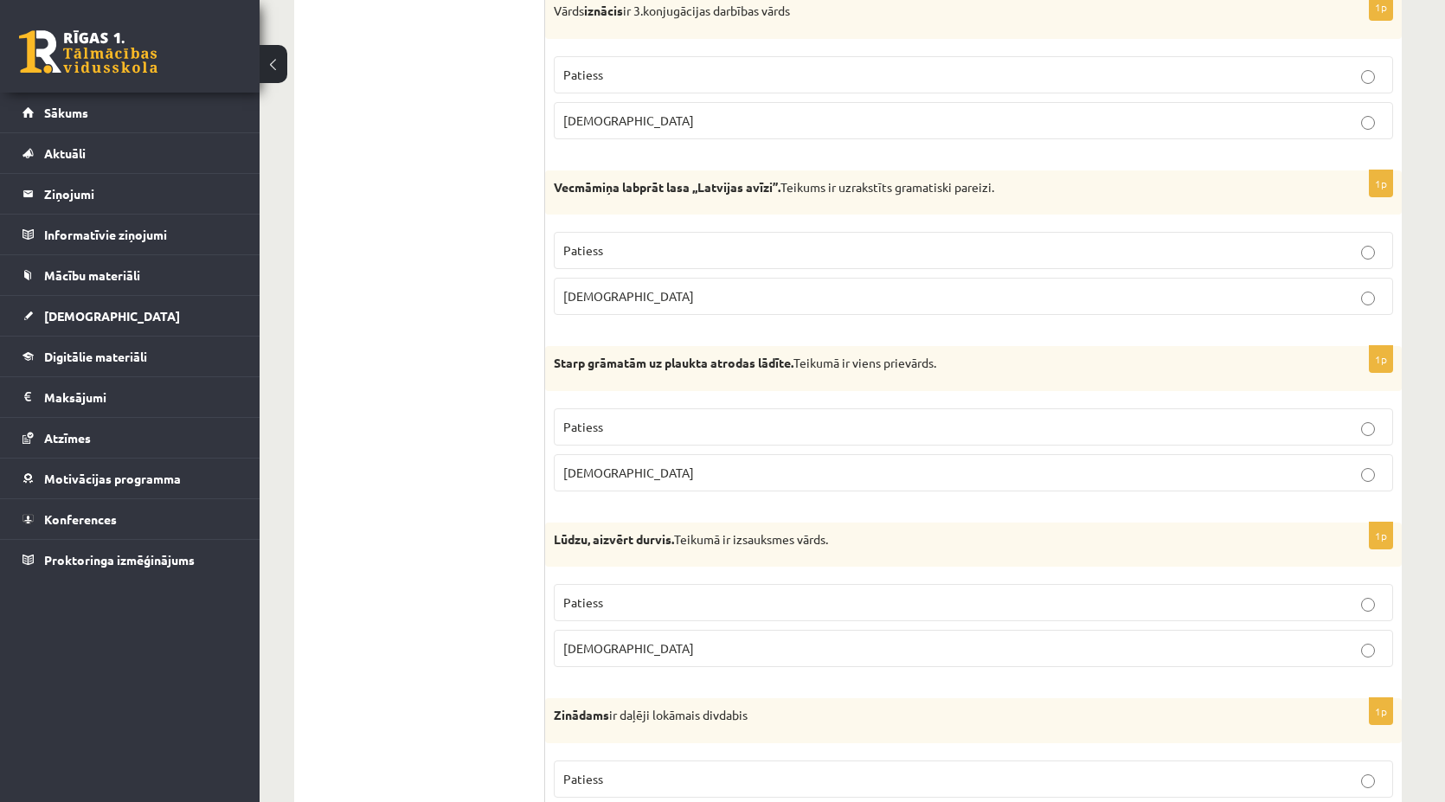
scroll to position [4837, 0]
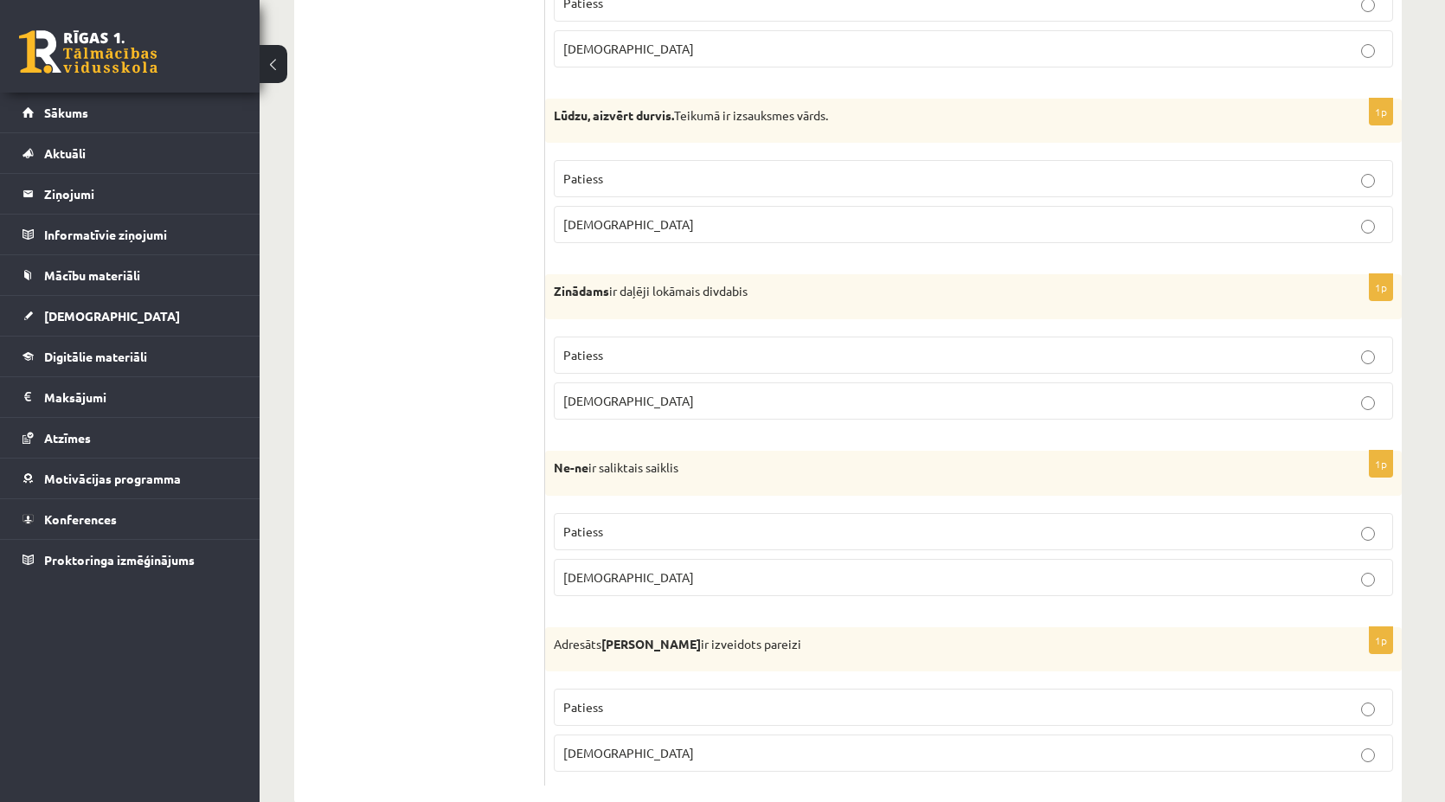
click at [678, 337] on label "Patiess" at bounding box center [973, 355] width 839 height 37
click at [634, 215] on p "Aplams" at bounding box center [973, 224] width 820 height 18
click at [645, 568] on p "Aplams" at bounding box center [973, 577] width 820 height 18
click at [615, 698] on p "Patiess" at bounding box center [973, 707] width 820 height 18
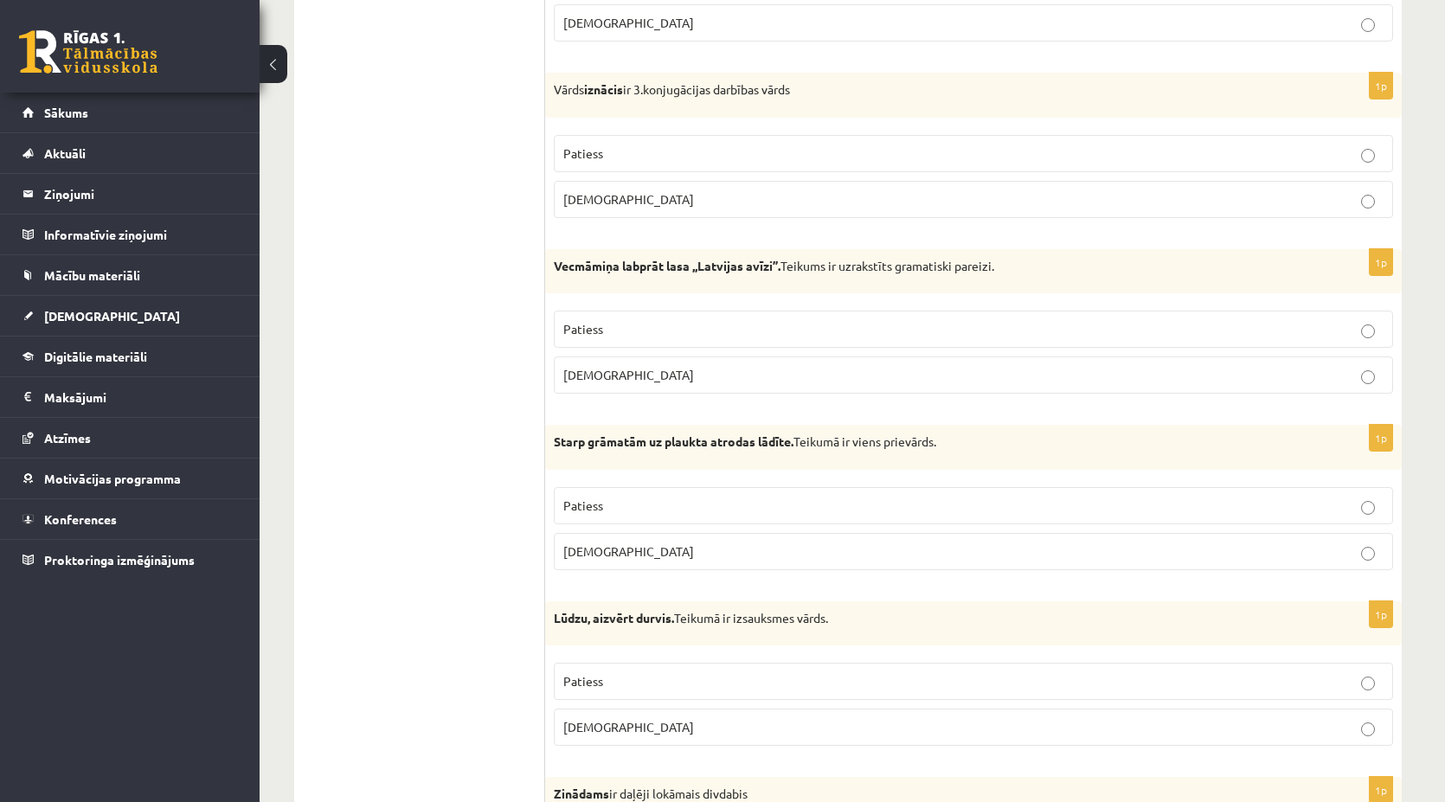
scroll to position [4317, 0]
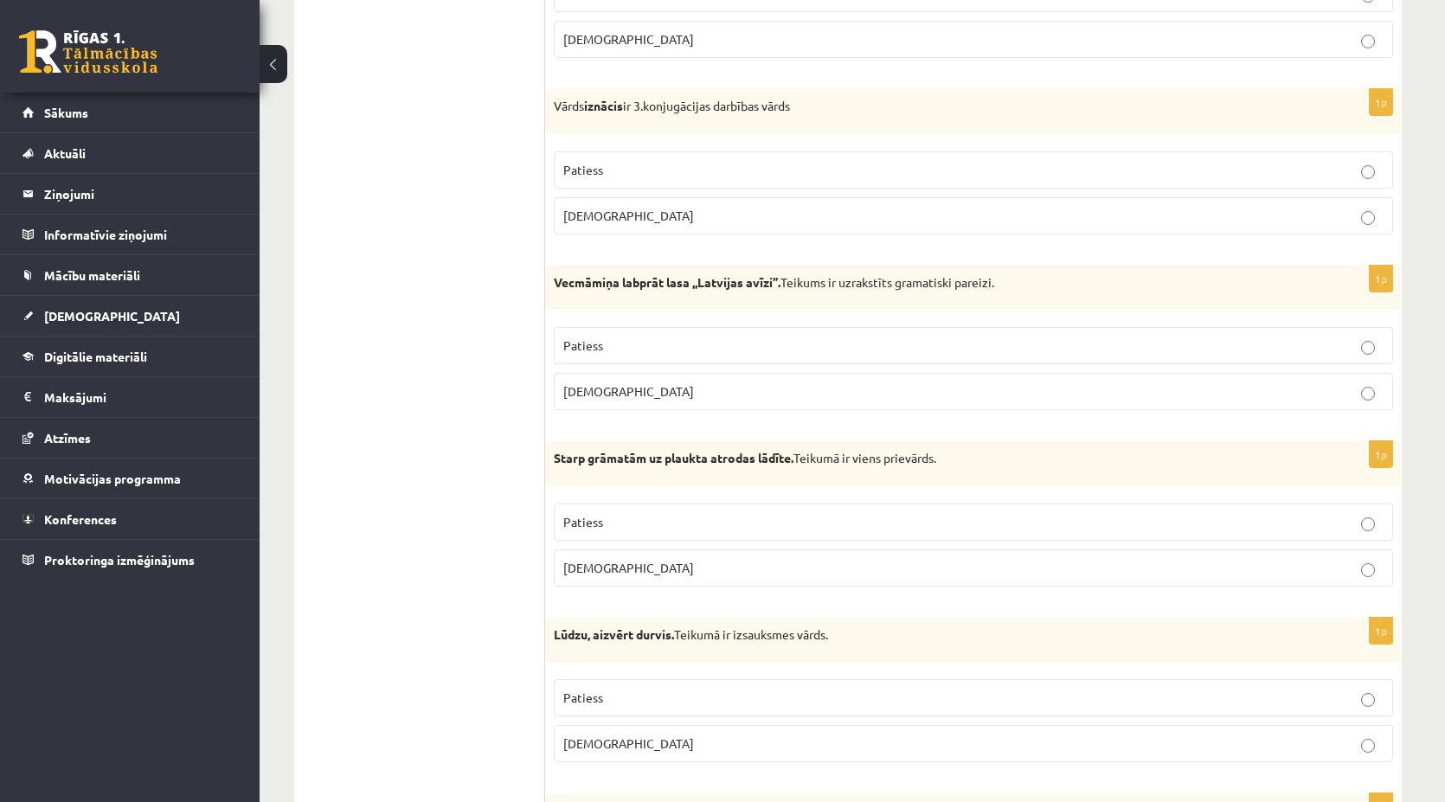
click at [596, 514] on span "Patiess" at bounding box center [583, 522] width 40 height 16
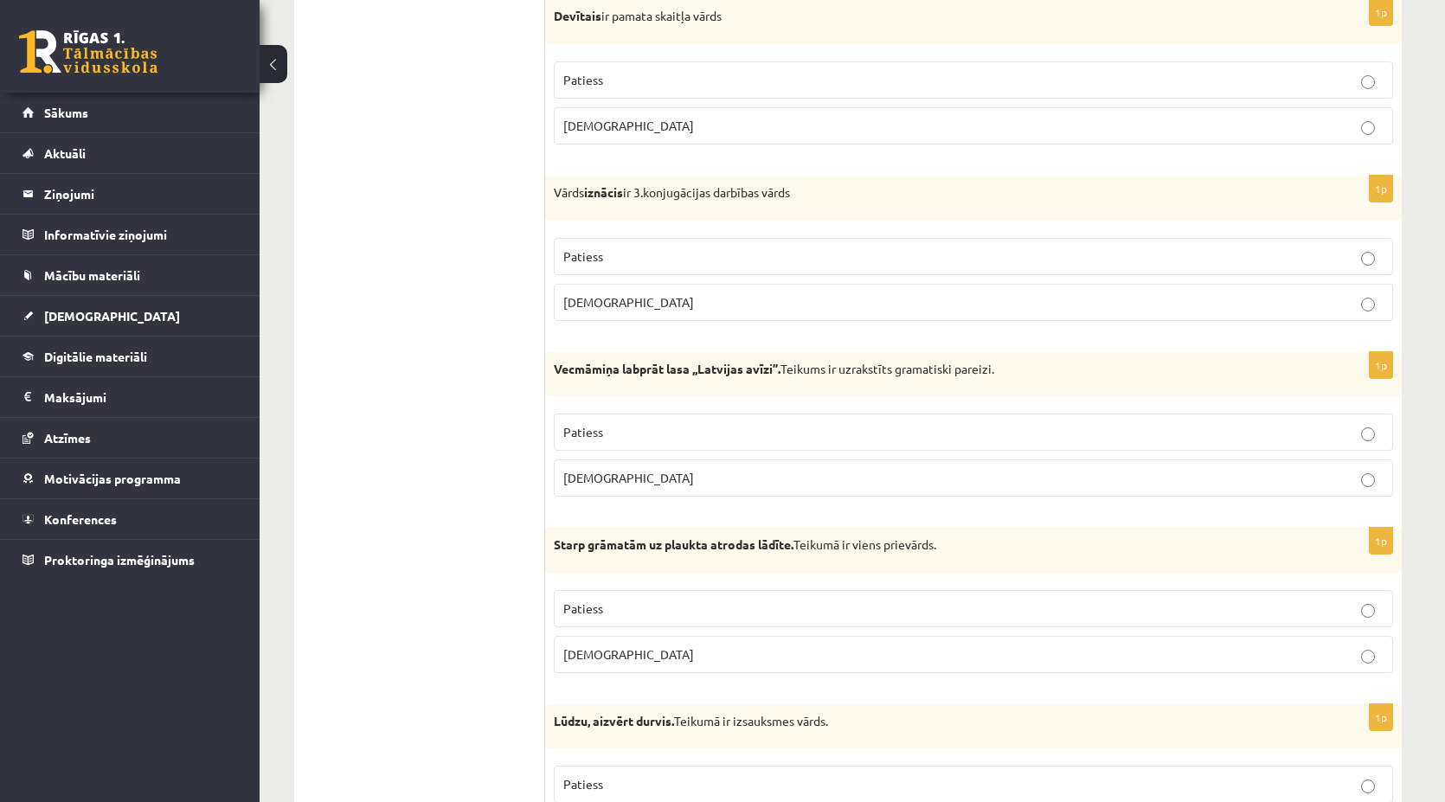
click at [615, 645] on p "Aplams" at bounding box center [973, 654] width 820 height 18
click at [564, 600] on span "Patiess" at bounding box center [583, 608] width 40 height 16
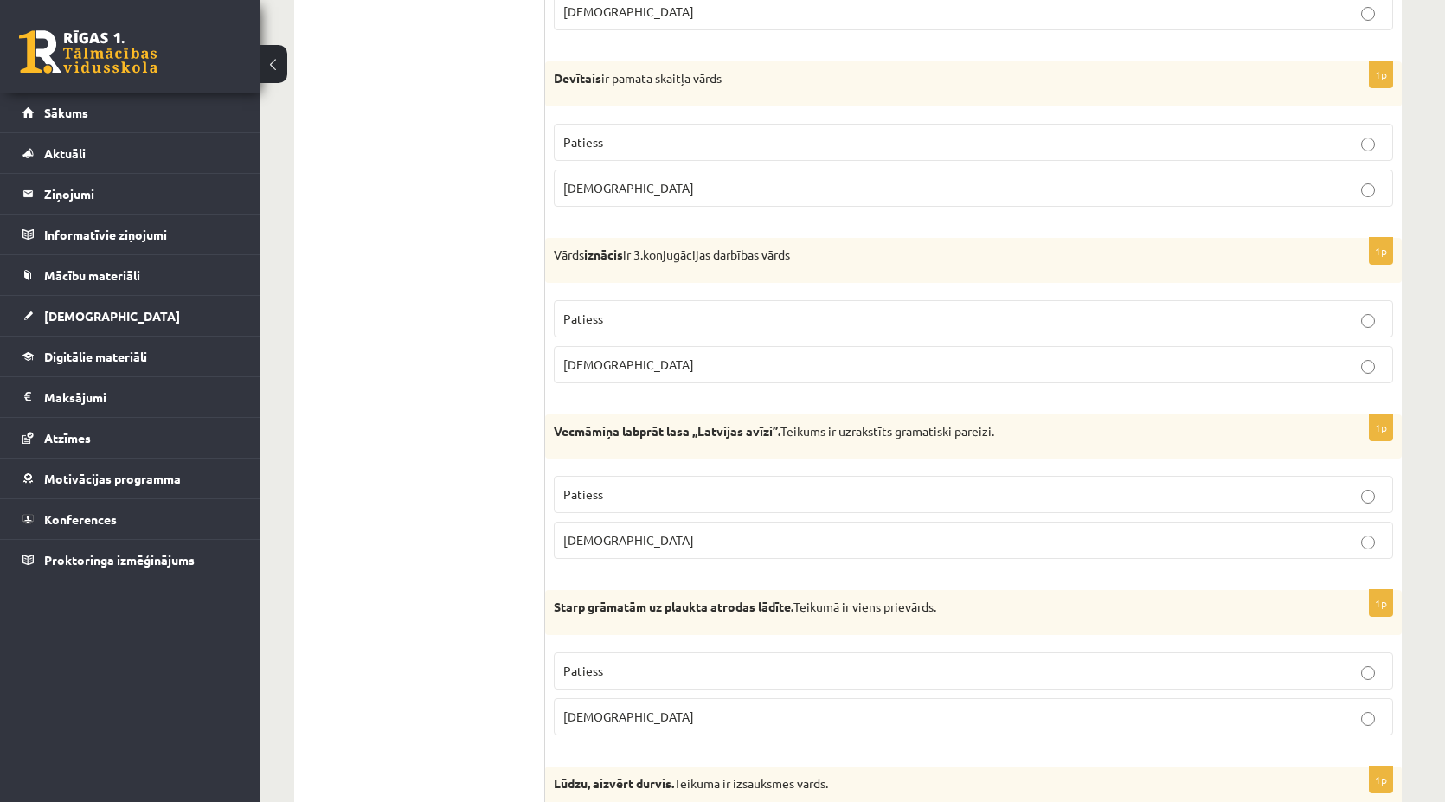
scroll to position [4144, 0]
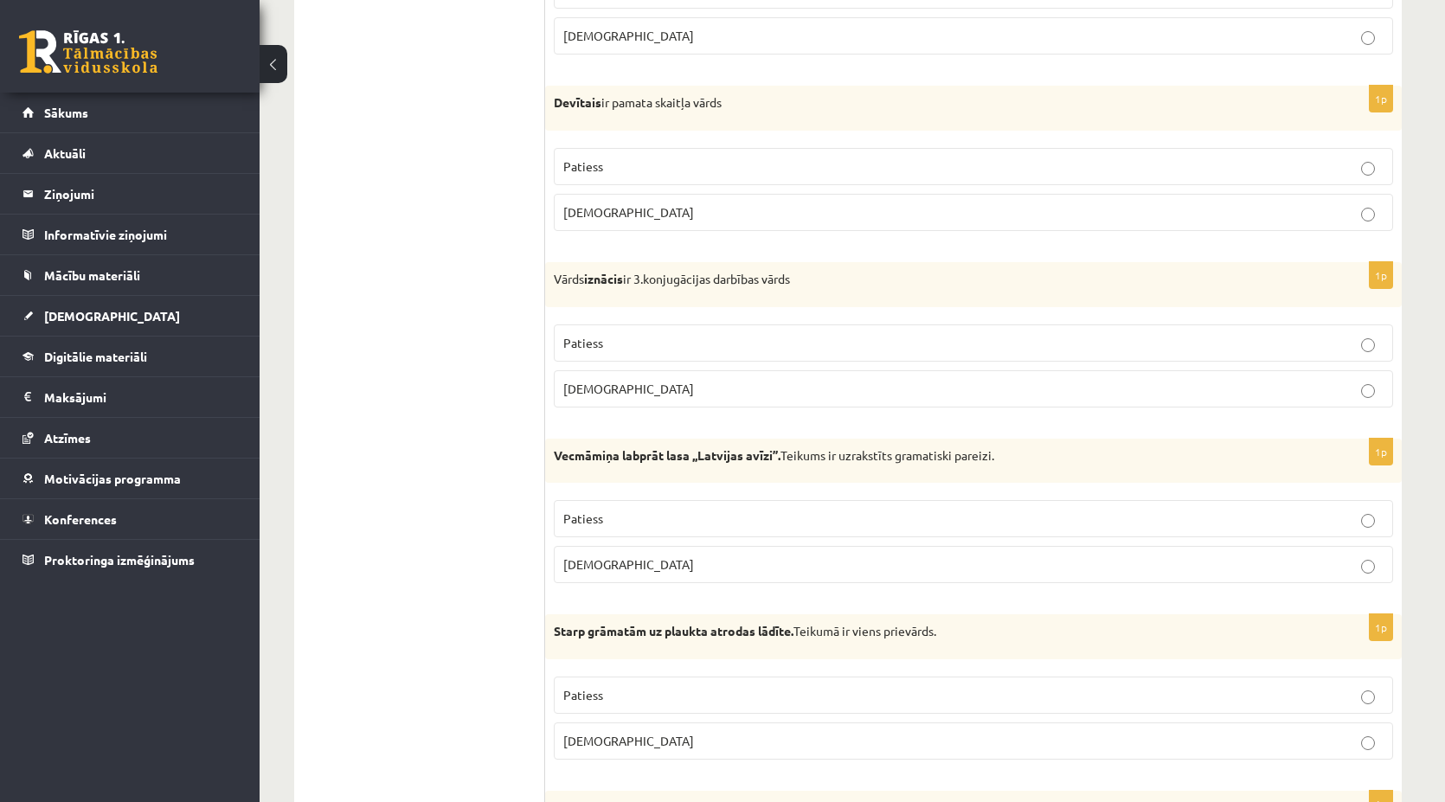
click at [734, 510] on p "Patiess" at bounding box center [973, 519] width 820 height 18
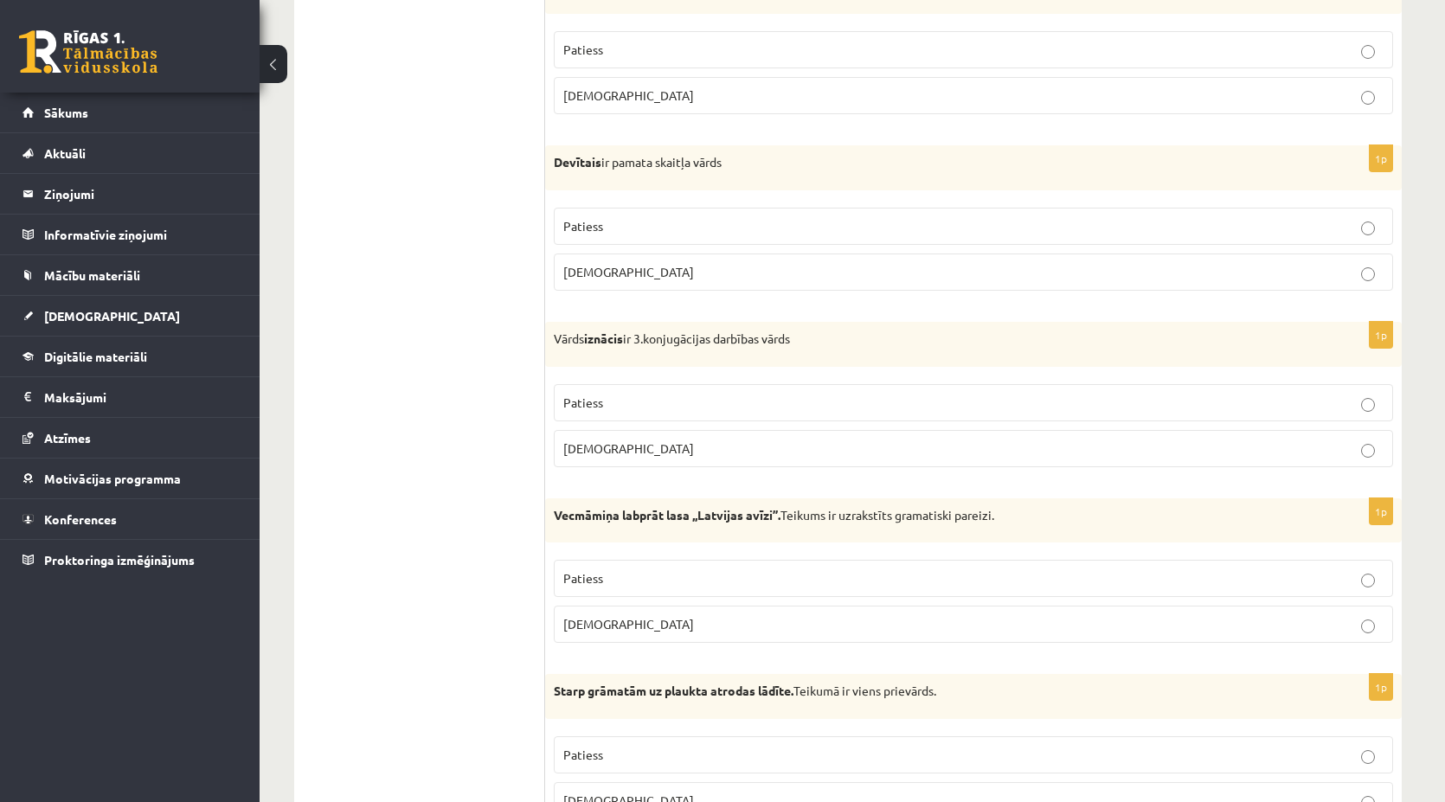
scroll to position [4058, 0]
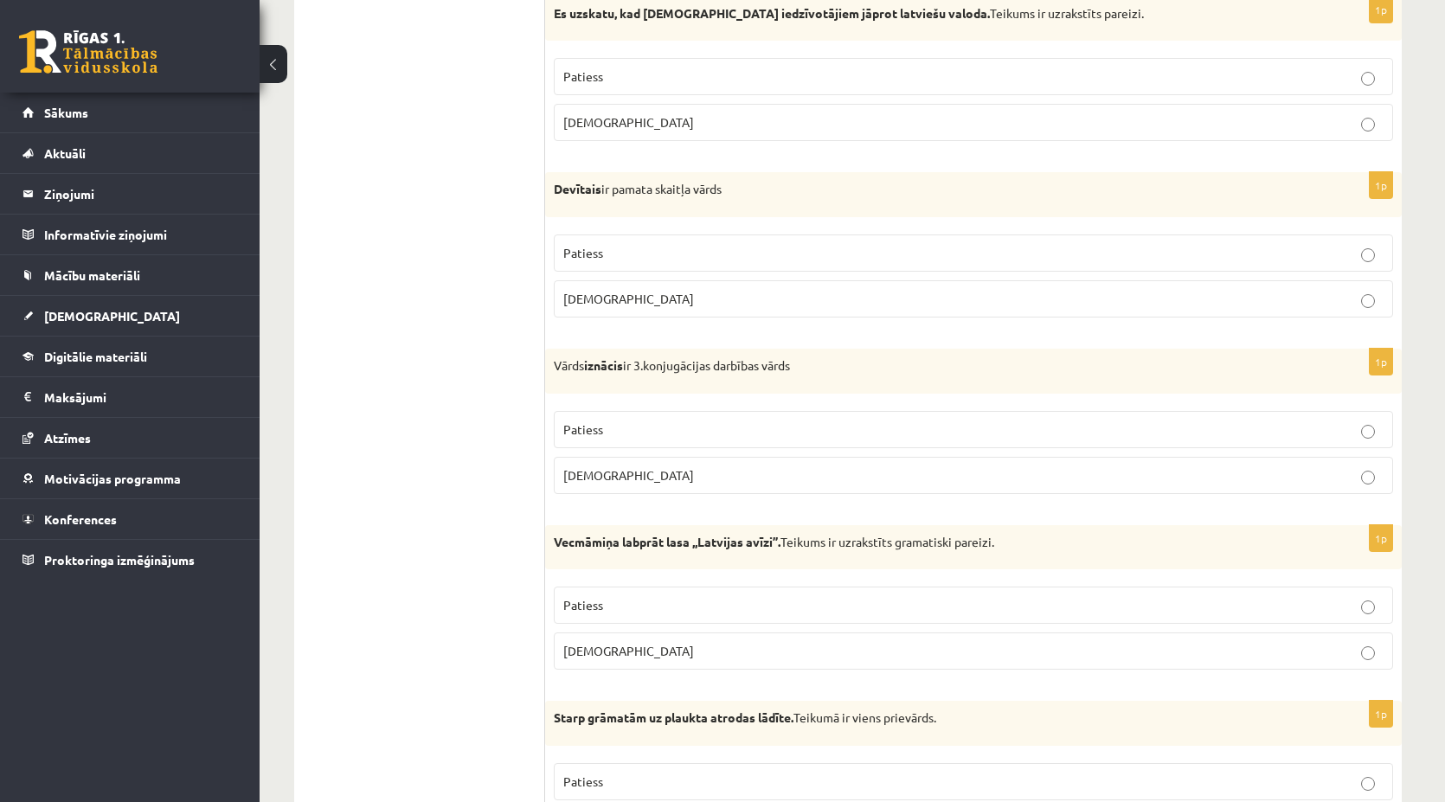
click at [656, 457] on label "Aplams" at bounding box center [973, 475] width 839 height 37
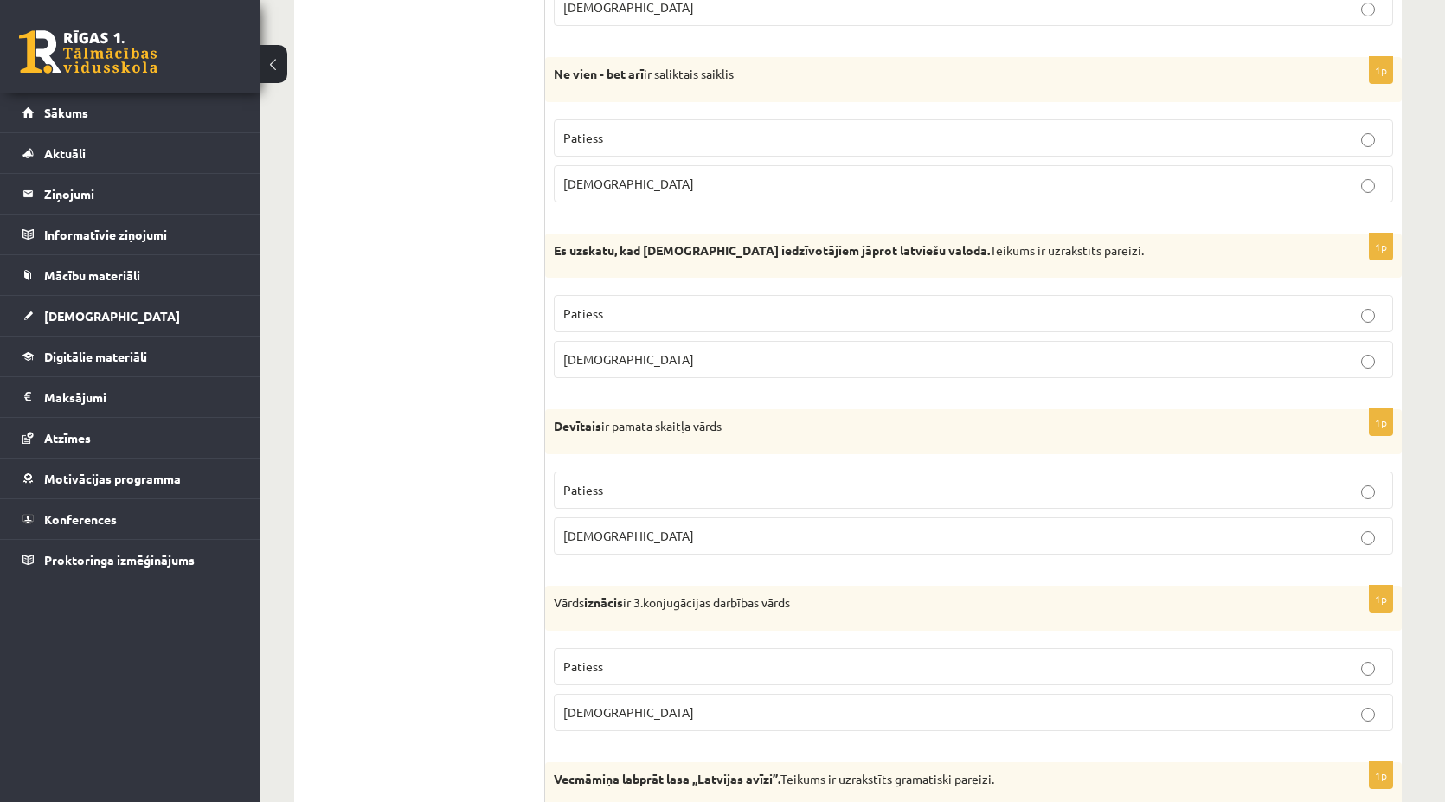
scroll to position [3798, 0]
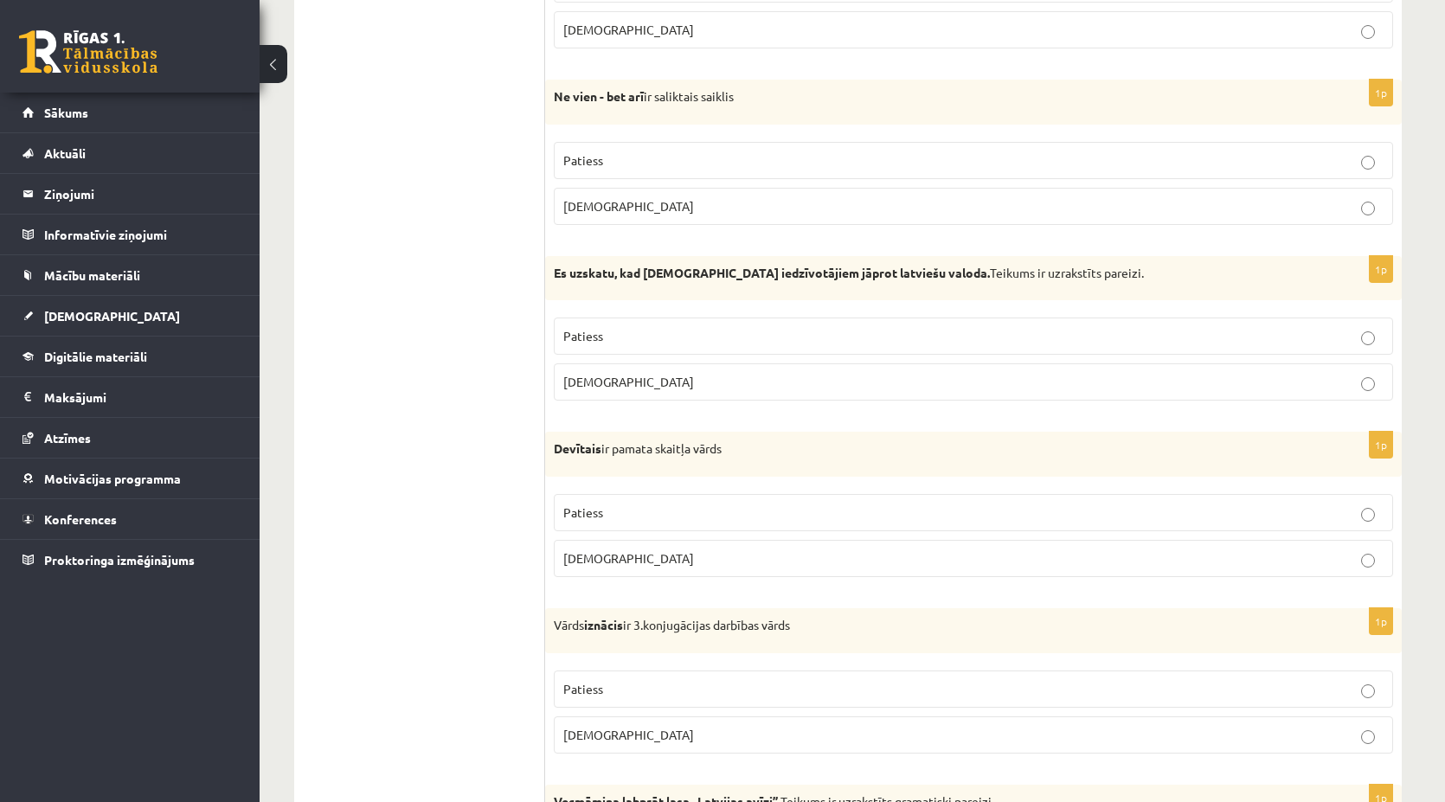
click at [637, 541] on label "Aplams" at bounding box center [973, 558] width 839 height 37
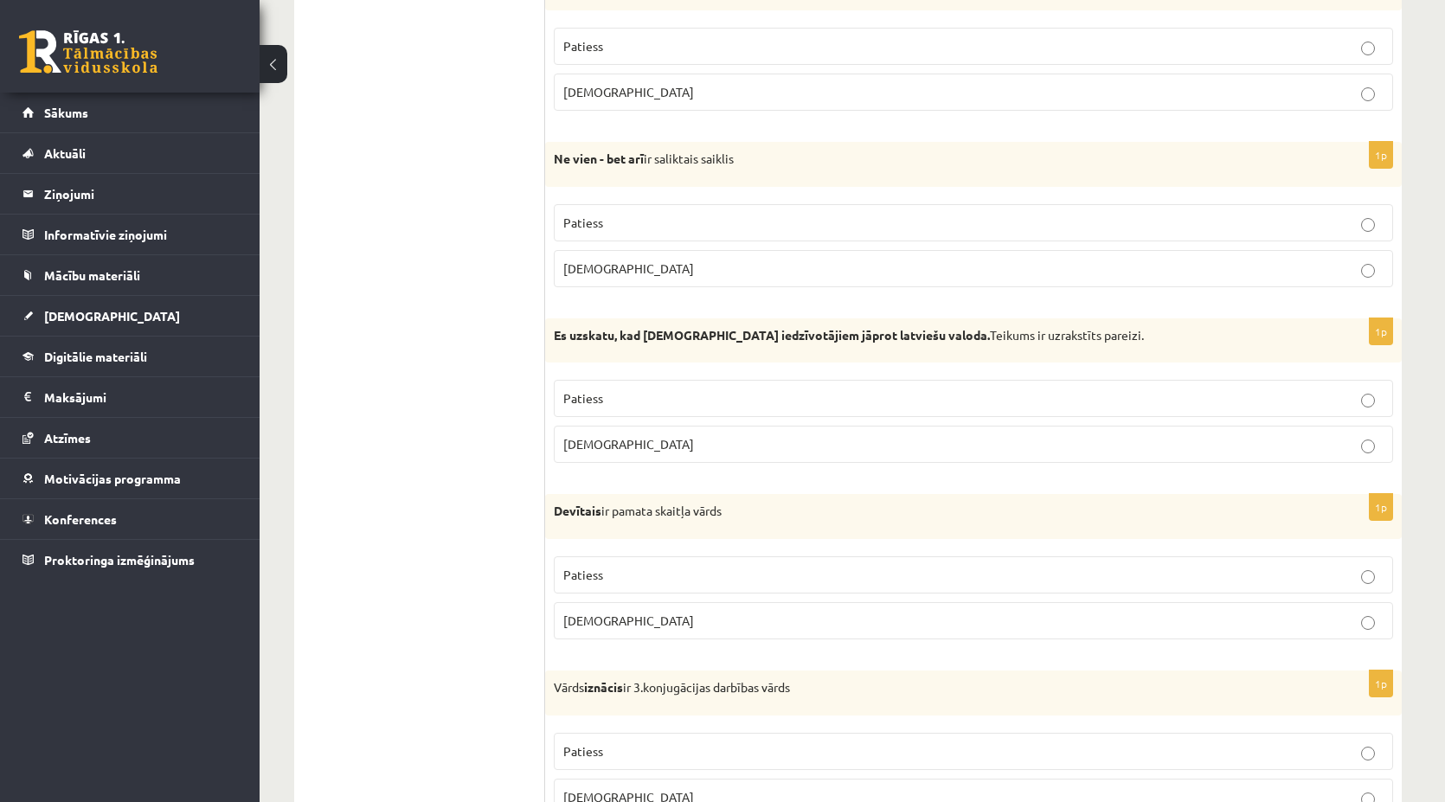
scroll to position [3712, 0]
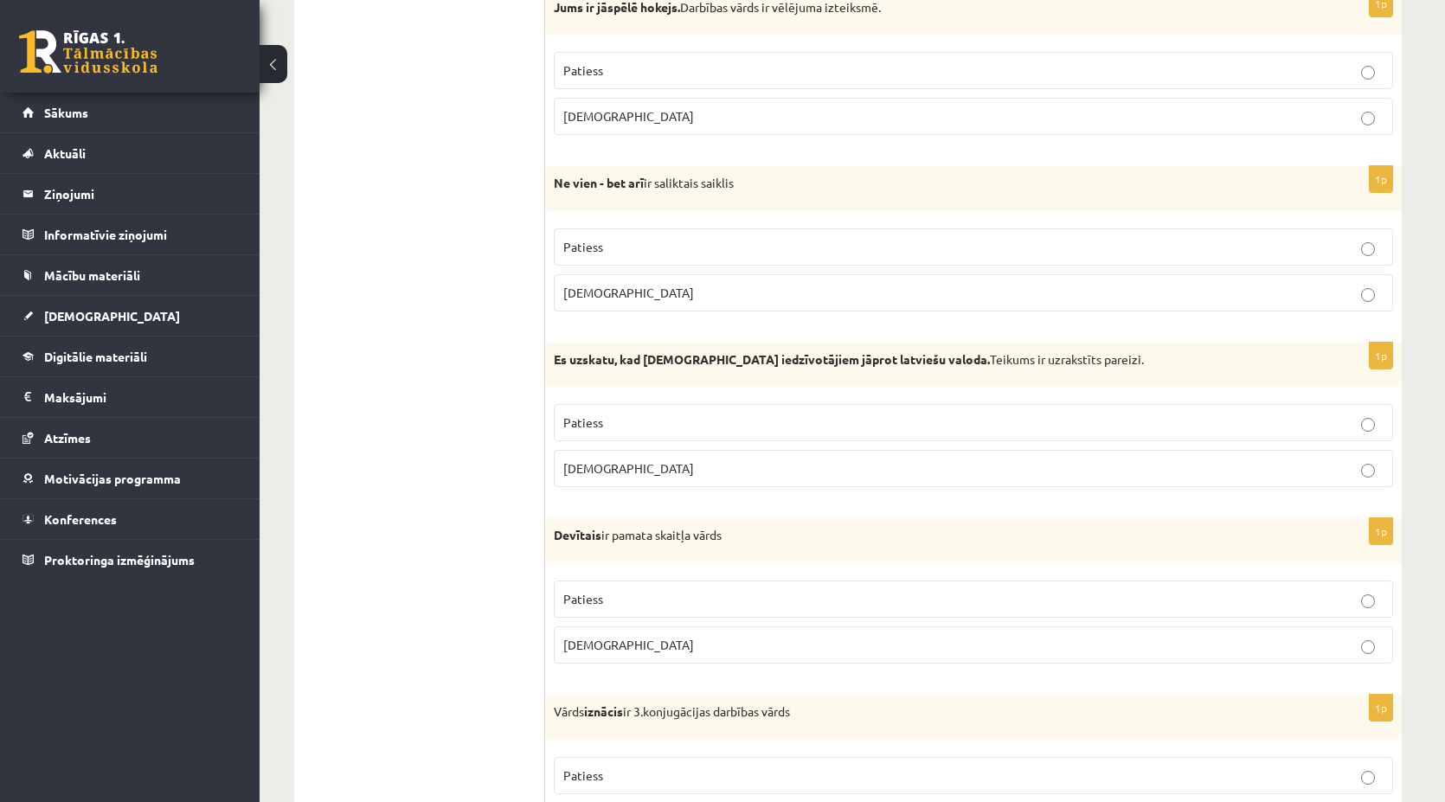
click at [690, 411] on label "Patiess" at bounding box center [973, 422] width 839 height 37
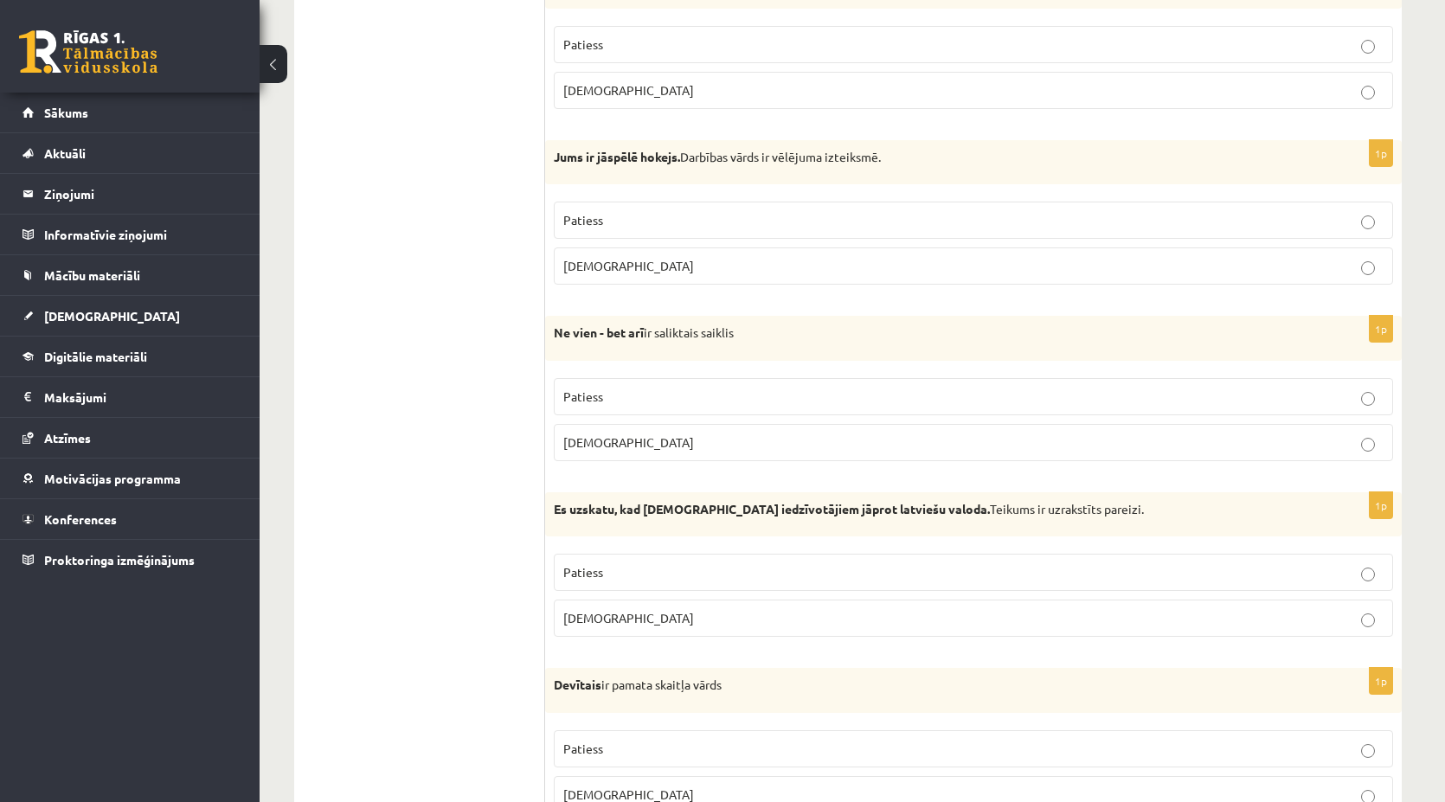
scroll to position [3539, 0]
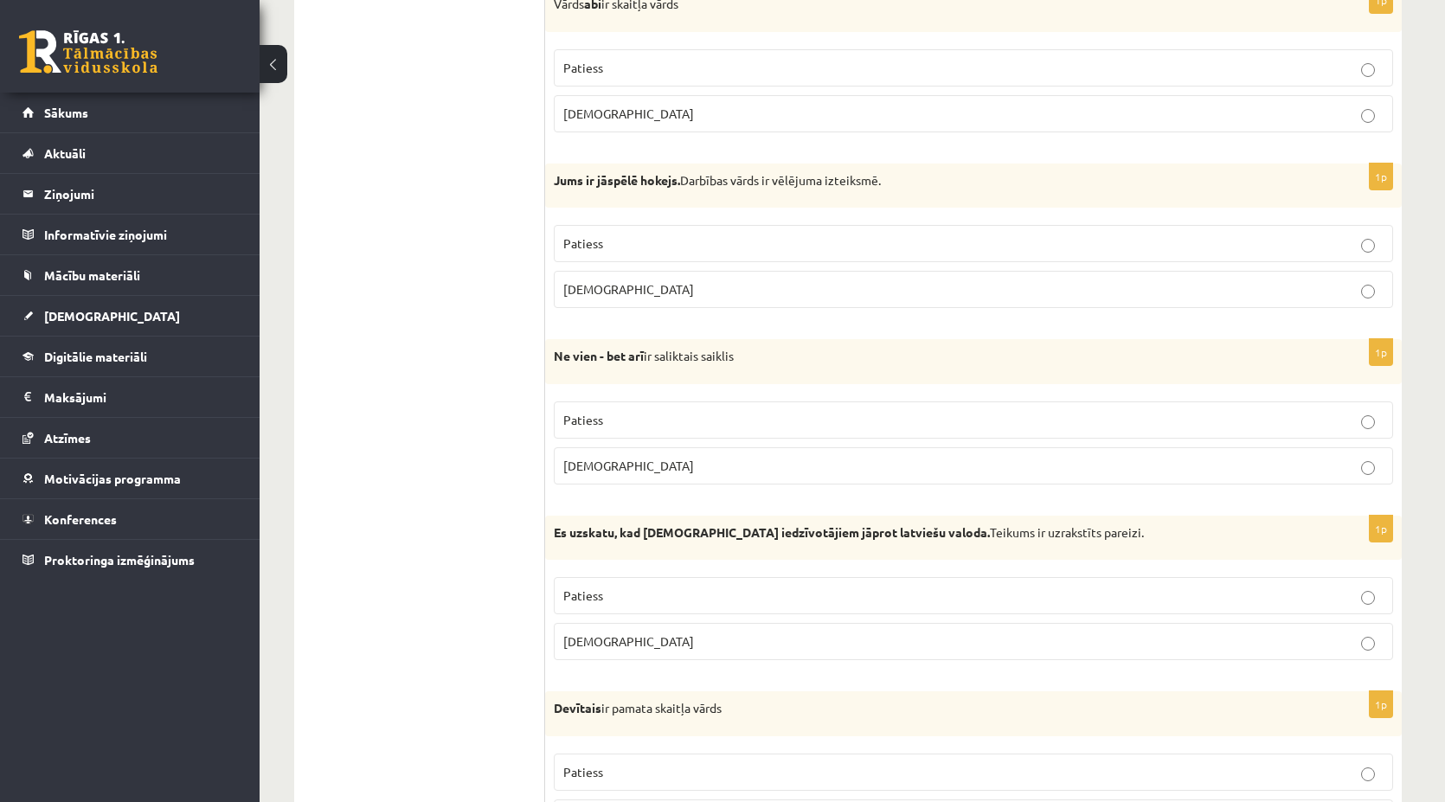
click at [613, 408] on label "Patiess" at bounding box center [973, 419] width 839 height 37
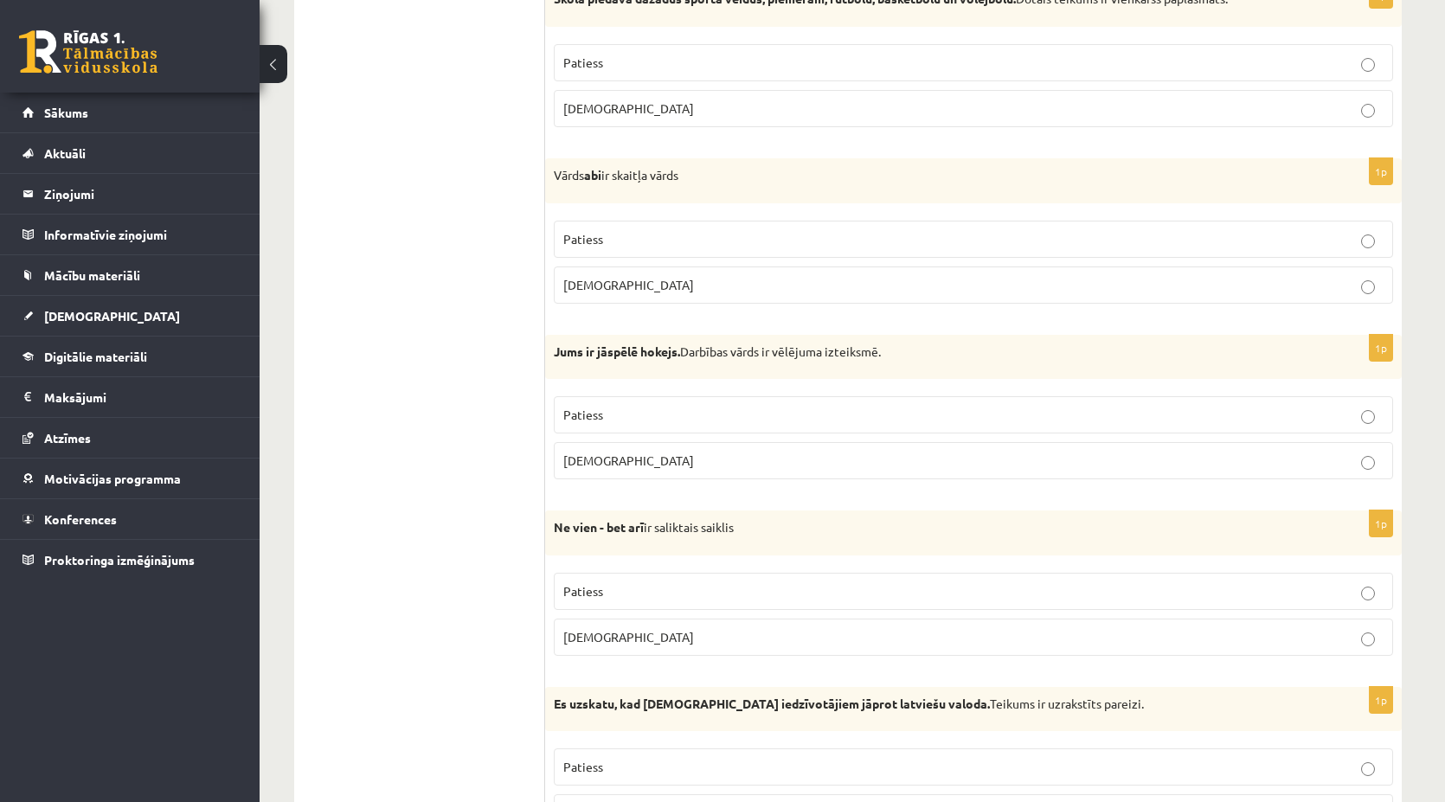
scroll to position [3366, 0]
click at [606, 453] on p "[DEMOGRAPHIC_DATA]" at bounding box center [973, 462] width 820 height 18
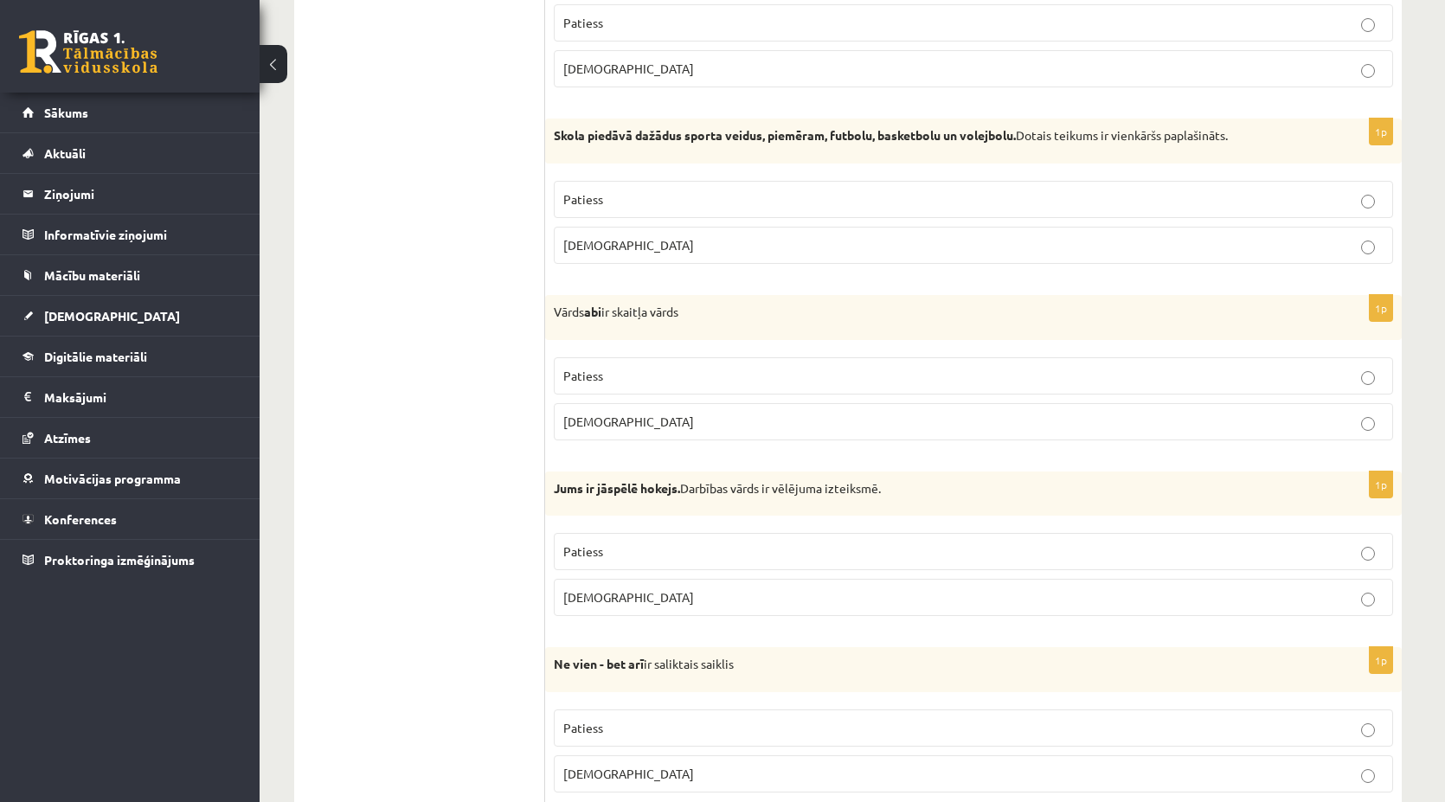
scroll to position [3193, 0]
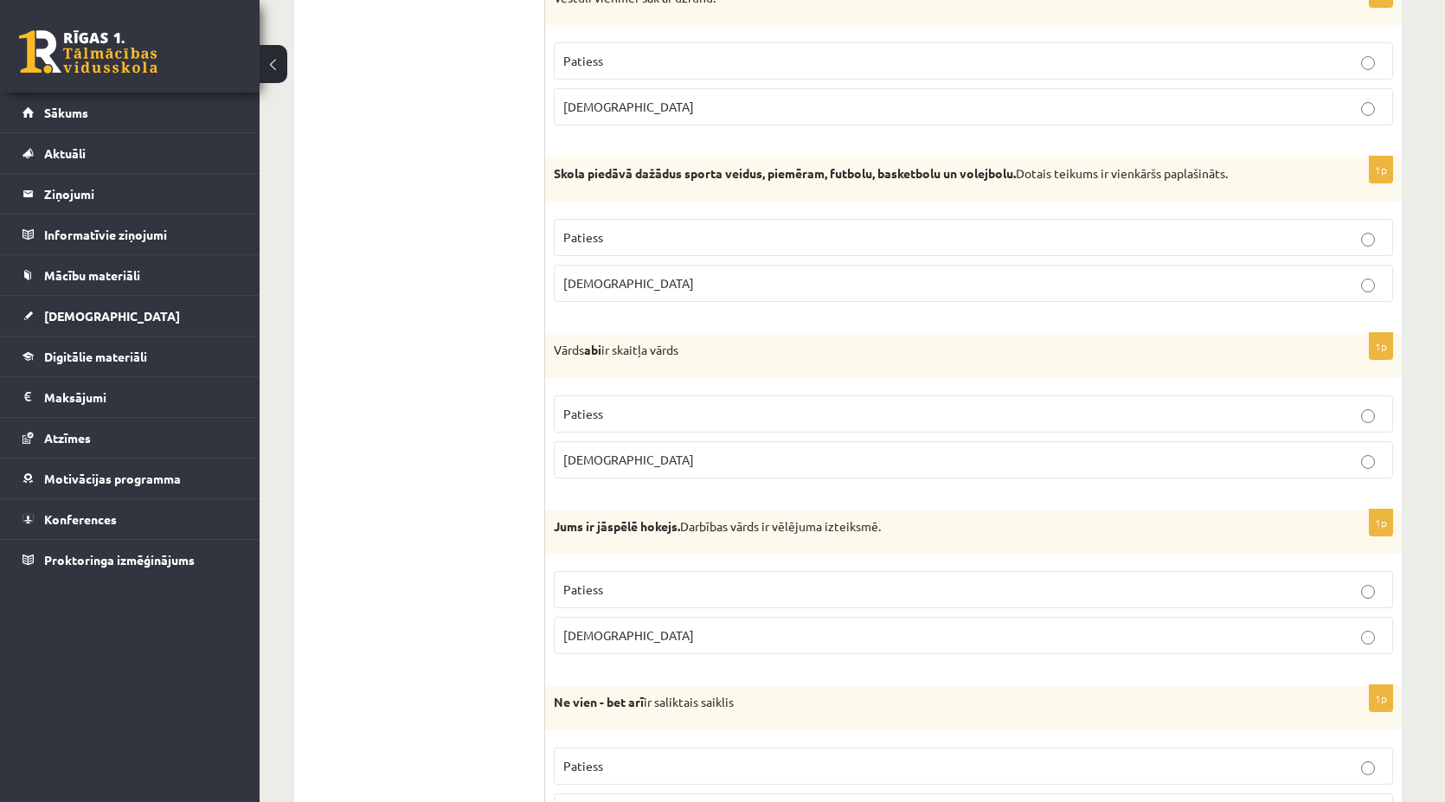
click at [628, 451] on p "[DEMOGRAPHIC_DATA]" at bounding box center [973, 460] width 820 height 18
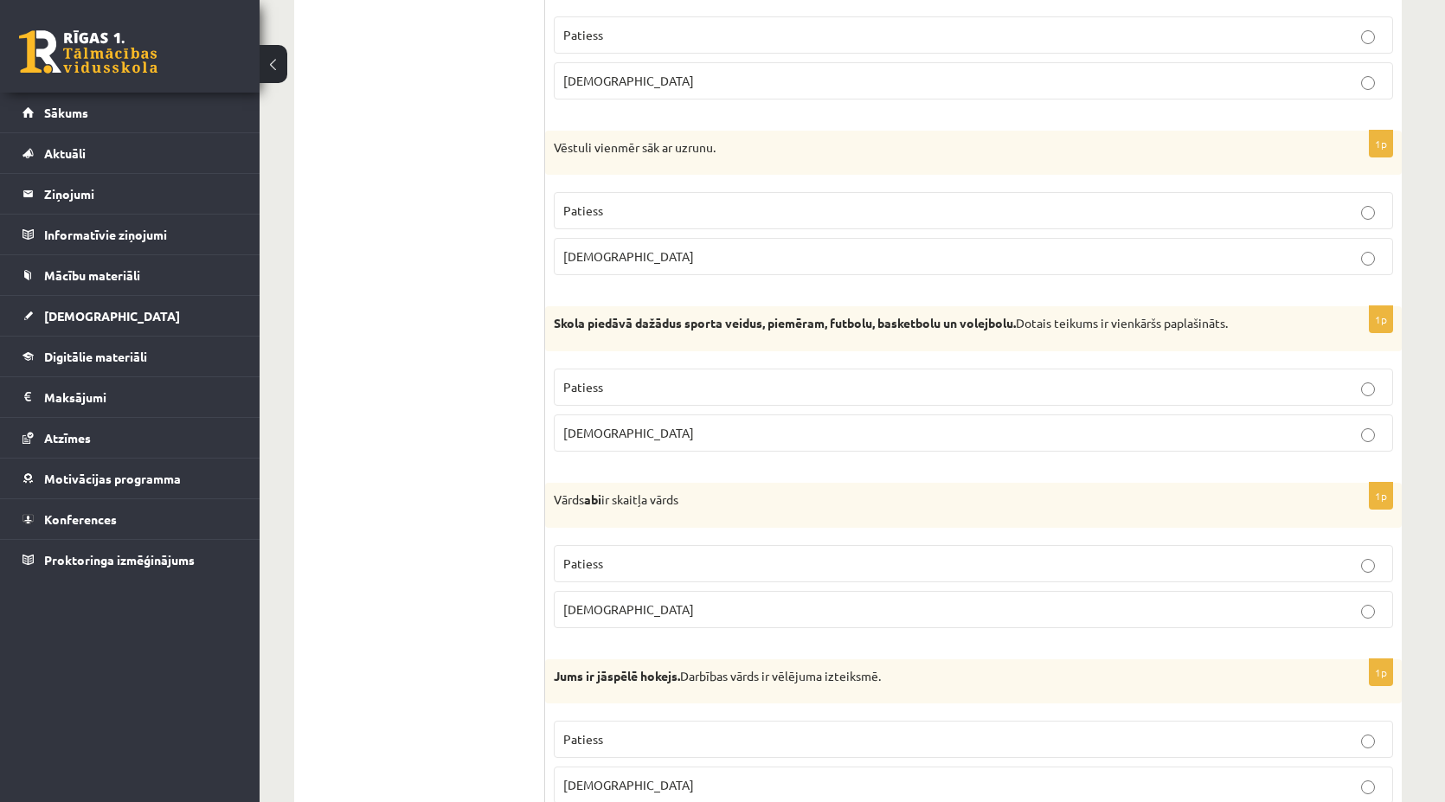
scroll to position [3020, 0]
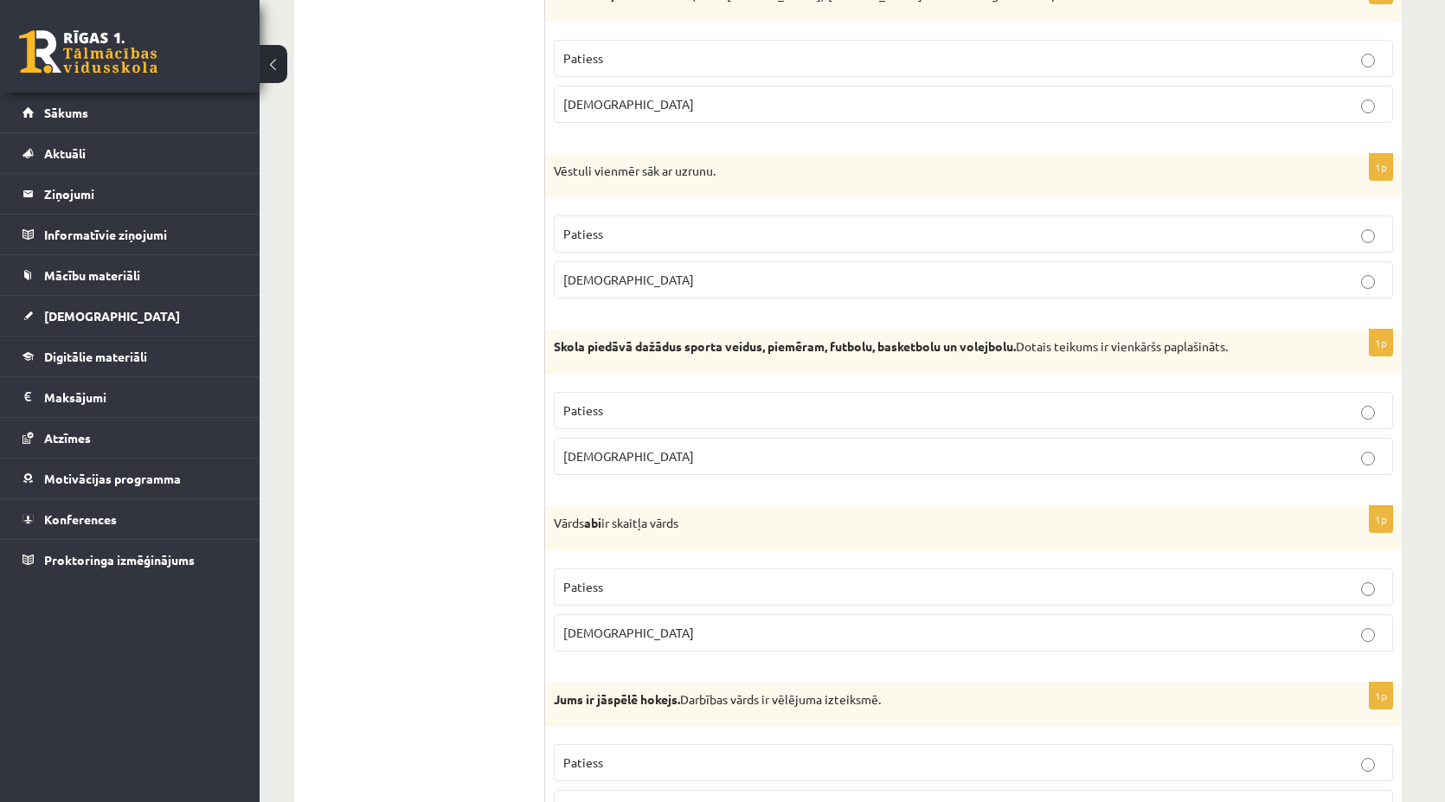
click at [652, 447] on p "[DEMOGRAPHIC_DATA]" at bounding box center [973, 456] width 820 height 18
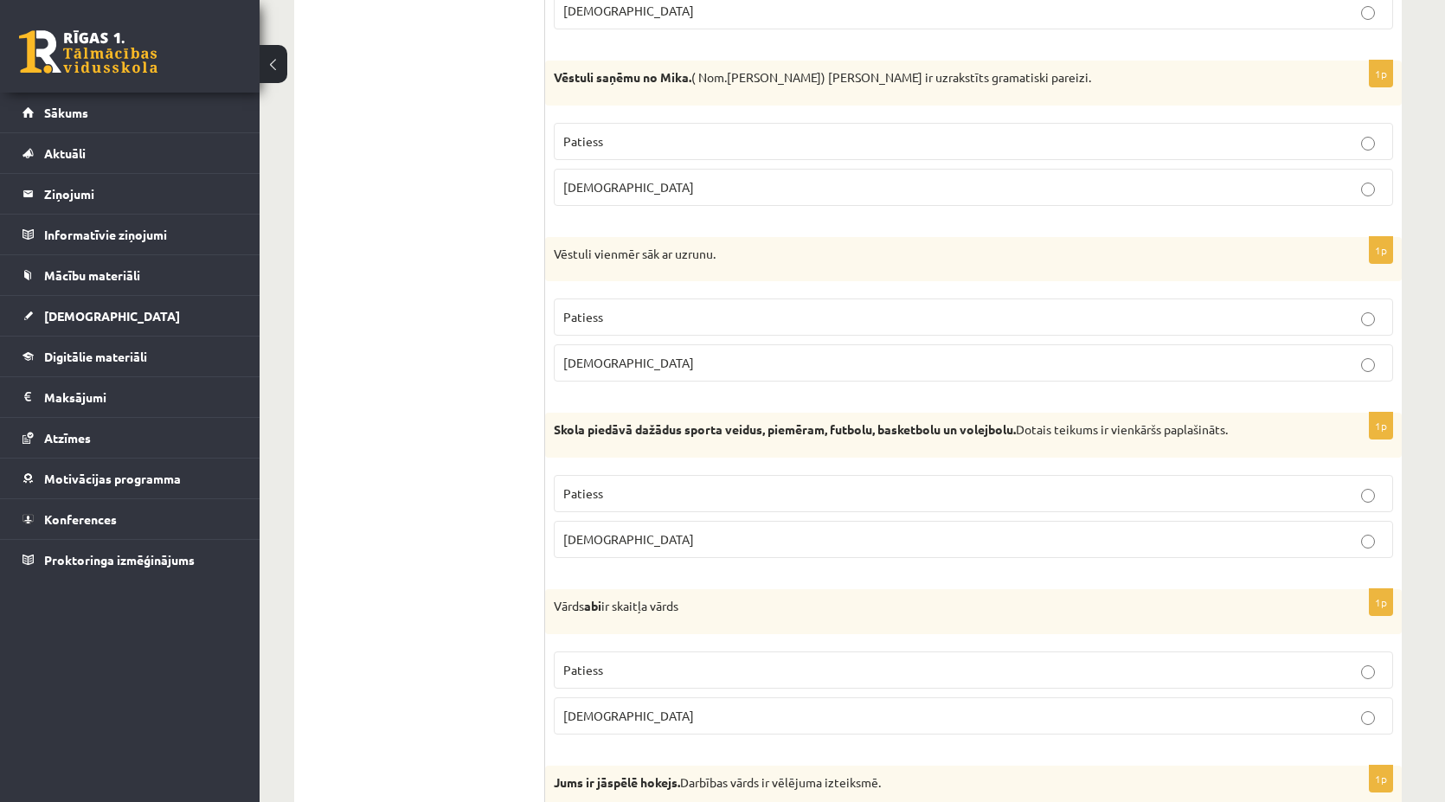
scroll to position [2847, 0]
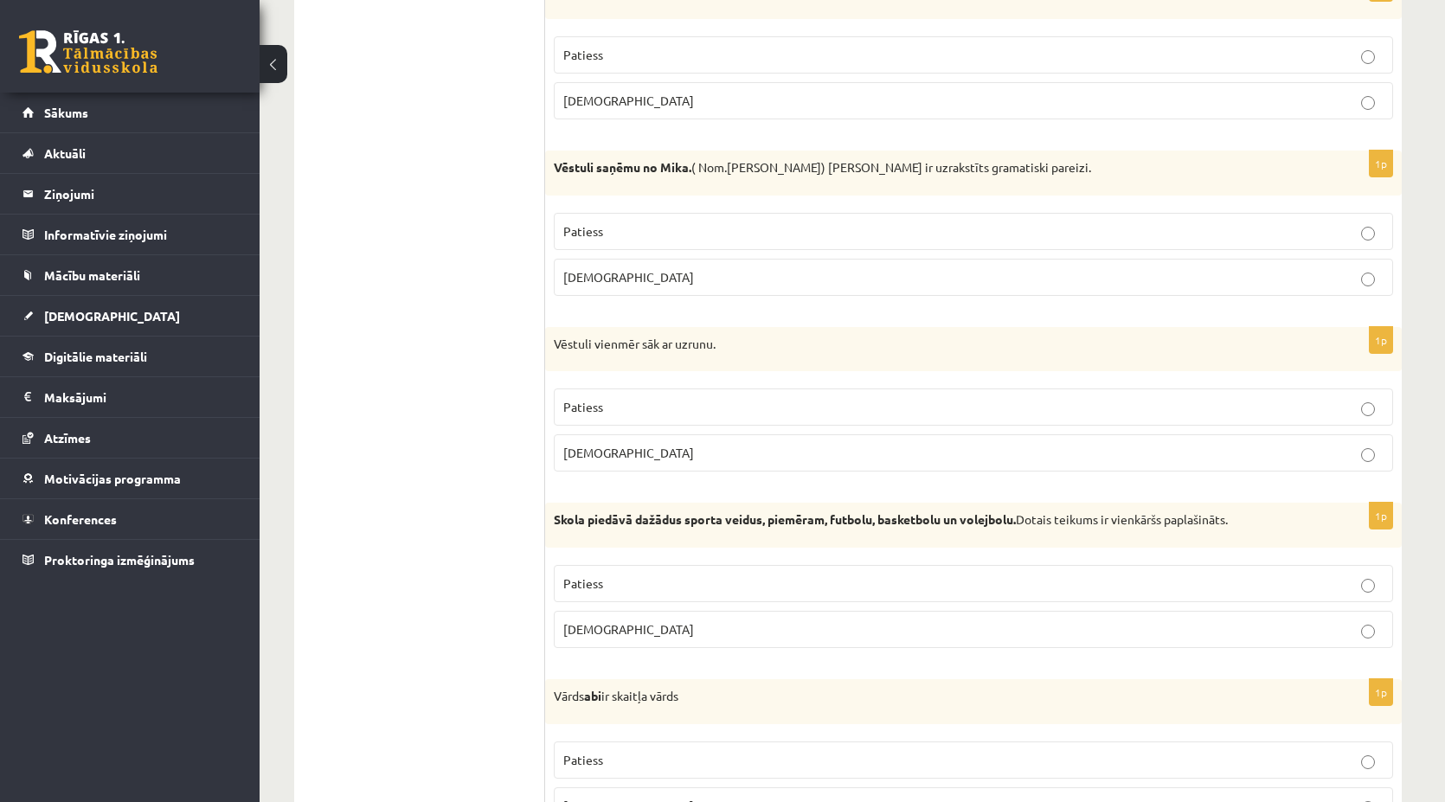
click at [645, 398] on p "Patiess" at bounding box center [973, 407] width 820 height 18
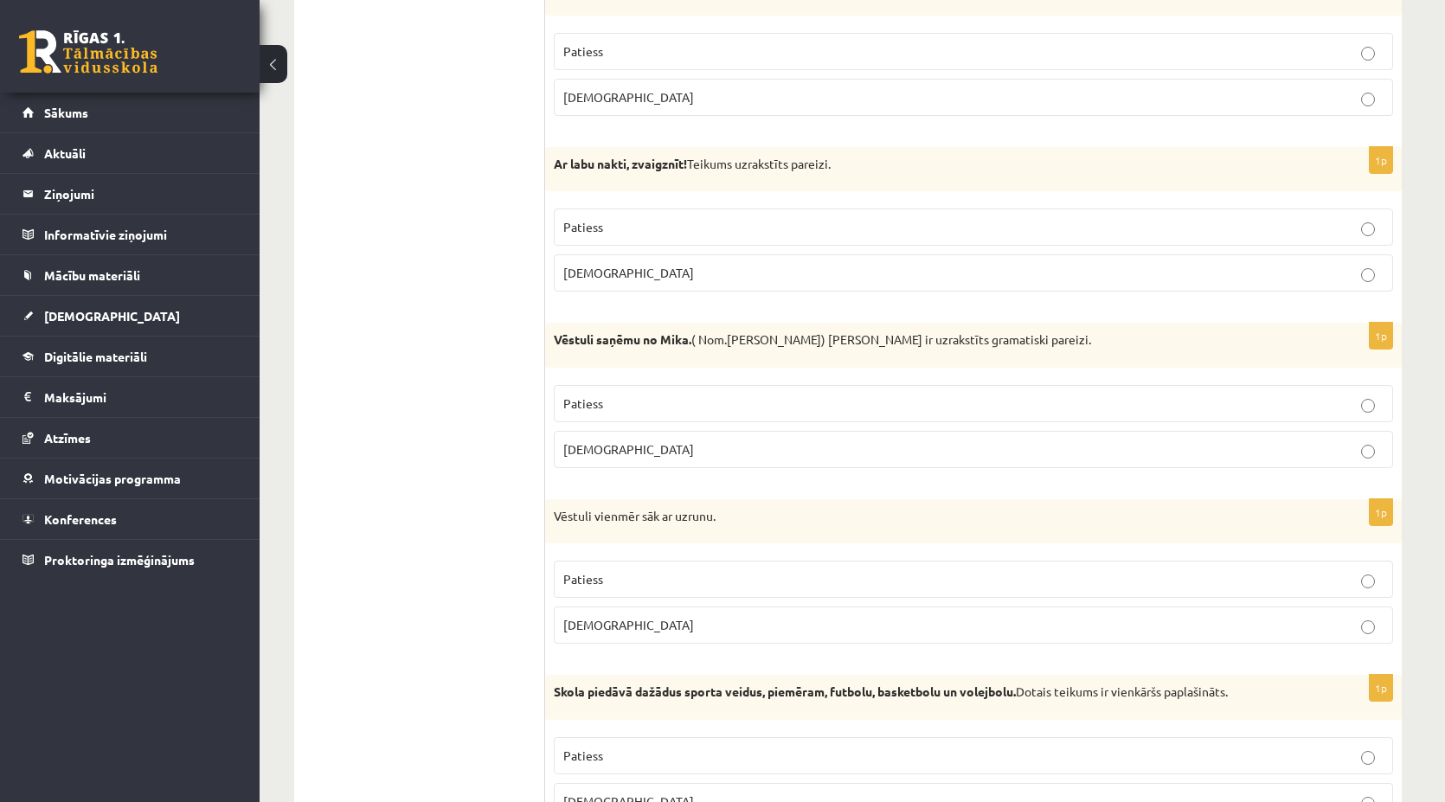
scroll to position [2674, 0]
click at [614, 441] on p "[DEMOGRAPHIC_DATA]" at bounding box center [973, 450] width 820 height 18
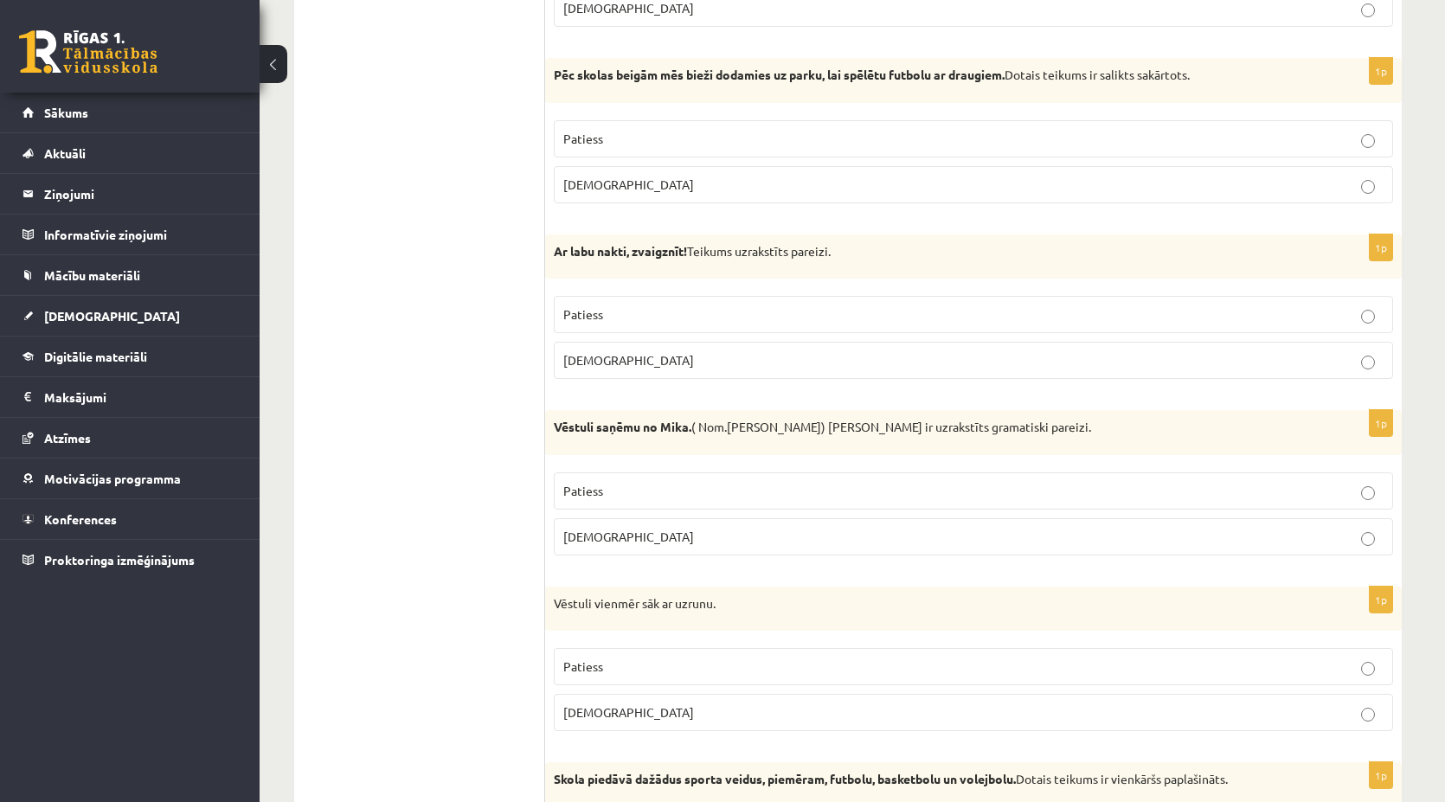
scroll to position [2501, 0]
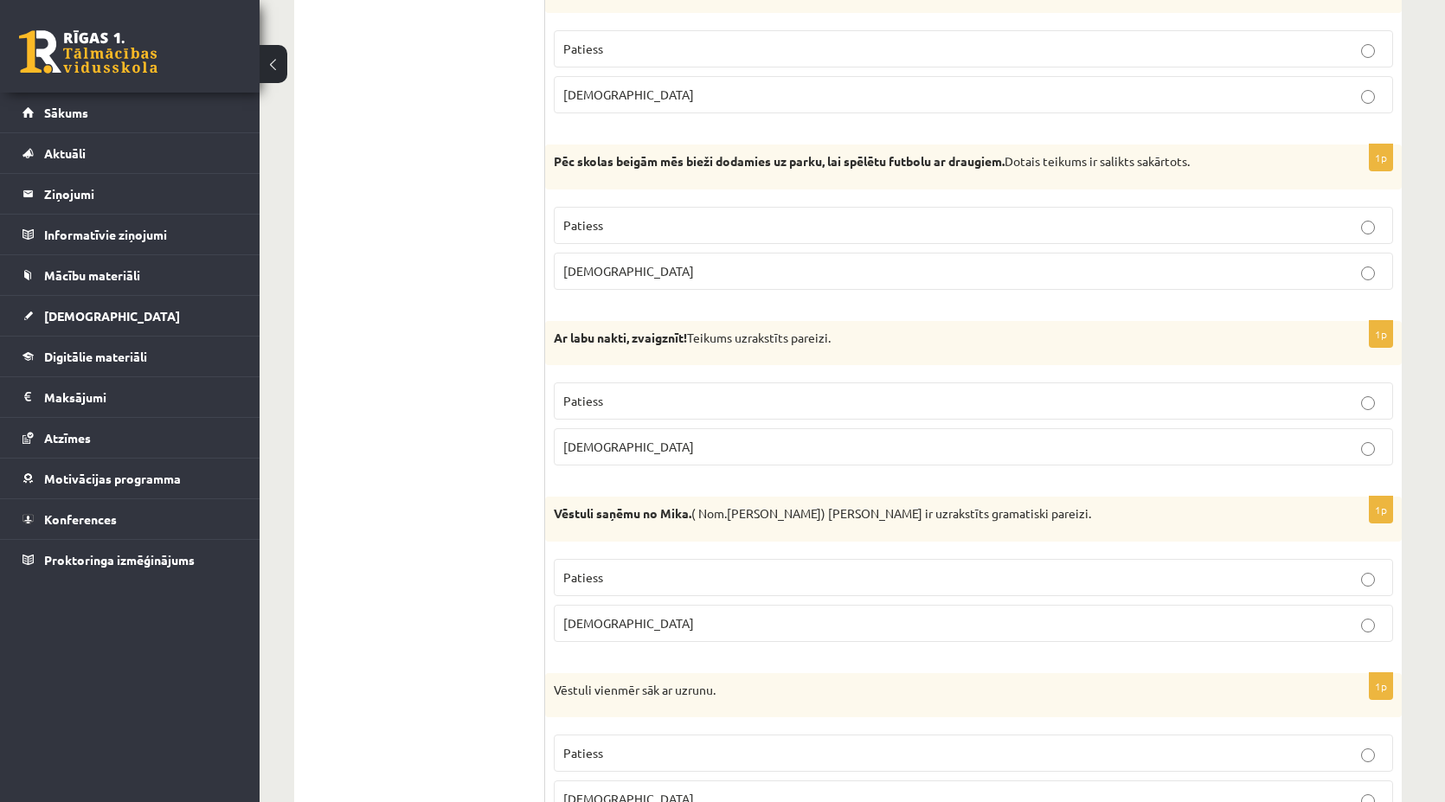
click at [577, 393] on span "Patiess" at bounding box center [583, 401] width 40 height 16
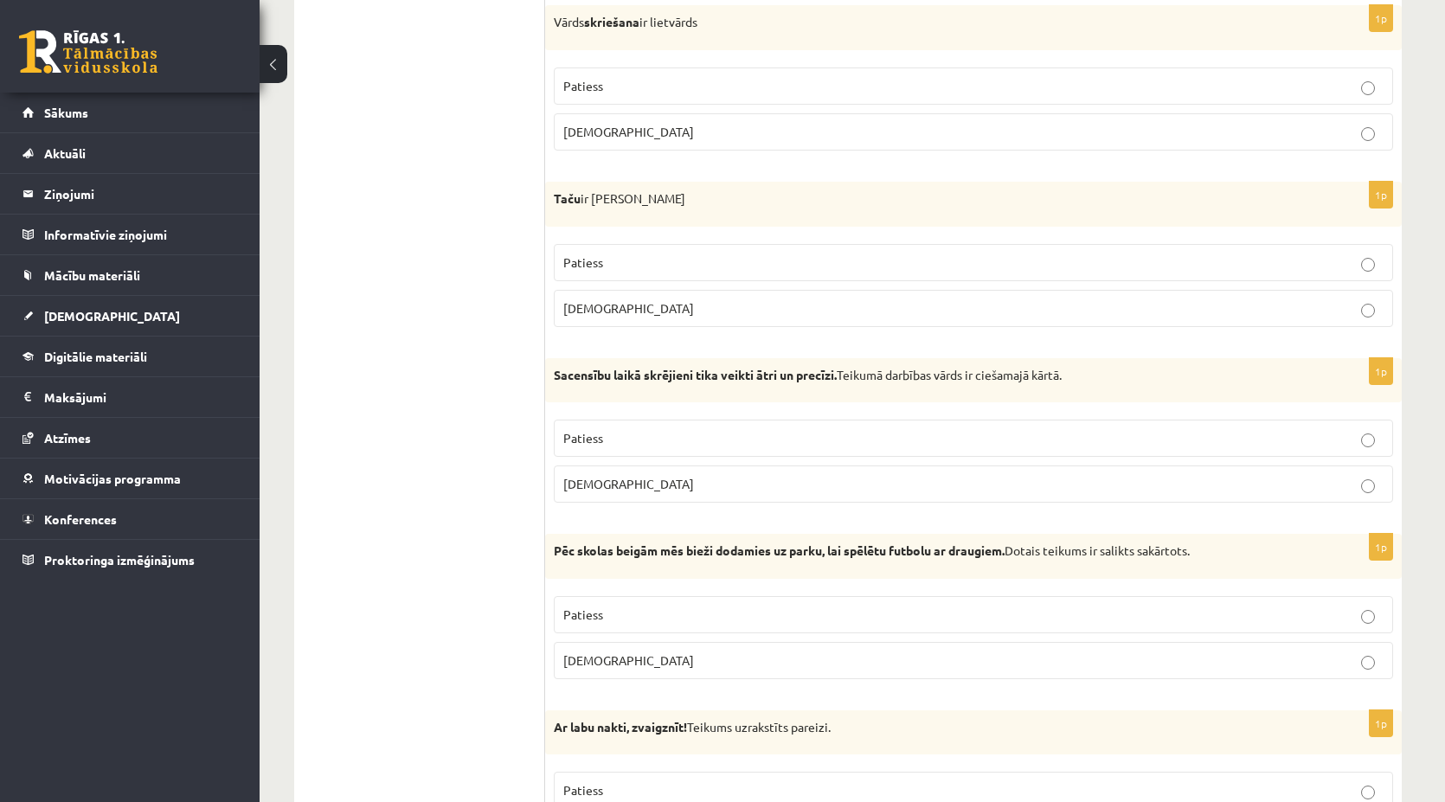
scroll to position [2068, 0]
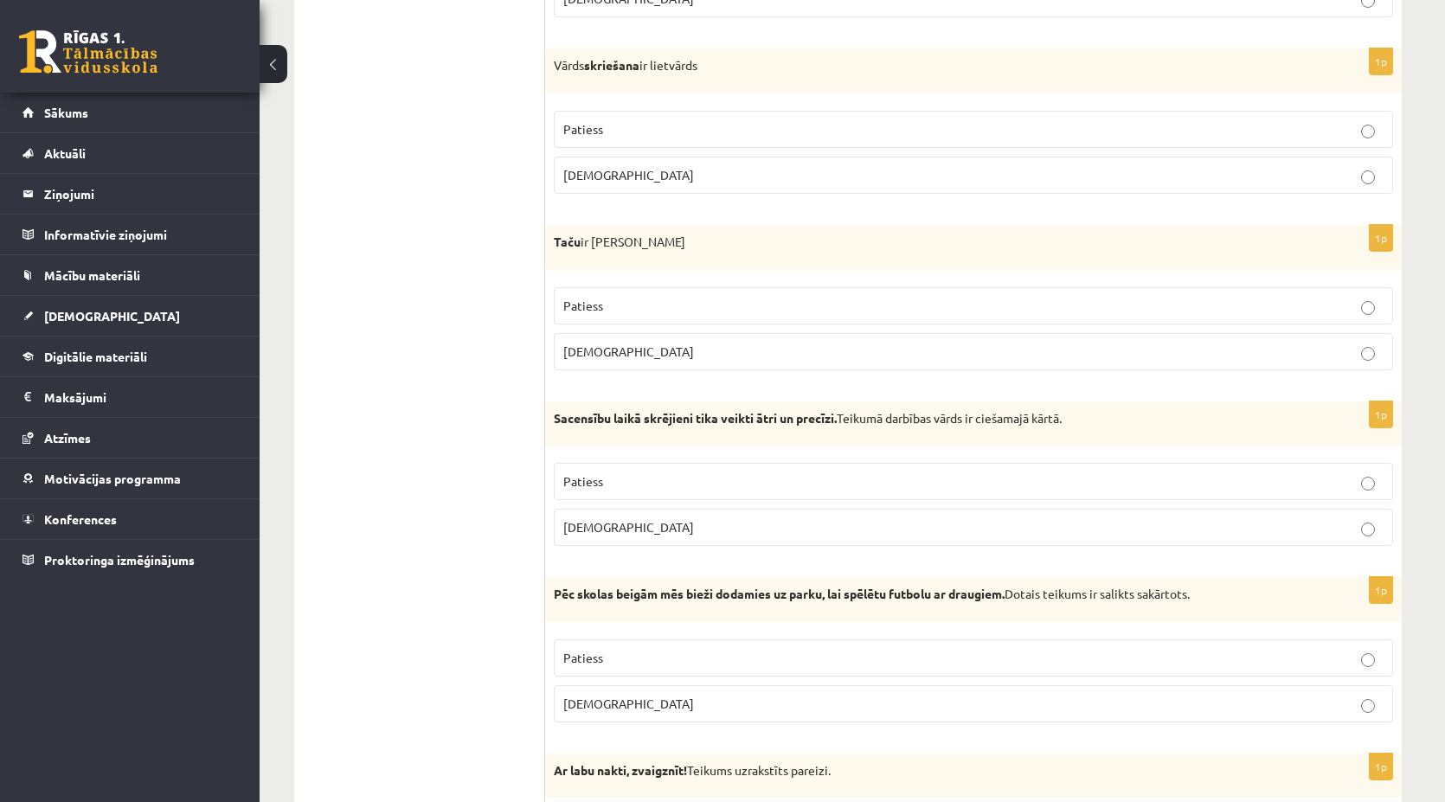
click at [590, 167] on span "[DEMOGRAPHIC_DATA]" at bounding box center [628, 175] width 131 height 16
click at [583, 301] on label "Patiess" at bounding box center [973, 305] width 839 height 37
click at [606, 649] on p "Patiess" at bounding box center [973, 658] width 820 height 18
click at [596, 473] on span "Patiess" at bounding box center [583, 481] width 40 height 16
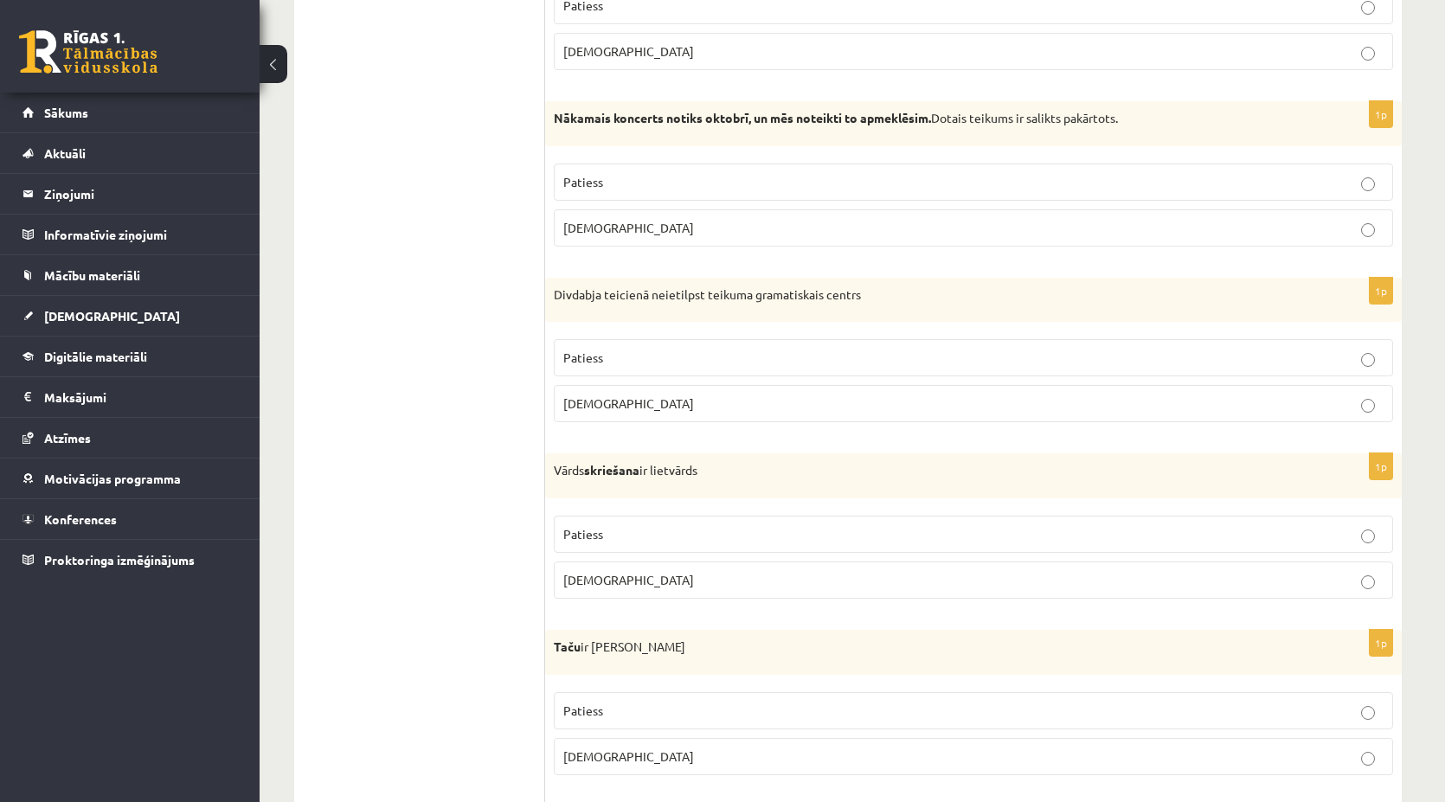
scroll to position [1635, 0]
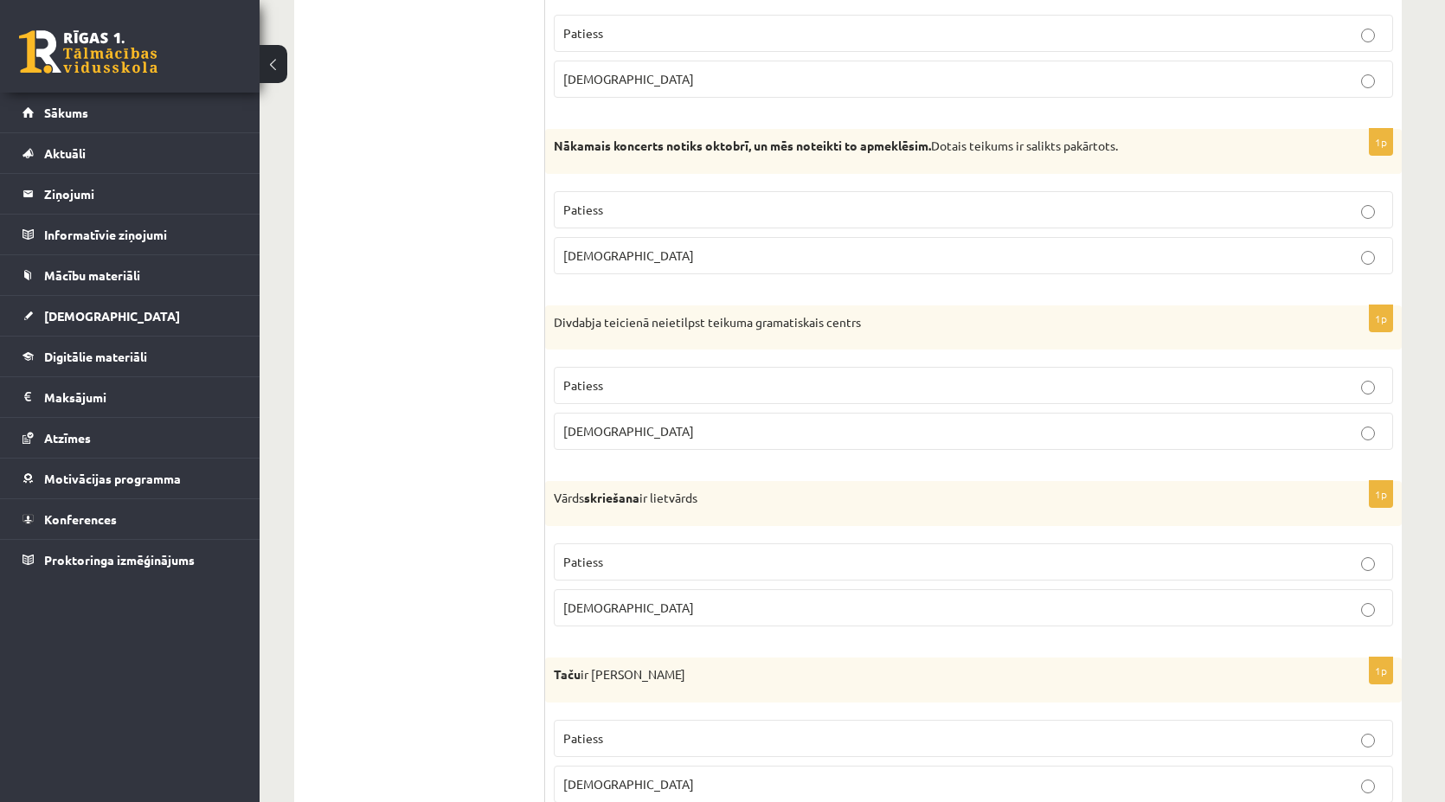
click at [607, 237] on label "[DEMOGRAPHIC_DATA]" at bounding box center [973, 255] width 839 height 37
click at [609, 440] on fieldset "Patiess Aplams" at bounding box center [973, 406] width 839 height 97
click at [603, 423] on span "[DEMOGRAPHIC_DATA]" at bounding box center [628, 431] width 131 height 16
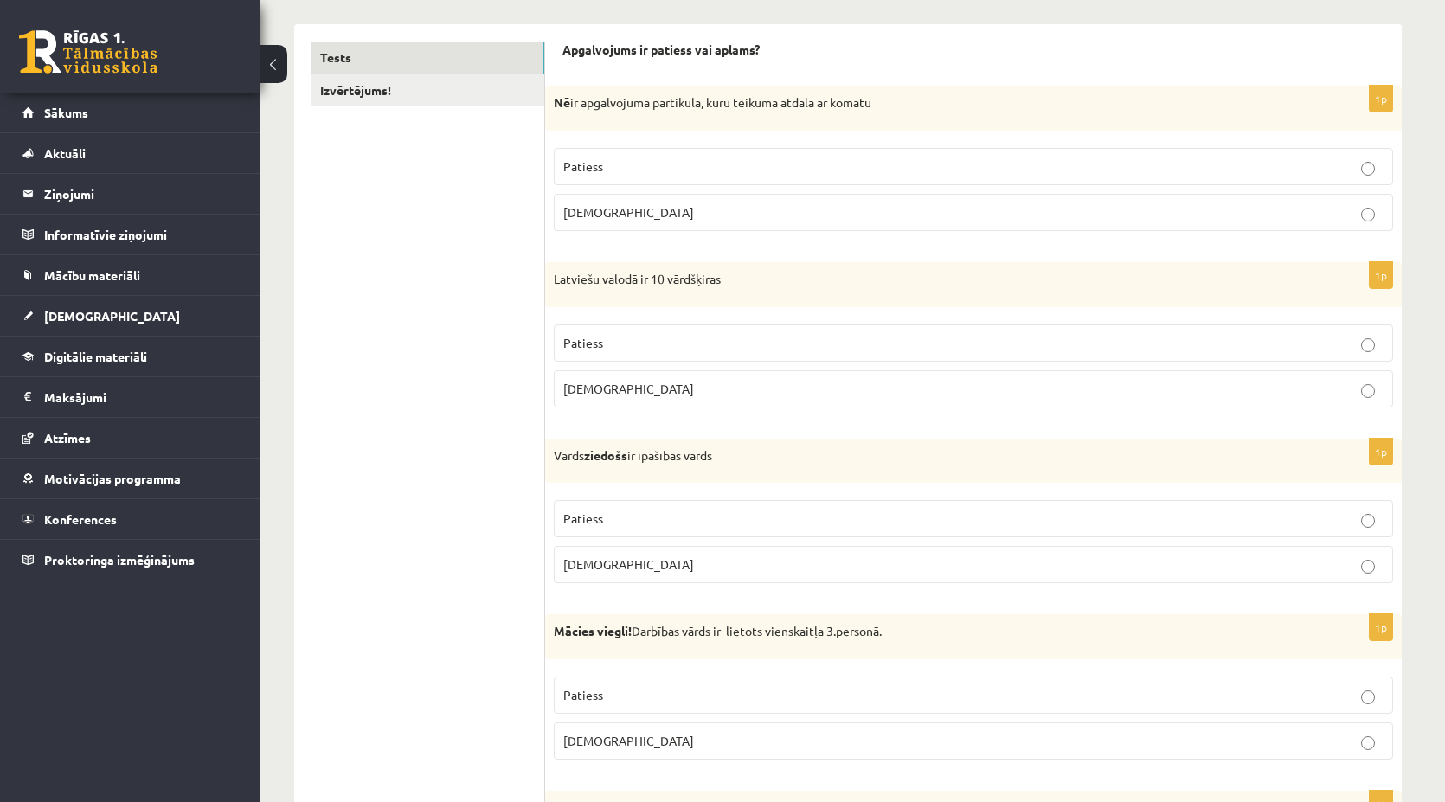
scroll to position [0, 0]
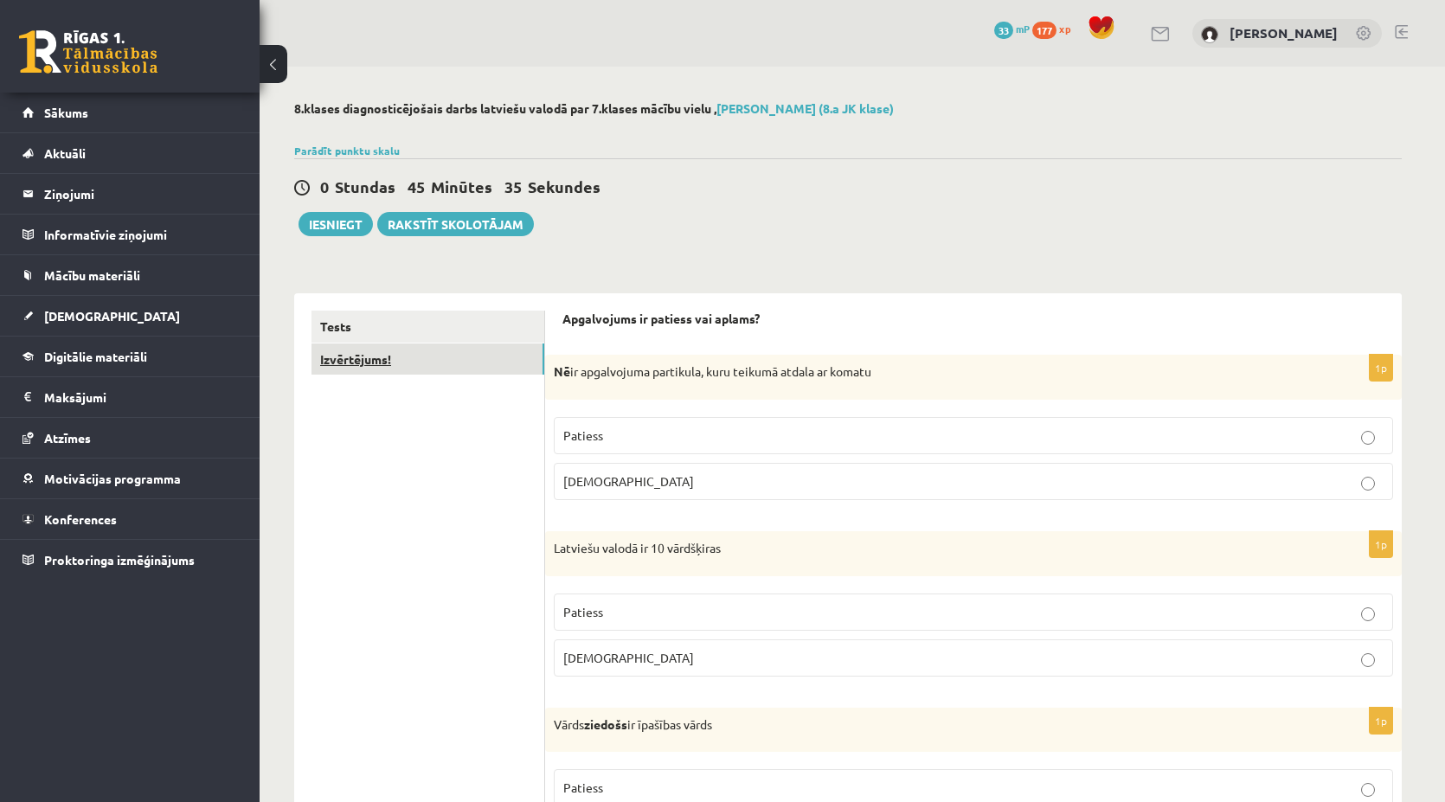
click at [350, 356] on link "Izvērtējums!" at bounding box center [427, 359] width 233 height 32
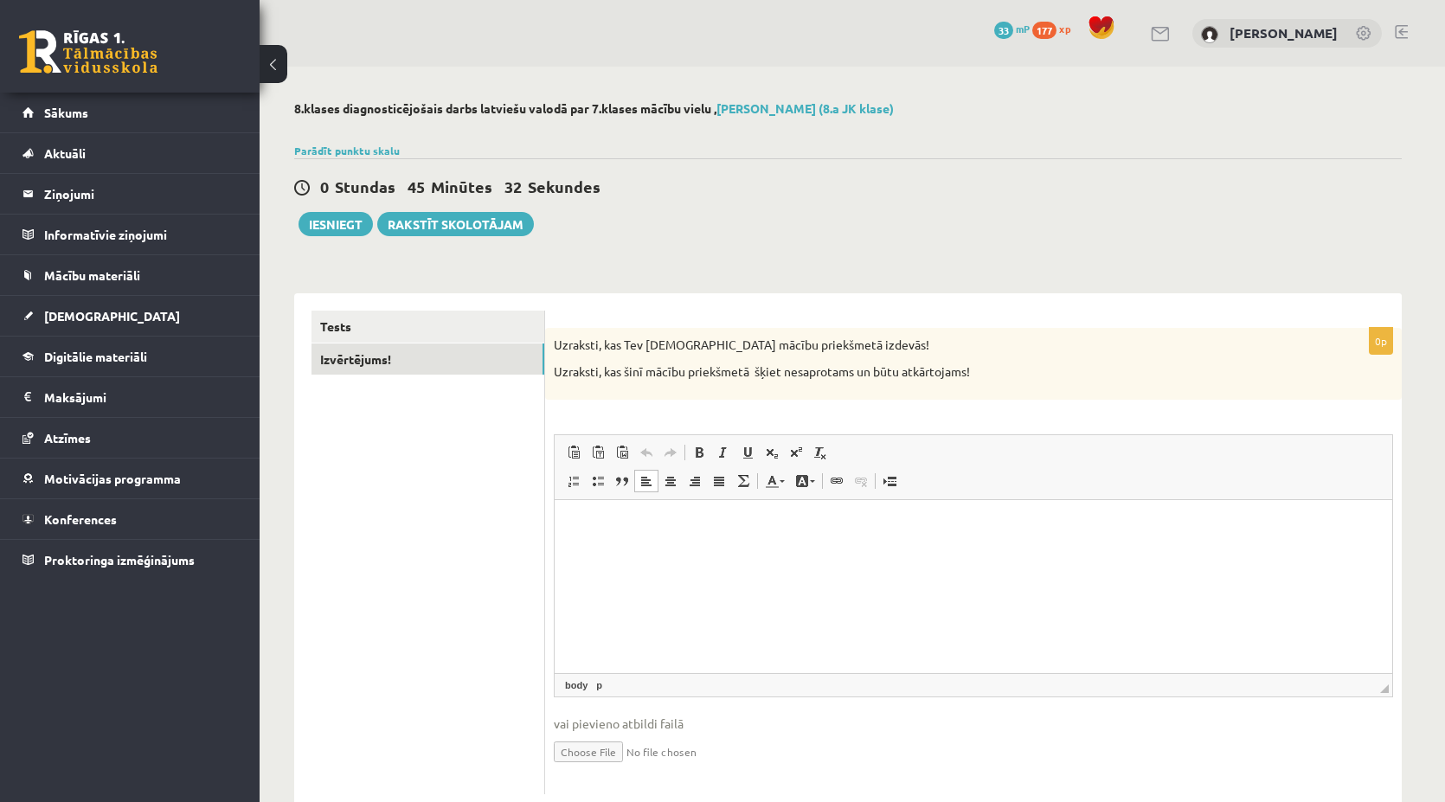
click at [690, 518] on p "Bagātinātā teksta redaktors, wiswyg-editor-user-answer-47024892387540" at bounding box center [973, 526] width 803 height 18
click at [401, 333] on link "Tests" at bounding box center [427, 327] width 233 height 32
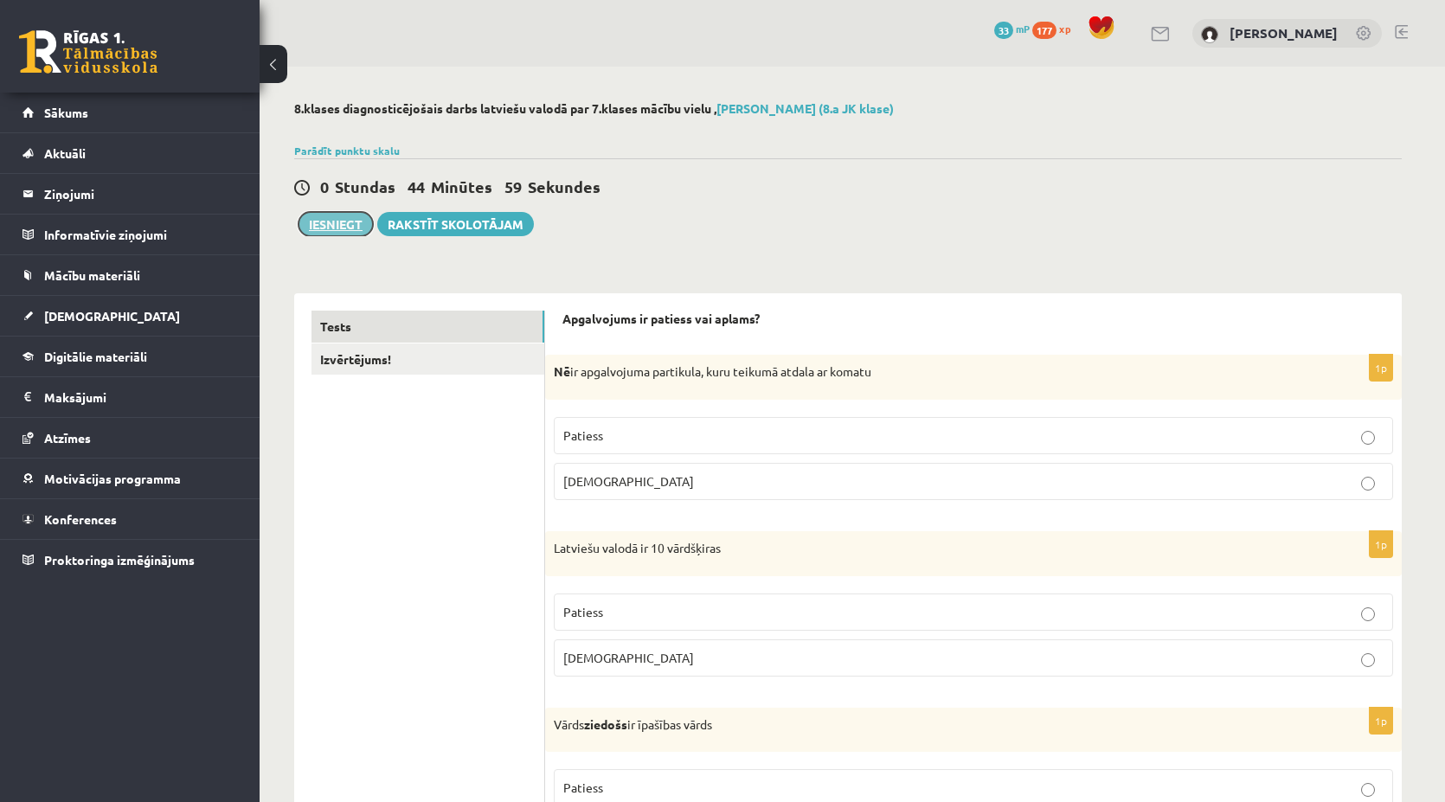
click at [337, 231] on button "Iesniegt" at bounding box center [336, 224] width 74 height 24
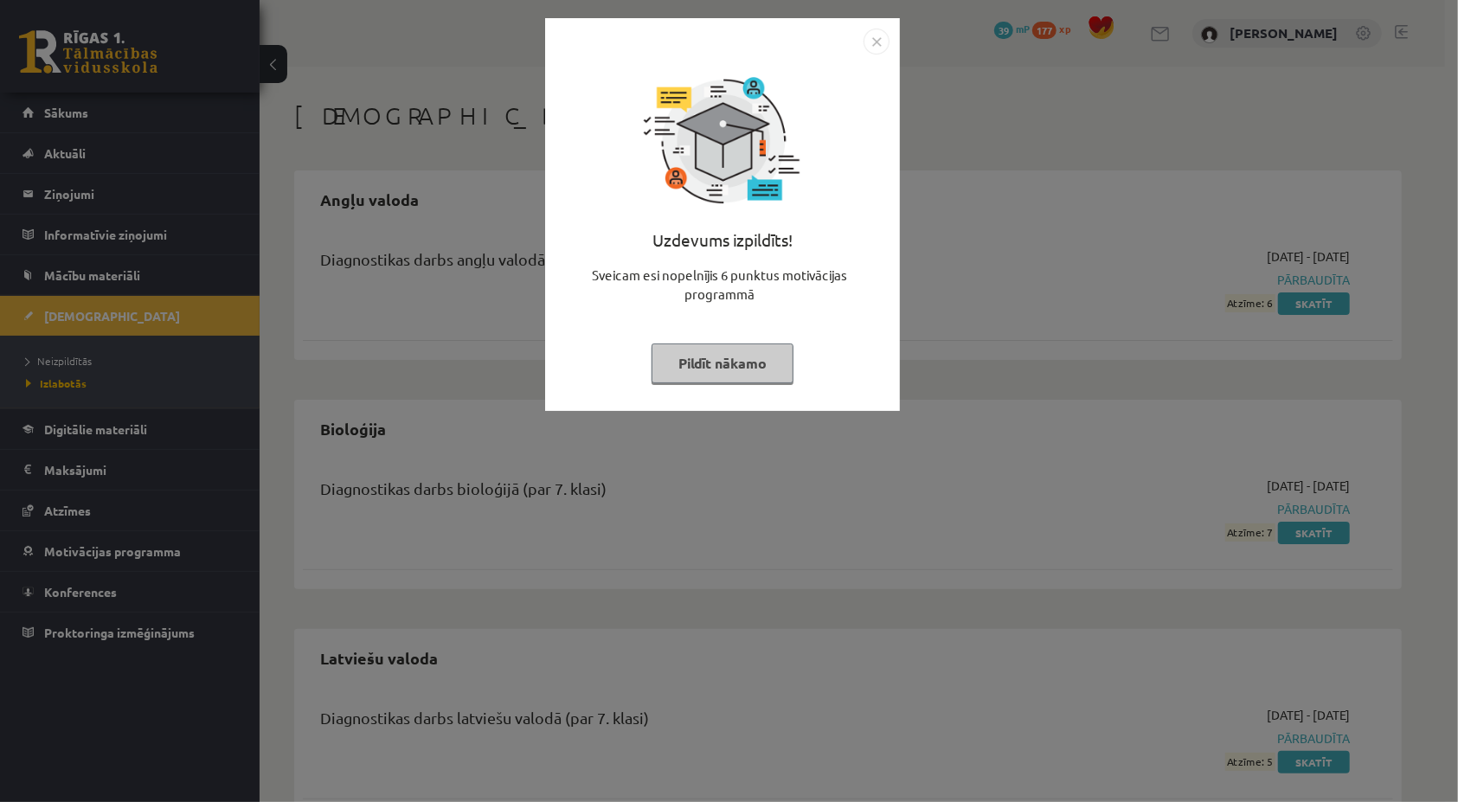
click at [868, 44] on img "Close" at bounding box center [876, 42] width 26 height 26
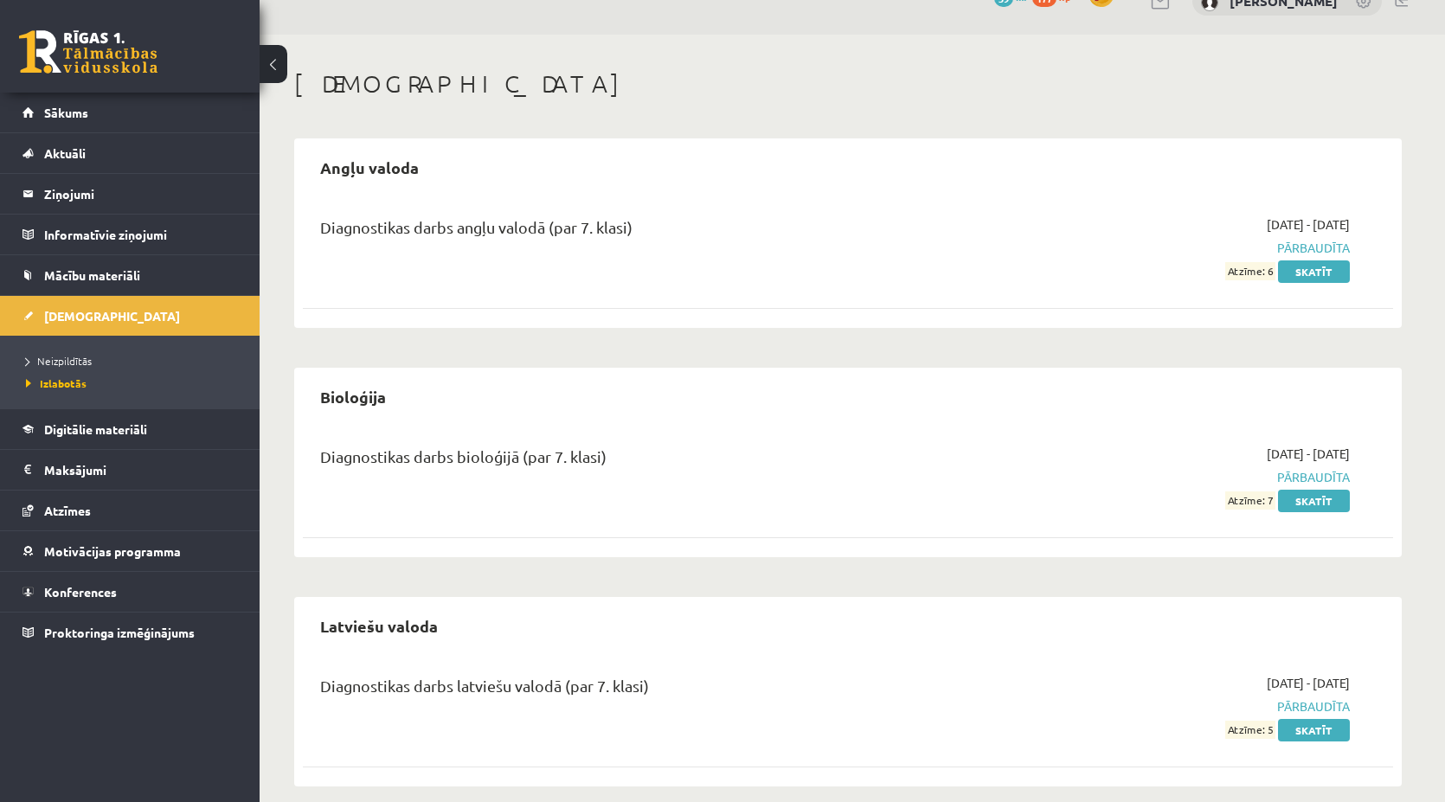
scroll to position [49, 0]
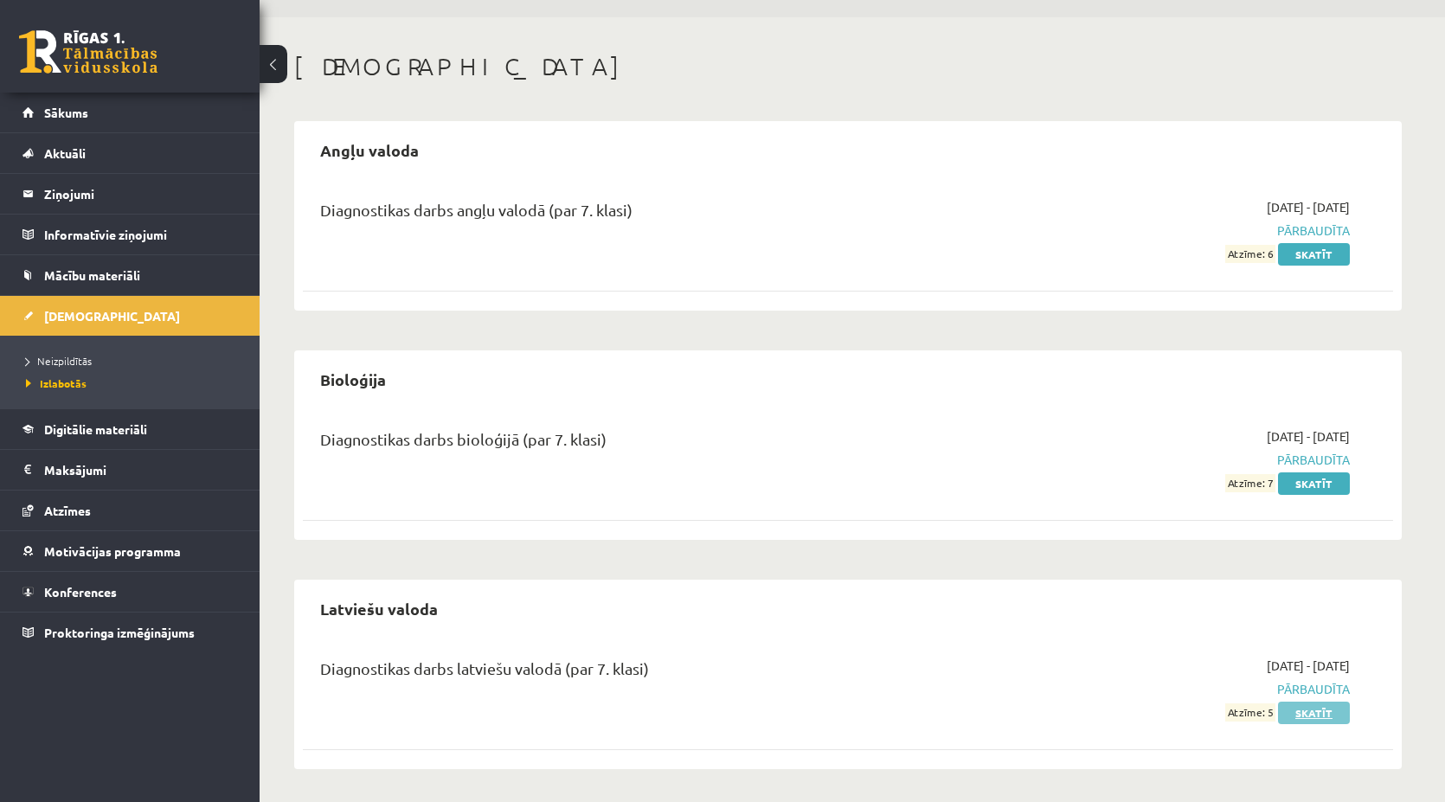
click at [1329, 707] on link "Skatīt" at bounding box center [1314, 713] width 72 height 22
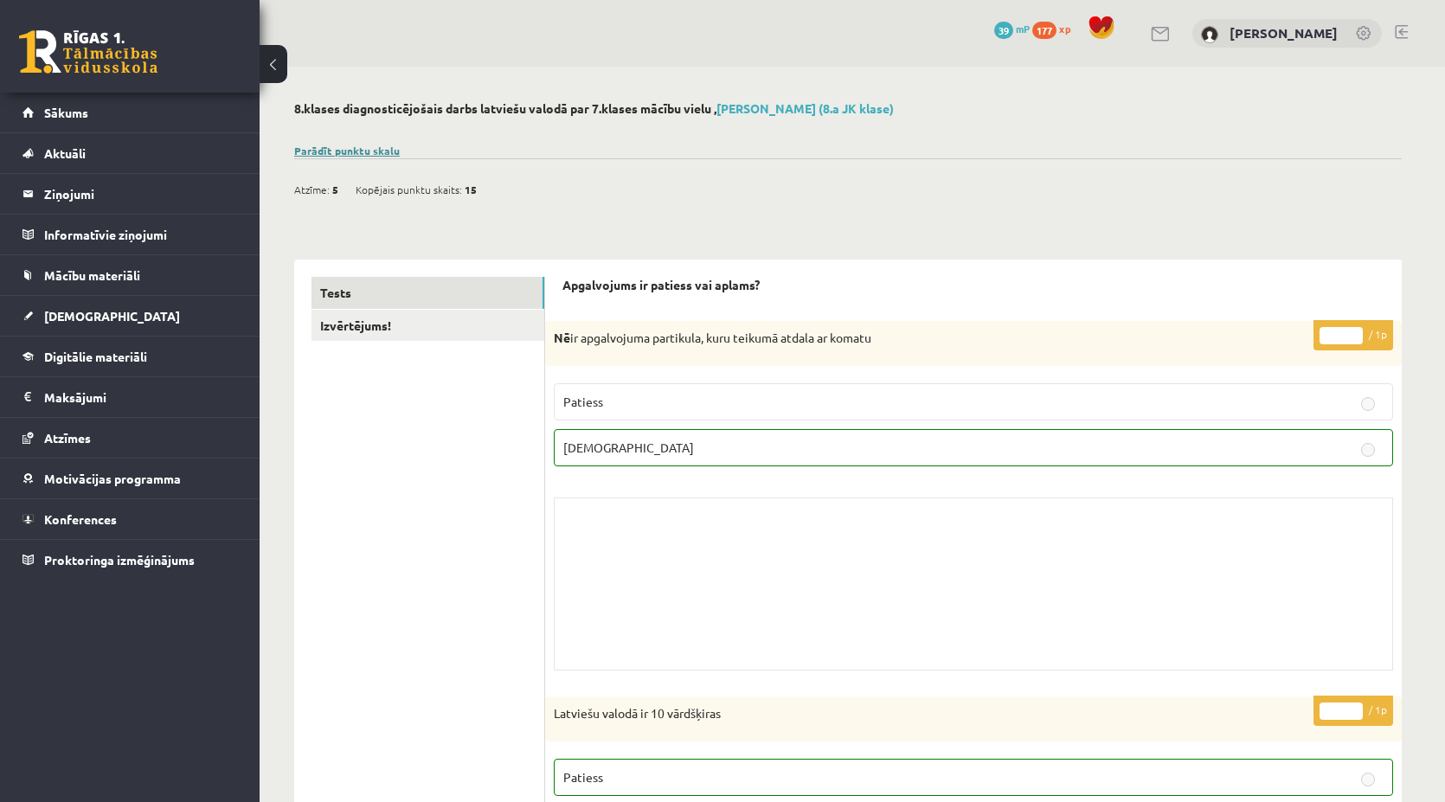
click at [344, 152] on link "Parādīt punktu skalu" at bounding box center [347, 151] width 106 height 14
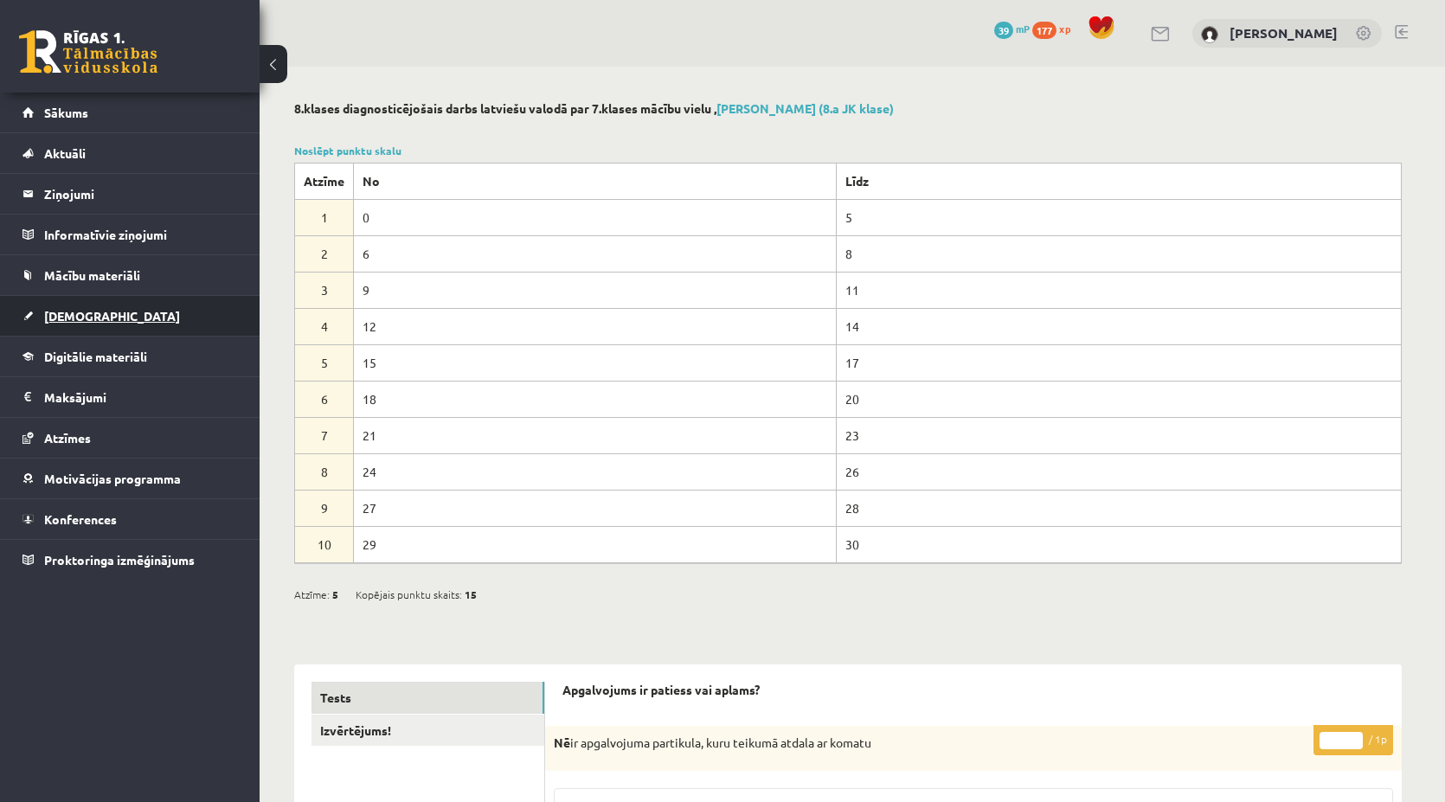
click at [141, 311] on link "[DEMOGRAPHIC_DATA]" at bounding box center [129, 316] width 215 height 40
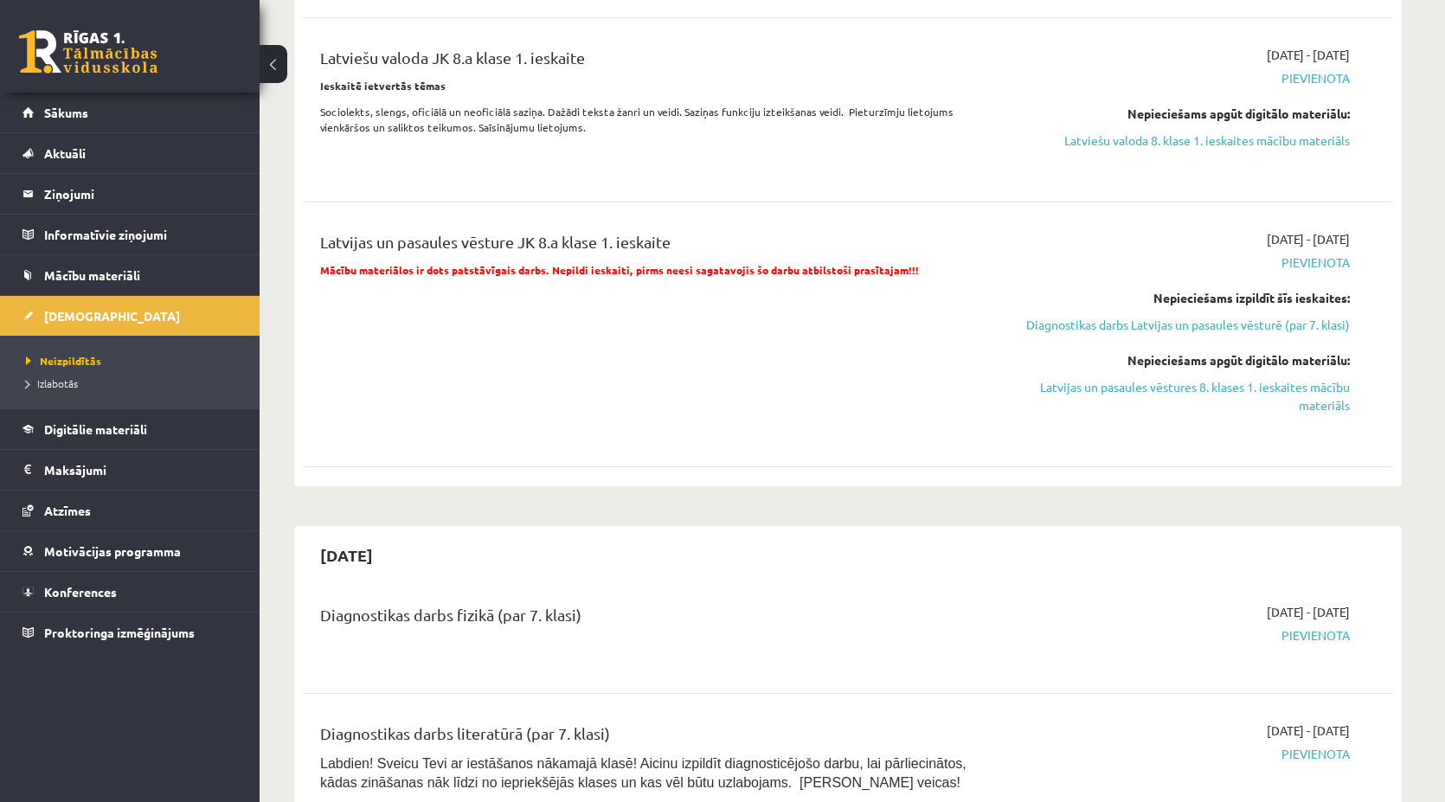
scroll to position [519, 0]
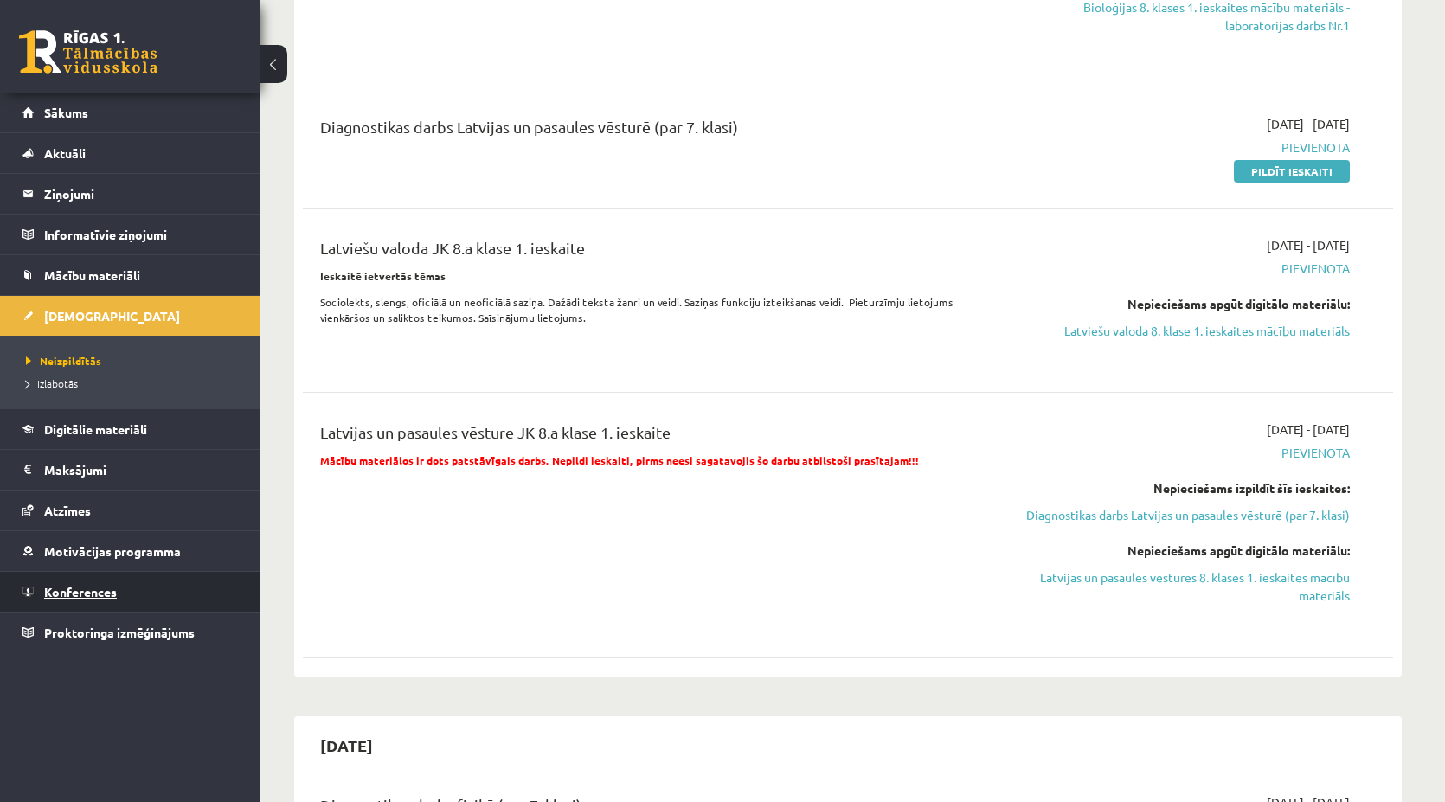
click at [82, 584] on span "Konferences" at bounding box center [80, 592] width 73 height 16
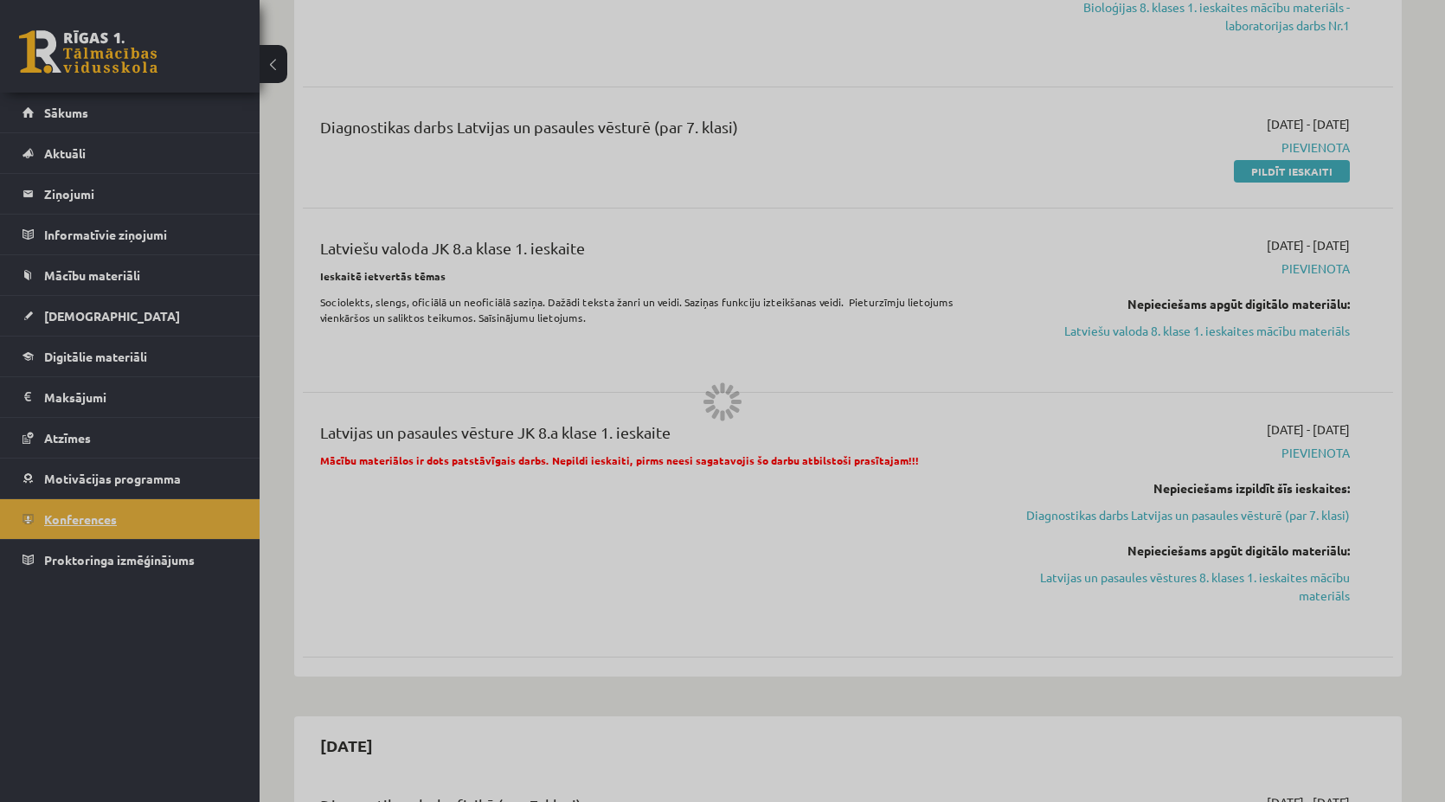
scroll to position [22, 0]
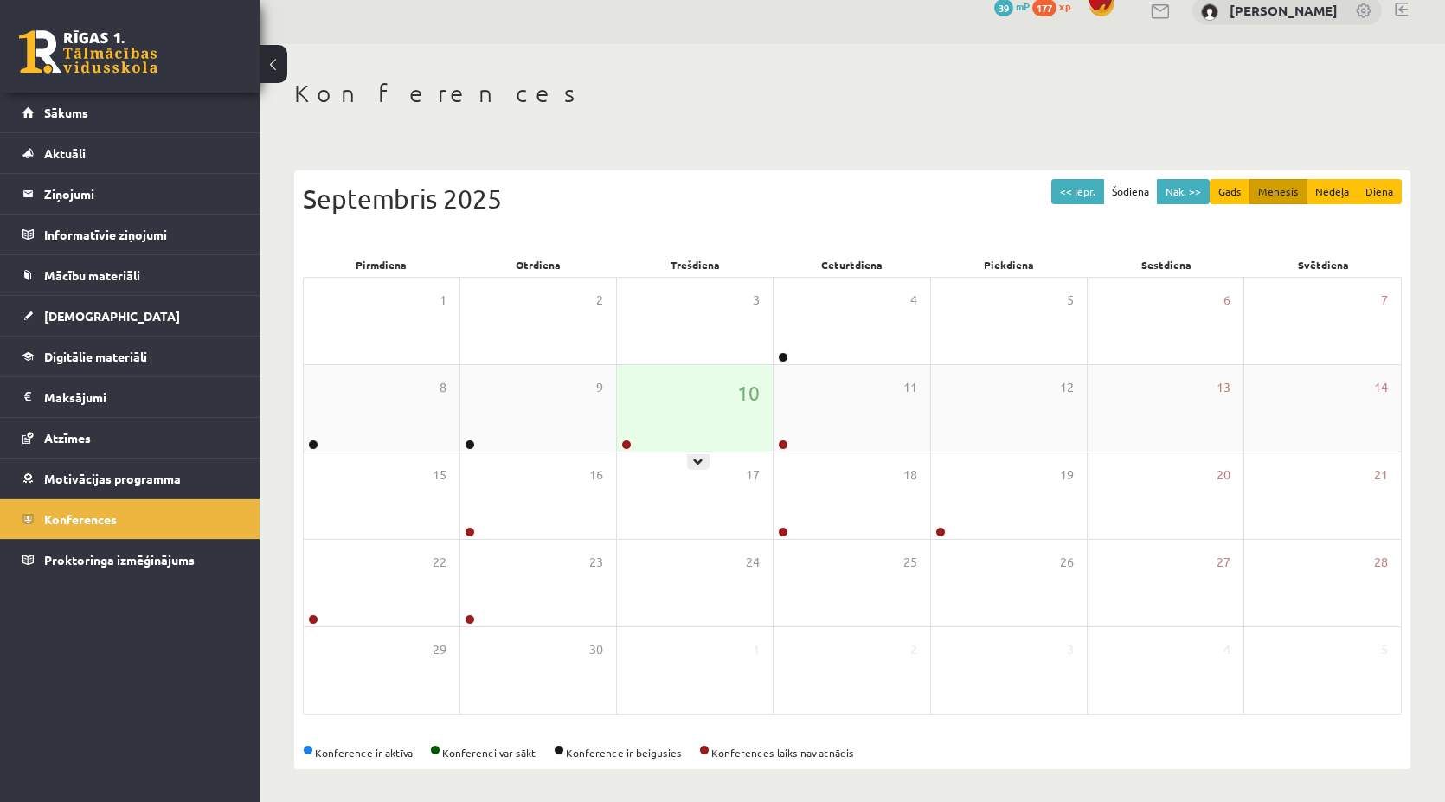
click at [625, 416] on div "10" at bounding box center [695, 408] width 156 height 87
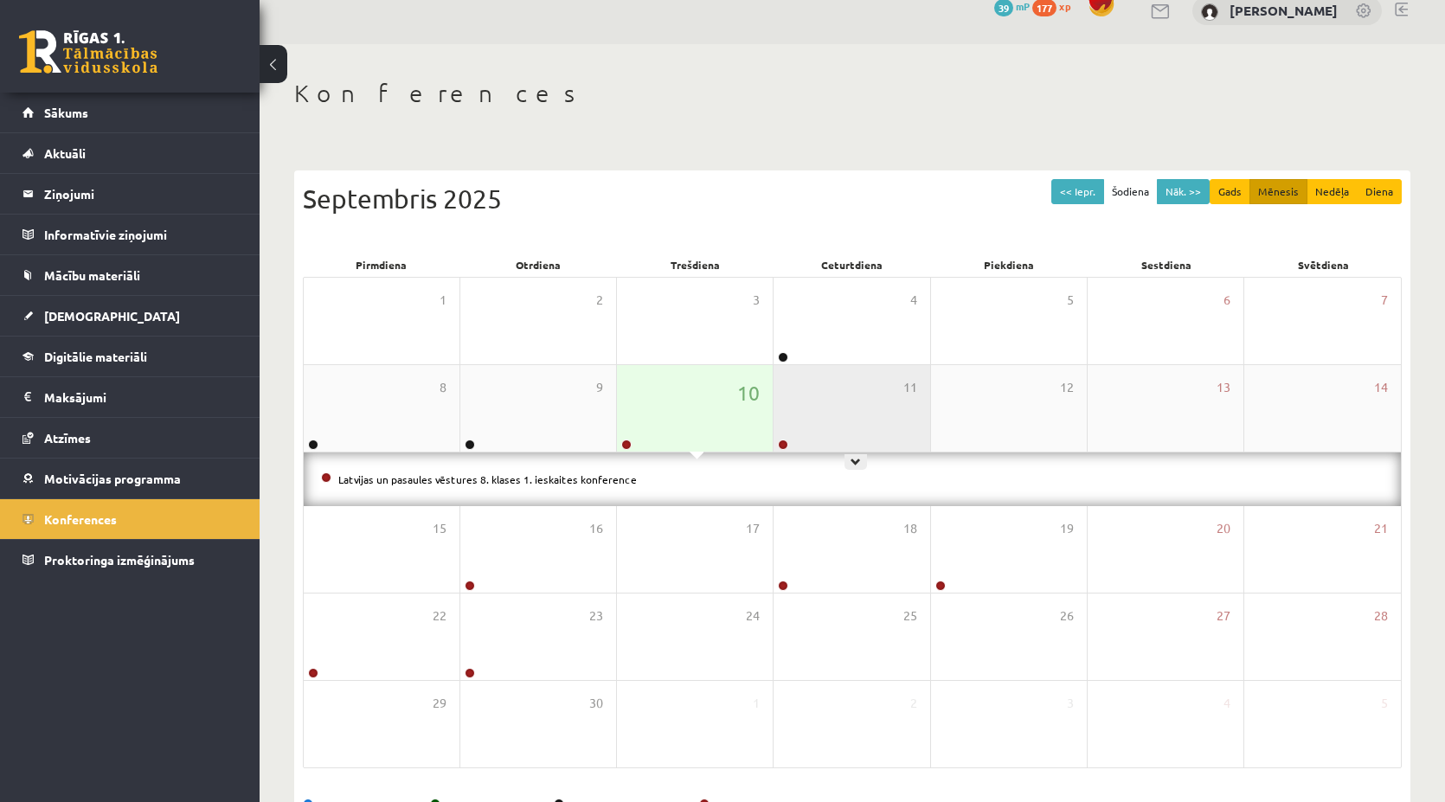
click at [897, 413] on div "11" at bounding box center [852, 408] width 156 height 87
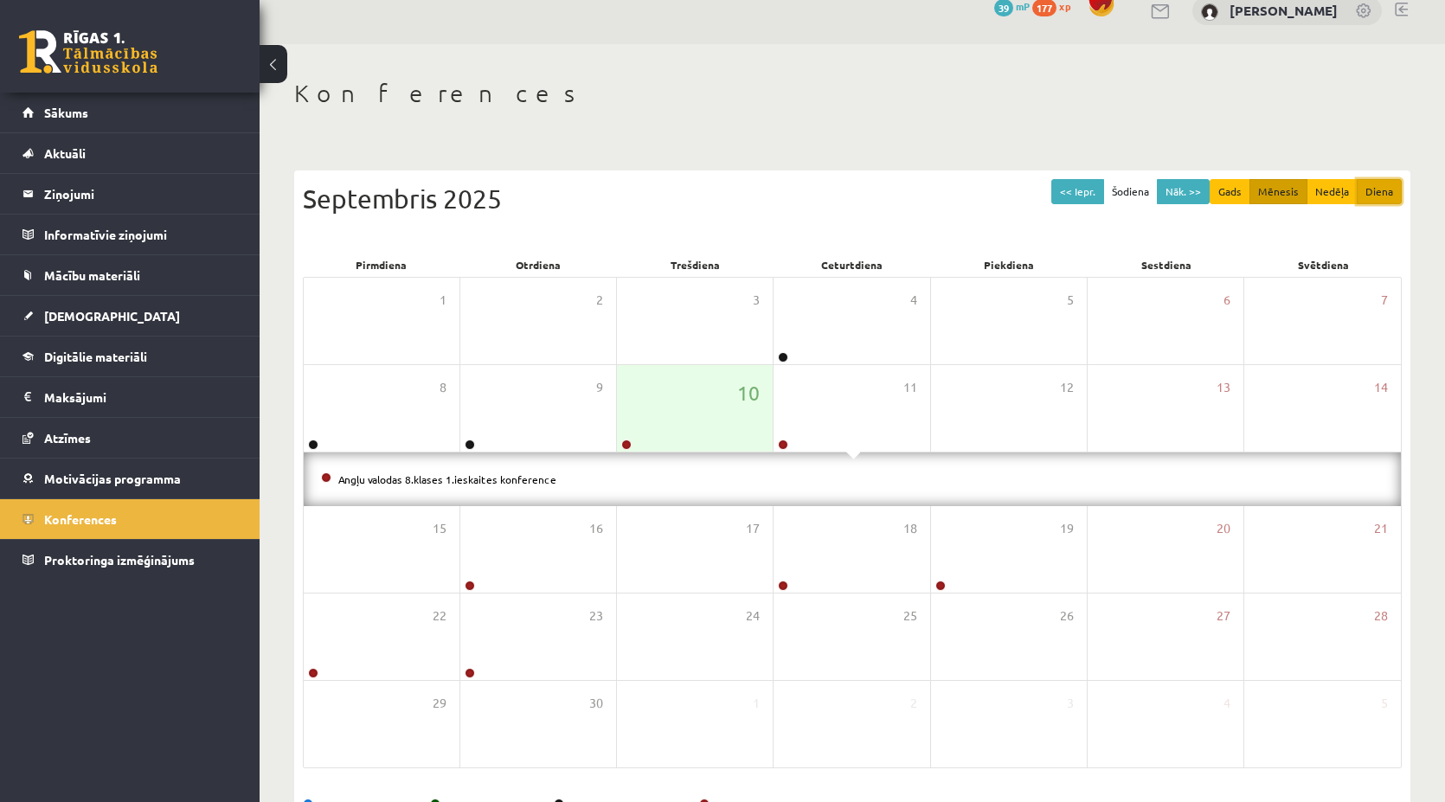
click at [1371, 190] on button "Diena" at bounding box center [1379, 191] width 45 height 25
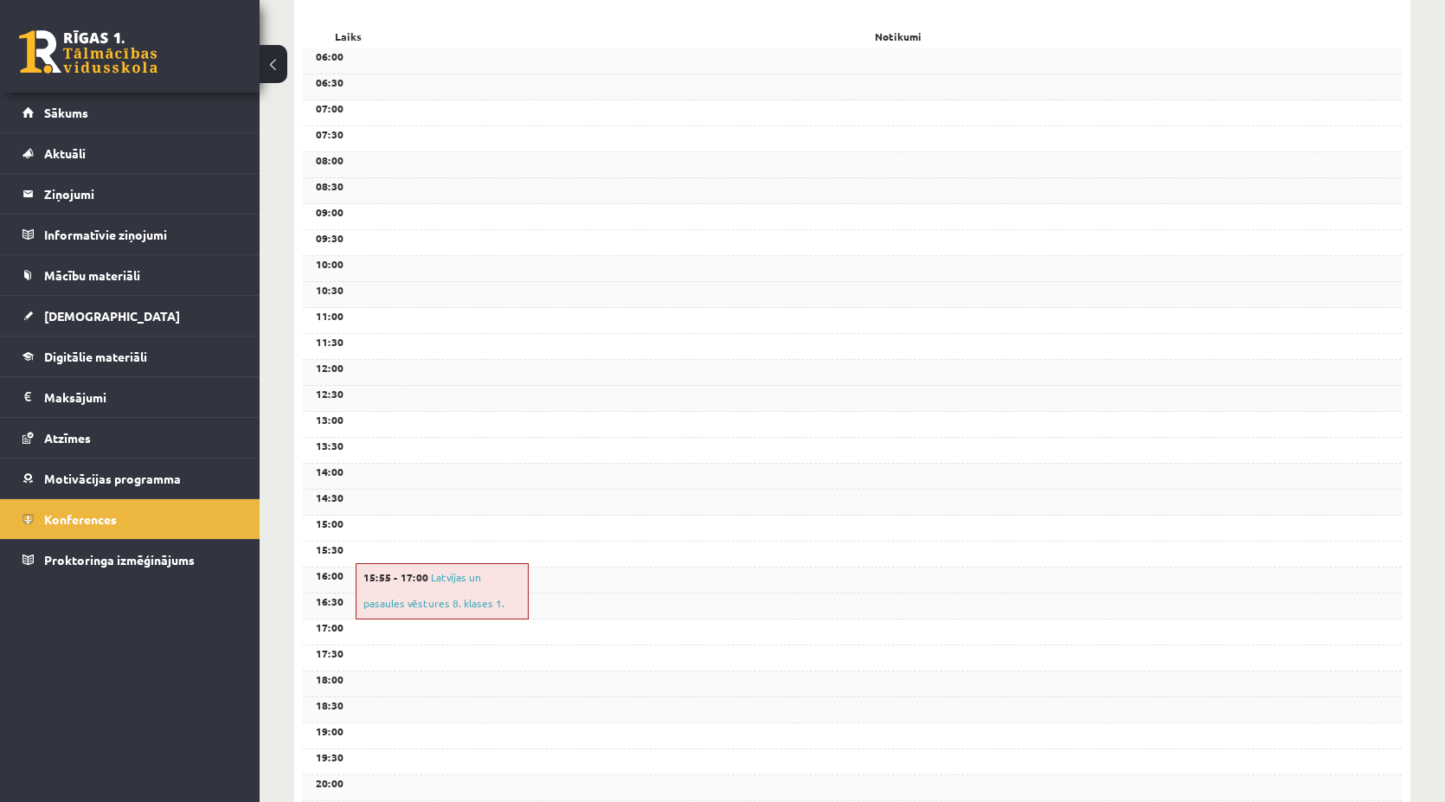
scroll to position [282, 0]
